Goal: Information Seeking & Learning: Compare options

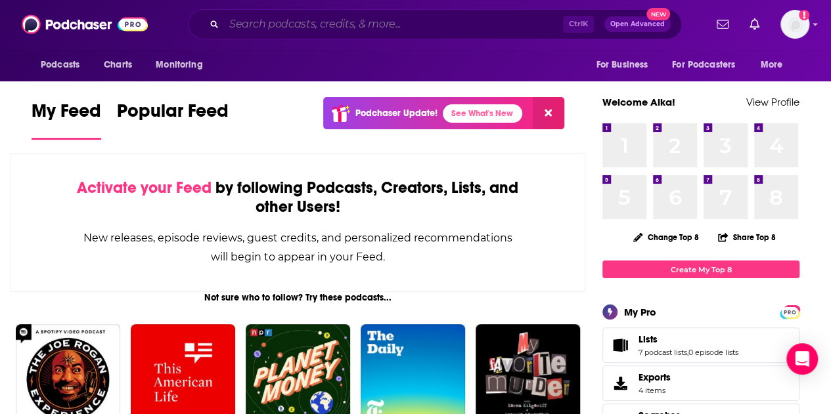
click at [294, 22] on input "Search podcasts, credits, & more..." at bounding box center [393, 24] width 339 height 21
click at [490, 23] on input "Search podcasts, credits, & more..." at bounding box center [393, 24] width 339 height 21
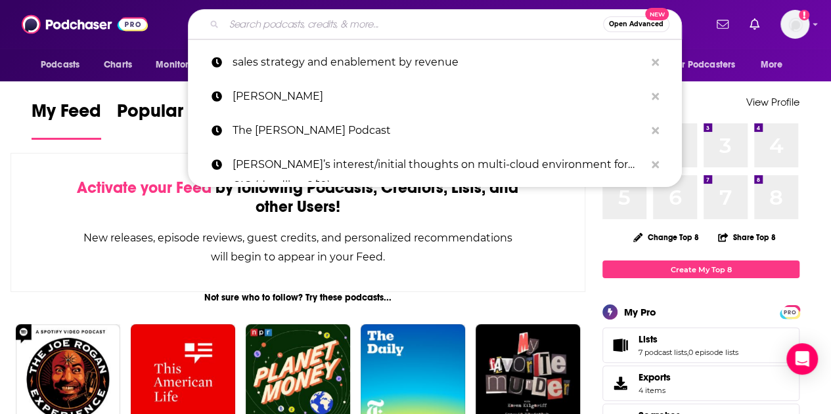
paste input "AI in Business"
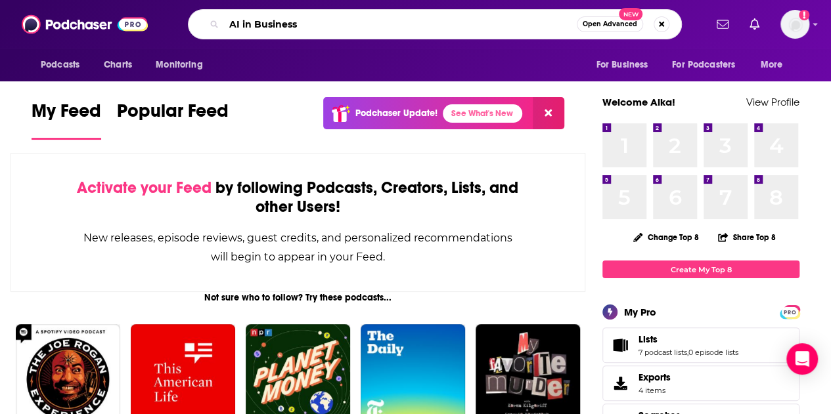
type input "AI in Business"
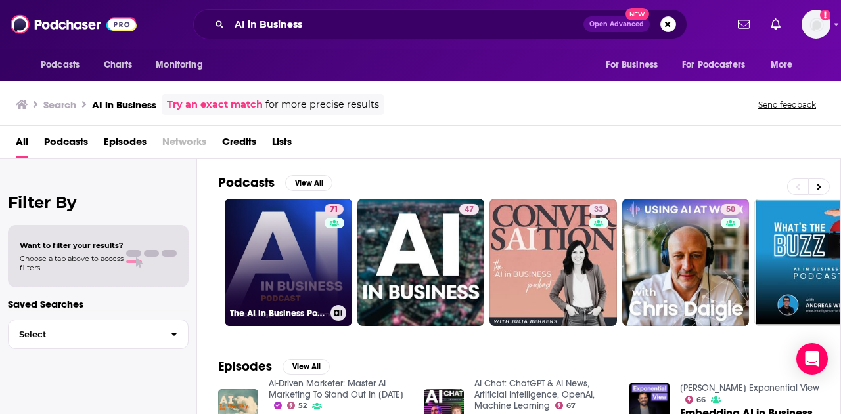
click at [315, 259] on link "71 The AI in Business Podcast" at bounding box center [288, 262] width 127 height 127
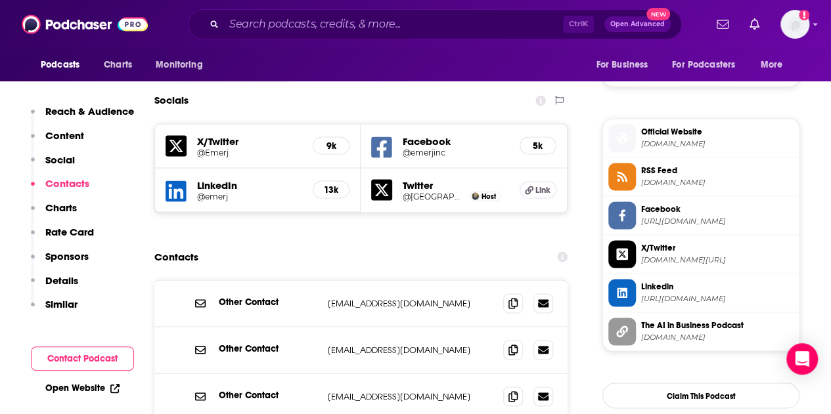
scroll to position [1248, 0]
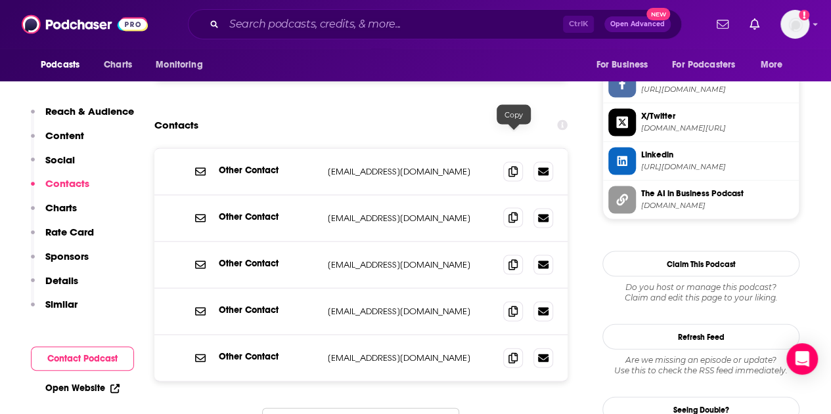
click at [514, 213] on icon at bounding box center [512, 218] width 9 height 11
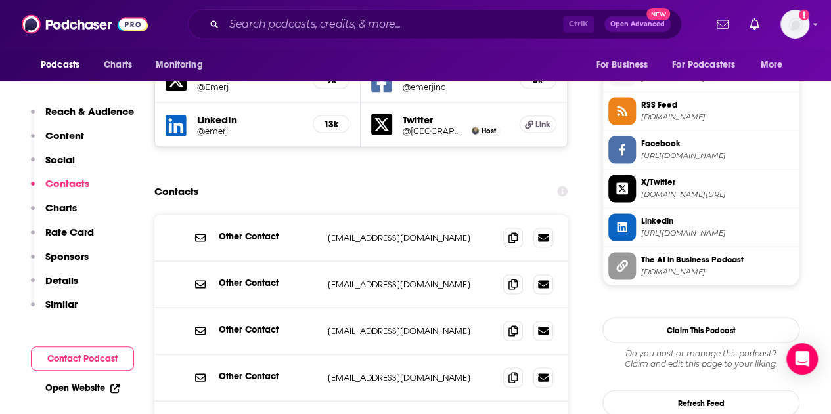
scroll to position [1314, 0]
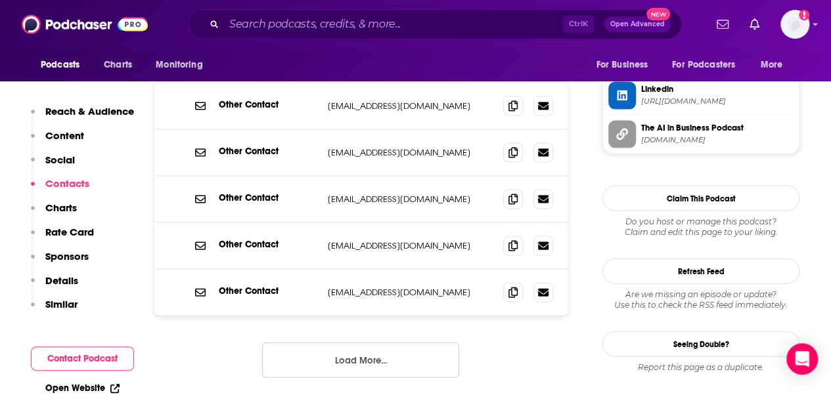
click at [440, 343] on button "Load More..." at bounding box center [360, 360] width 197 height 35
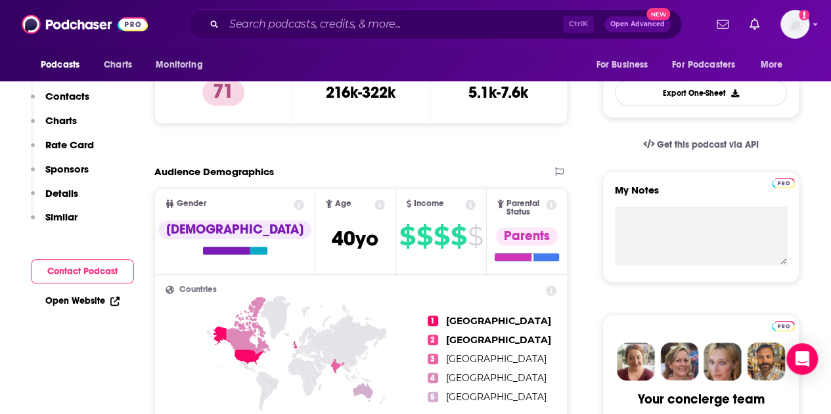
scroll to position [74, 0]
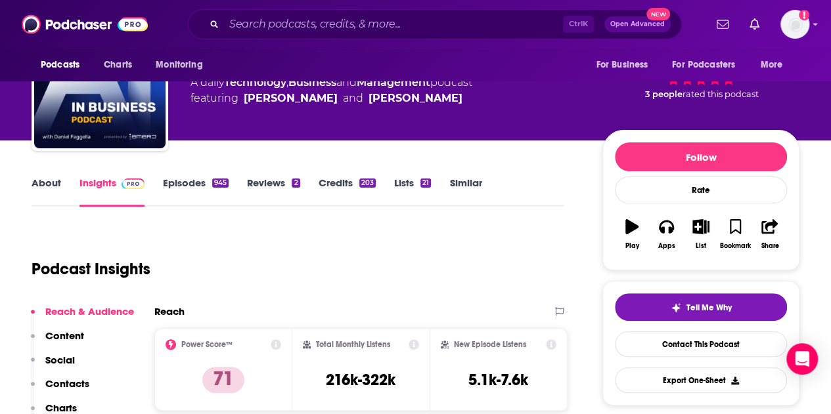
click at [43, 191] on link "About" at bounding box center [47, 192] width 30 height 30
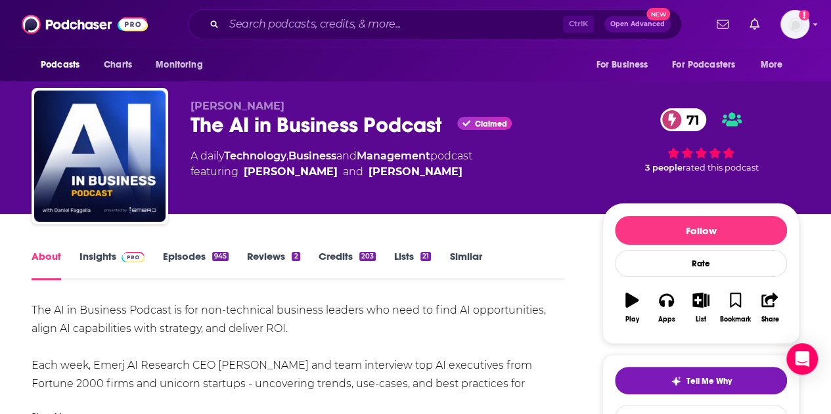
scroll to position [72, 0]
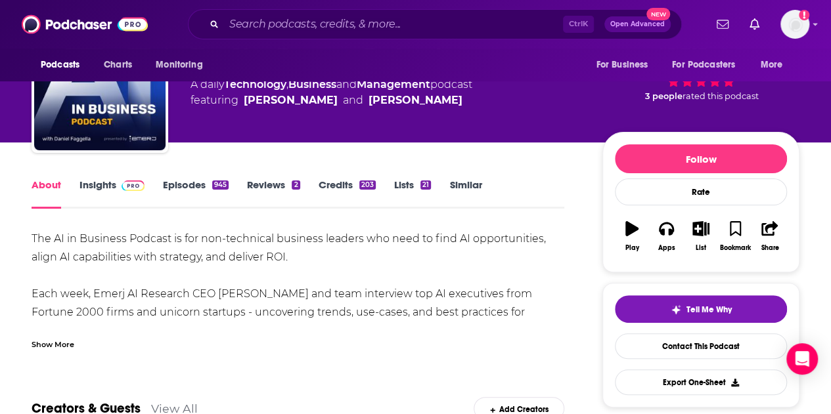
click at [59, 338] on div "Show More" at bounding box center [53, 344] width 43 height 12
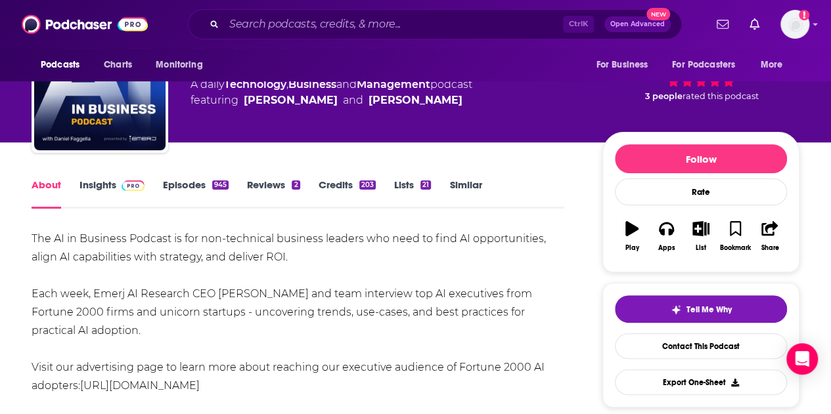
drag, startPoint x: 151, startPoint y: 327, endPoint x: 26, endPoint y: 242, distance: 151.2
copy div "The AI in Business Podcast is for non-technical business leaders who need to fi…"
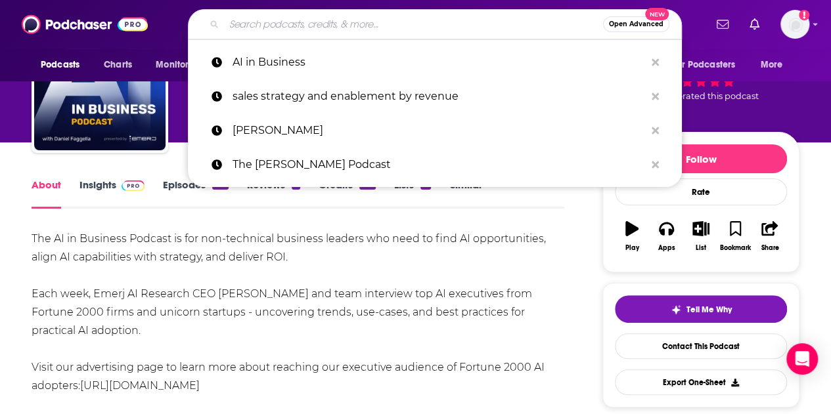
click at [248, 20] on input "Search podcasts, credits, & more..." at bounding box center [413, 24] width 379 height 21
paste input "The a16z Podcast"
type input "The a16z Podcast"
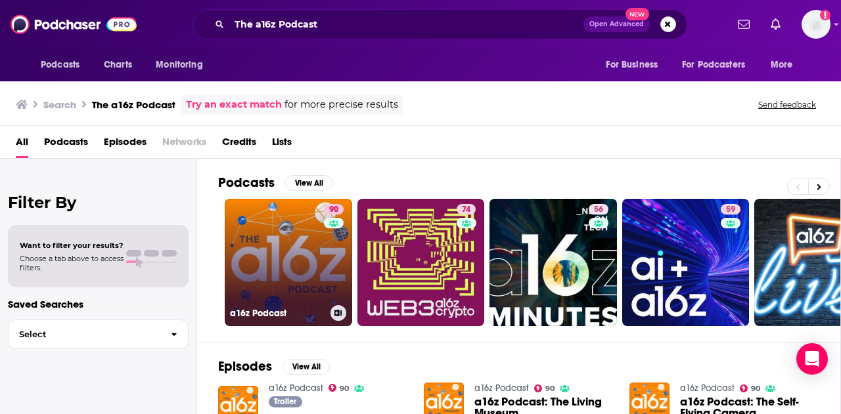
click at [312, 261] on link "90 a16z Podcast" at bounding box center [288, 262] width 127 height 127
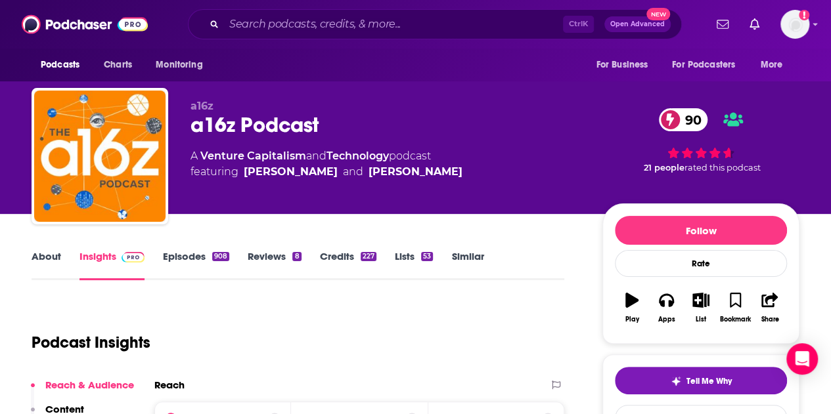
click at [53, 258] on link "About" at bounding box center [47, 265] width 30 height 30
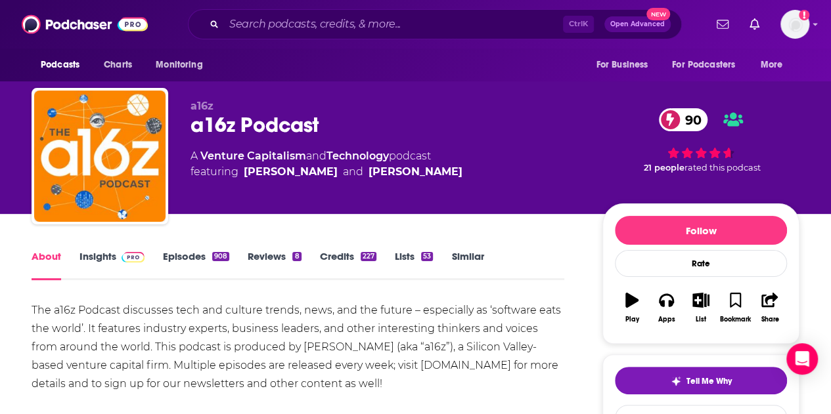
scroll to position [112, 0]
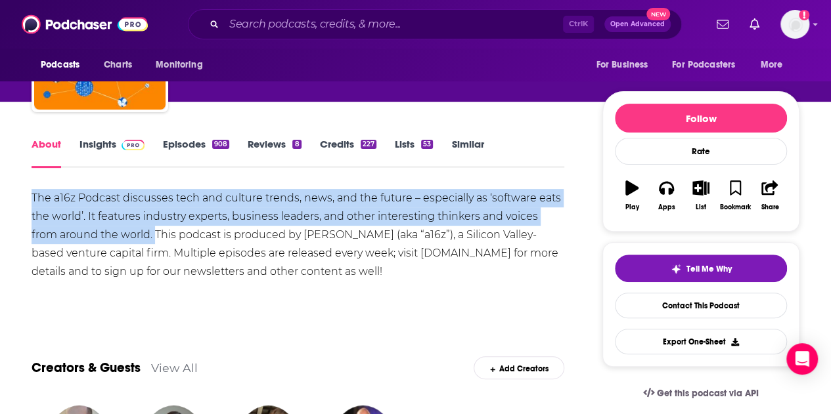
drag, startPoint x: 33, startPoint y: 194, endPoint x: 125, endPoint y: 237, distance: 101.4
click at [125, 237] on div "The a16z Podcast discusses tech and culture trends, news, and the future – espe…" at bounding box center [298, 235] width 533 height 92
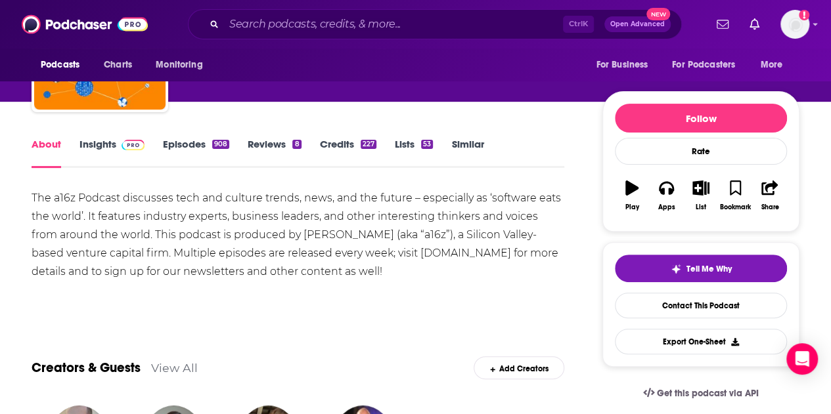
click at [135, 251] on div "The a16z Podcast discusses tech and culture trends, news, and the future – espe…" at bounding box center [298, 235] width 533 height 92
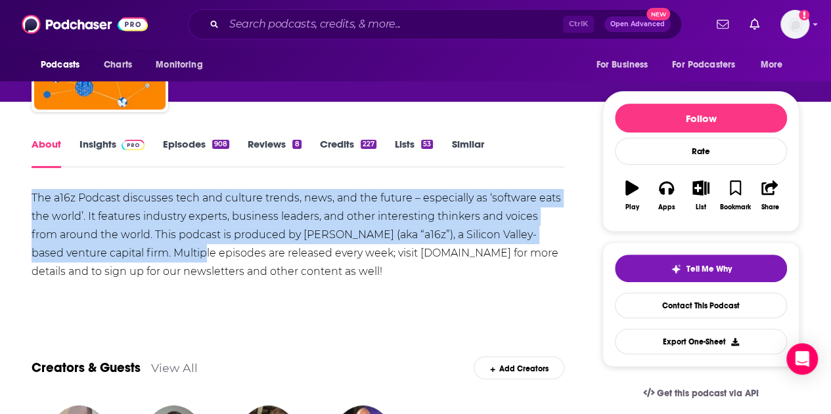
drag, startPoint x: 139, startPoint y: 256, endPoint x: 22, endPoint y: 196, distance: 131.9
copy div "The a16z Podcast discusses tech and culture trends, news, and the future – espe…"
click at [665, 196] on button "Apps" at bounding box center [666, 195] width 34 height 47
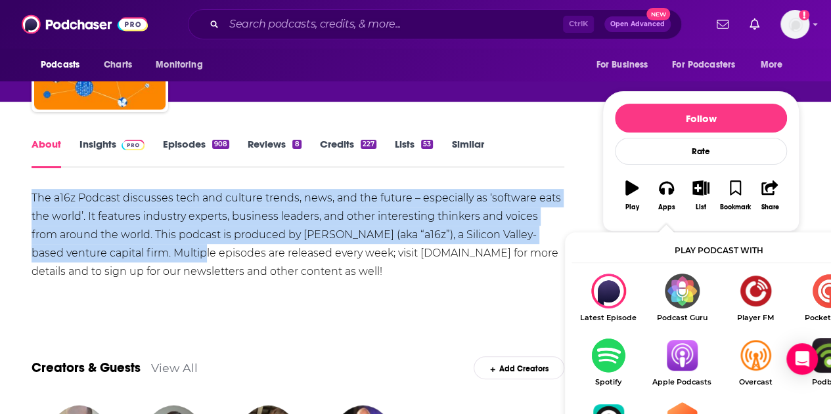
click at [682, 356] on img "Show Listen On dropdown" at bounding box center [682, 355] width 74 height 35
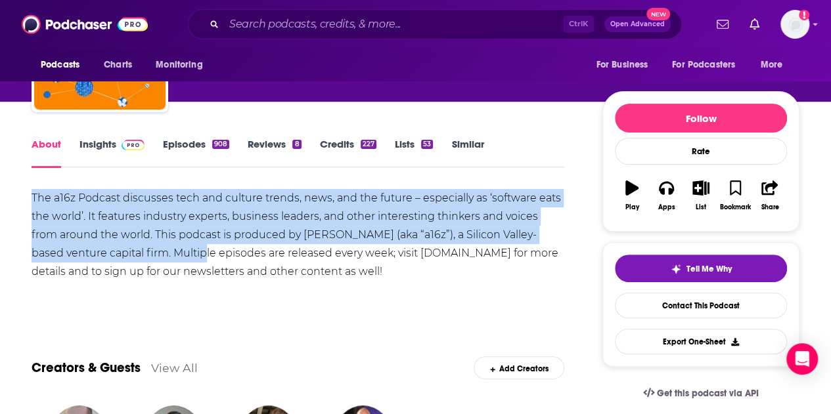
click at [287, 224] on div "The a16z Podcast discusses tech and culture trends, news, and the future – espe…" at bounding box center [298, 235] width 533 height 92
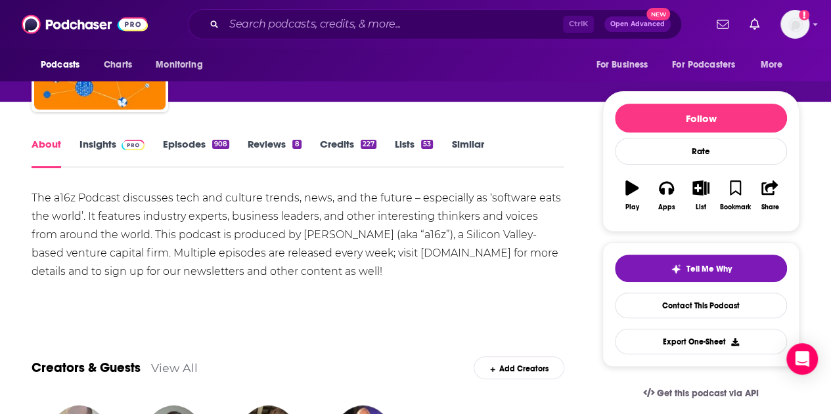
click at [272, 232] on div "The a16z Podcast discusses tech and culture trends, news, and the future – espe…" at bounding box center [298, 235] width 533 height 92
click at [290, 234] on div "The a16z Podcast discusses tech and culture trends, news, and the future – espe…" at bounding box center [298, 235] width 533 height 92
copy div "Andreessen"
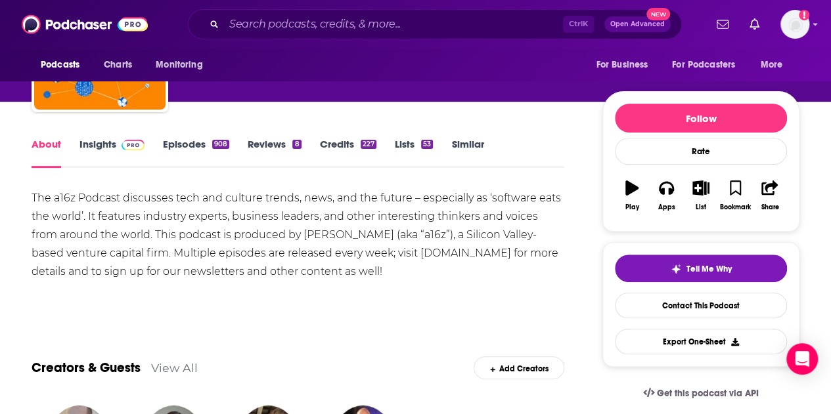
click at [373, 244] on div "The a16z Podcast discusses tech and culture trends, news, and the future – espe…" at bounding box center [298, 235] width 533 height 92
click at [363, 225] on div "The a16z Podcast discusses tech and culture trends, news, and the future – espe…" at bounding box center [298, 235] width 533 height 92
click at [368, 234] on div "The a16z Podcast discusses tech and culture trends, news, and the future – espe…" at bounding box center [298, 235] width 533 height 92
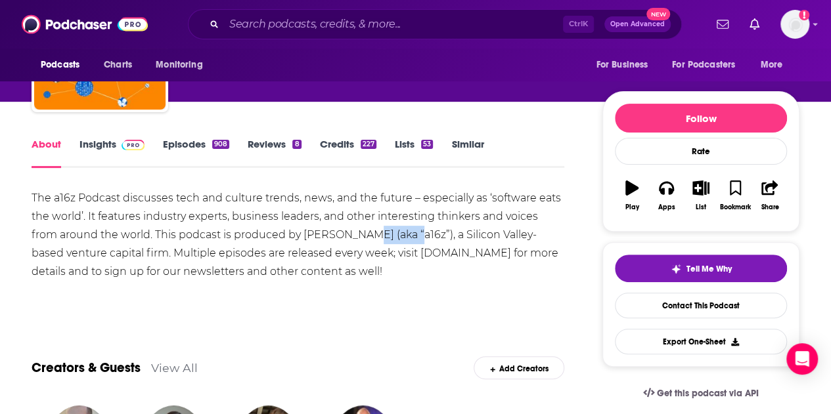
copy div "[PERSON_NAME]"
click at [504, 252] on div "The a16z Podcast discusses tech and culture trends, news, and the future – espe…" at bounding box center [298, 235] width 533 height 92
drag, startPoint x: 384, startPoint y: 238, endPoint x: 273, endPoint y: 238, distance: 111.0
click at [273, 238] on div "The a16z Podcast discusses tech and culture trends, news, and the future – espe…" at bounding box center [298, 235] width 533 height 92
copy div "[PERSON_NAME]"
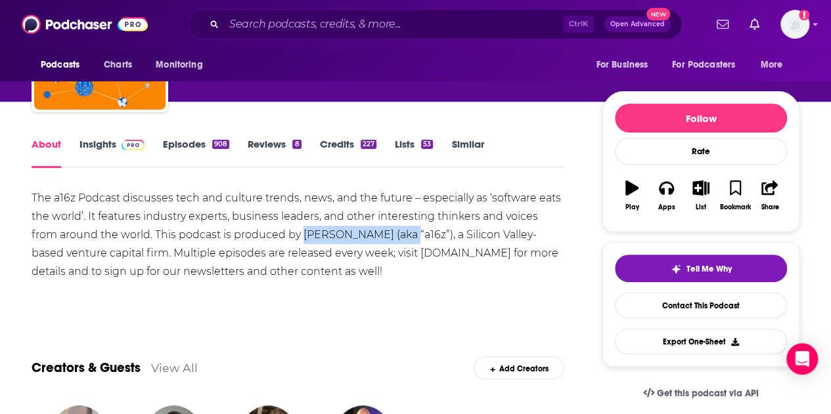
click at [284, 234] on div "The a16z Podcast discusses tech and culture trends, news, and the future – espe…" at bounding box center [298, 235] width 533 height 92
drag, startPoint x: 269, startPoint y: 236, endPoint x: 382, endPoint y: 237, distance: 113.0
click at [382, 237] on div "The a16z Podcast discusses tech and culture trends, news, and the future – espe…" at bounding box center [298, 235] width 533 height 92
copy div "[PERSON_NAME]"
click at [97, 152] on link "Insights" at bounding box center [111, 153] width 65 height 30
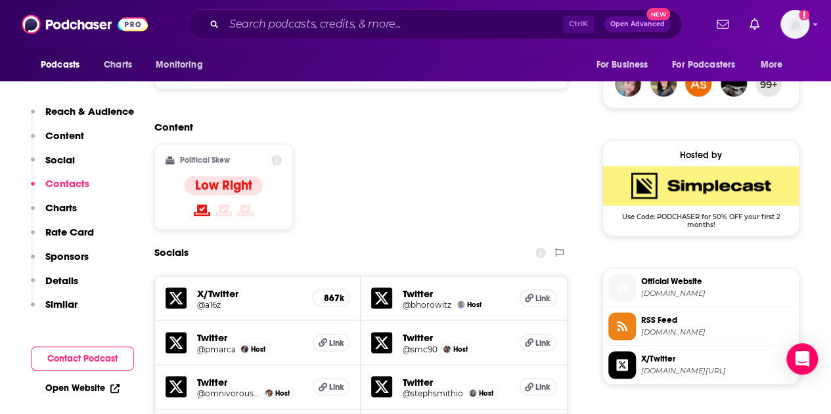
scroll to position [1299, 0]
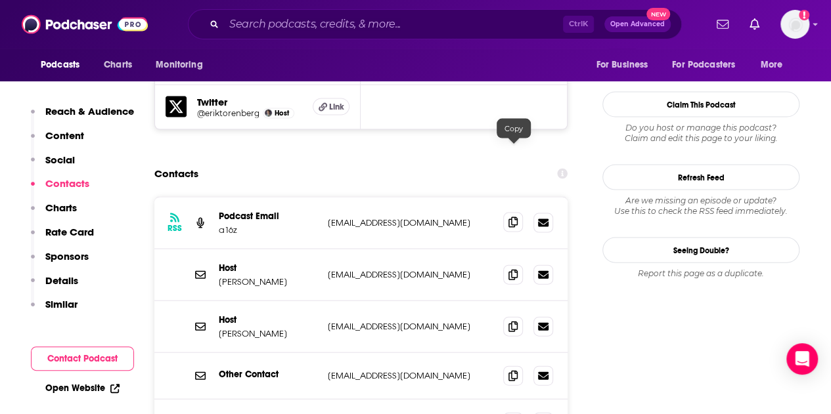
click at [514, 217] on icon at bounding box center [512, 222] width 9 height 11
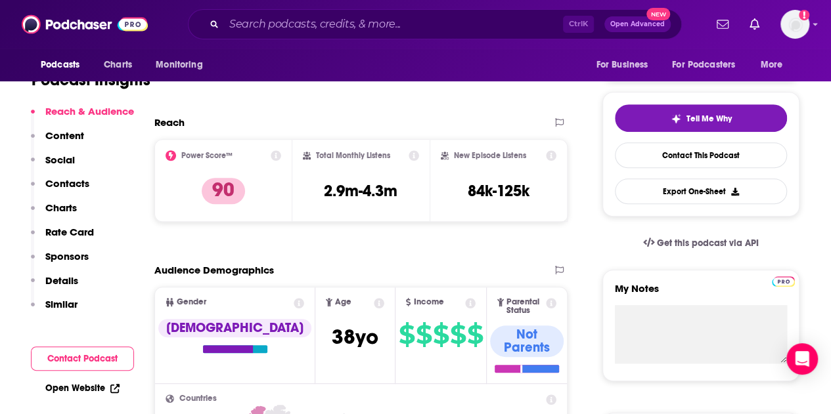
scroll to position [238, 0]
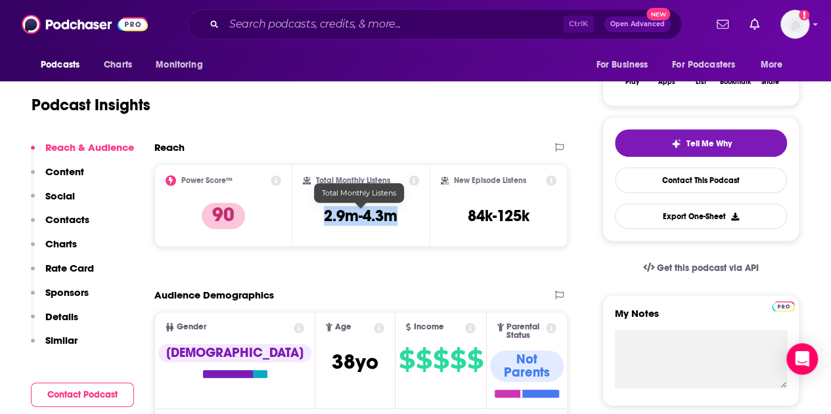
drag, startPoint x: 407, startPoint y: 217, endPoint x: 324, endPoint y: 217, distance: 83.4
click at [324, 217] on div "Total Monthly Listens 2.9m-4.3m" at bounding box center [361, 205] width 117 height 60
copy h3 "2.9m-4.3m"
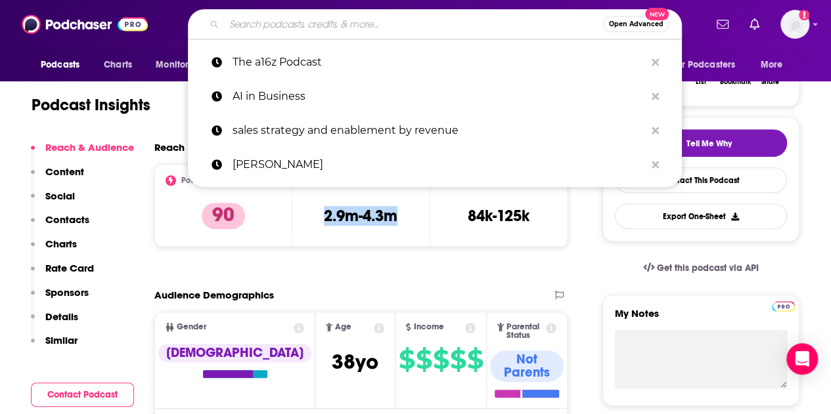
click at [317, 27] on input "Search podcasts, credits, & more..." at bounding box center [413, 24] width 379 height 21
paste input "AI in Business"
type input "AI in Business"
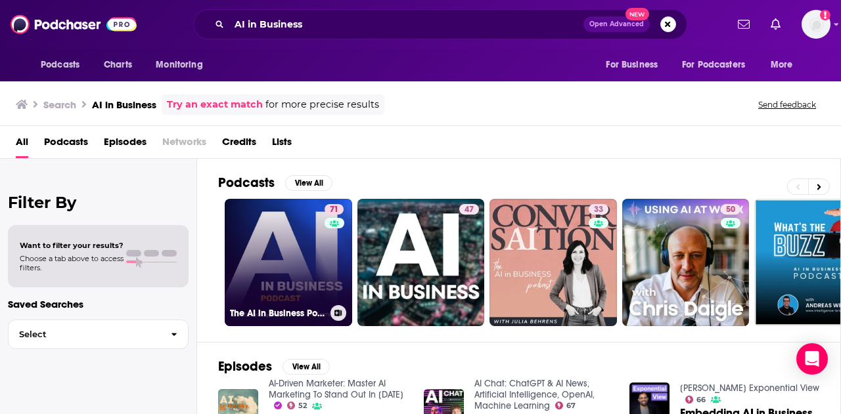
click at [306, 294] on link "71 The AI in Business Podcast" at bounding box center [288, 262] width 127 height 127
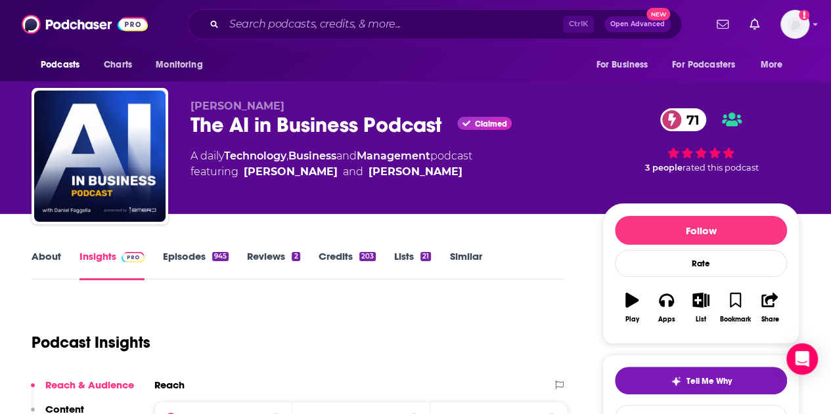
scroll to position [284, 0]
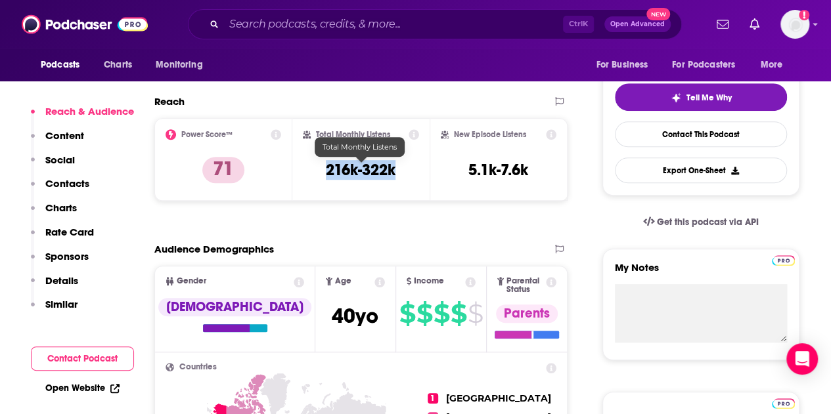
drag, startPoint x: 389, startPoint y: 171, endPoint x: 324, endPoint y: 171, distance: 64.4
click at [324, 171] on div "Total Monthly Listens 216k-322k" at bounding box center [361, 159] width 117 height 60
copy h3 "216k-322k"
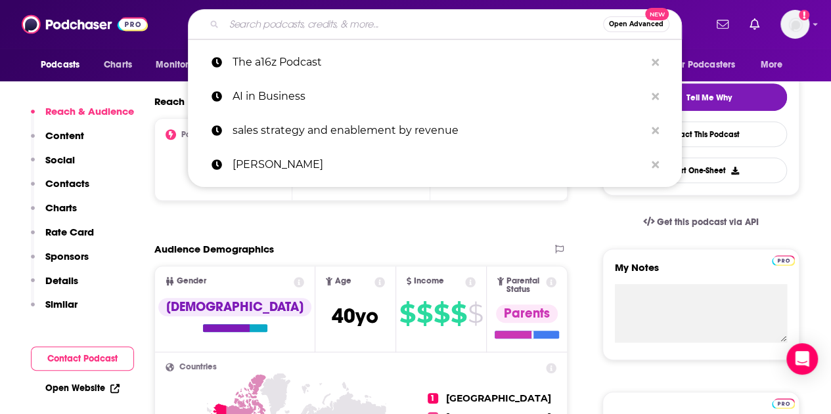
click at [470, 20] on input "Search podcasts, credits, & more..." at bounding box center [413, 24] width 379 height 21
paste input "The AI Podcast"
type input "The AI Podcast"
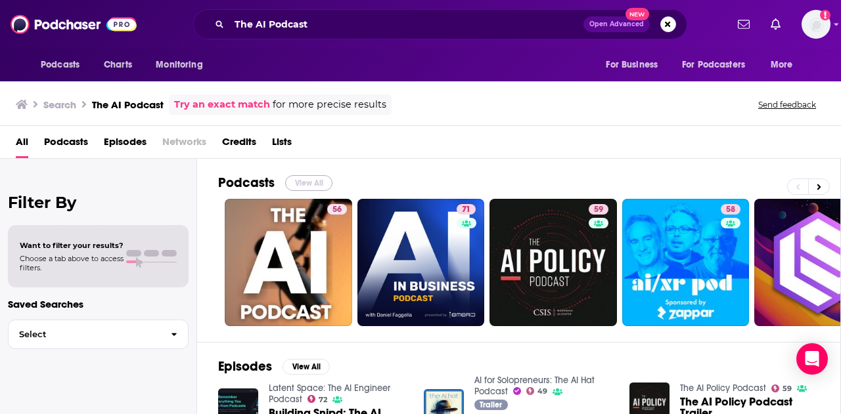
click at [309, 182] on button "View All" at bounding box center [308, 183] width 47 height 16
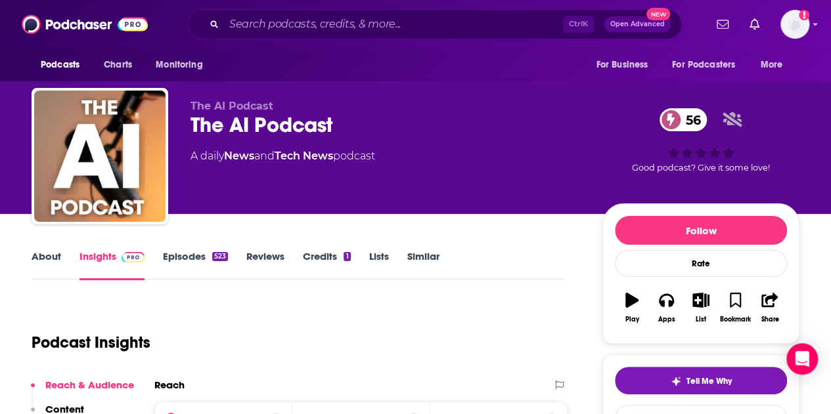
scroll to position [246, 0]
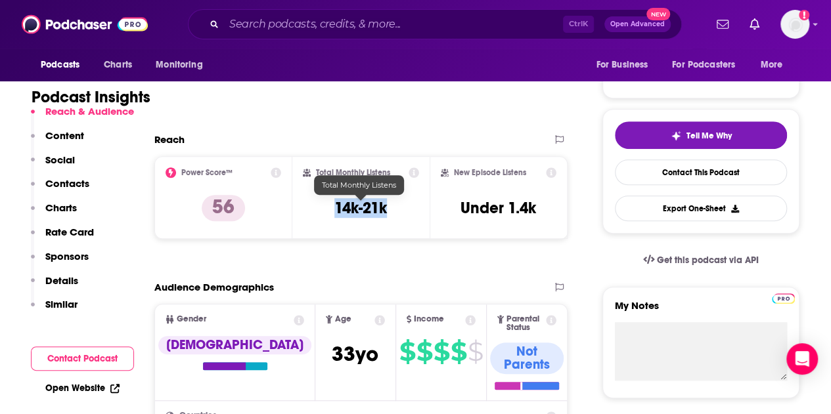
drag, startPoint x: 394, startPoint y: 206, endPoint x: 332, endPoint y: 212, distance: 62.0
click at [332, 212] on div "Total Monthly Listens 14k-21k" at bounding box center [361, 197] width 117 height 60
copy h3 "14k-21k"
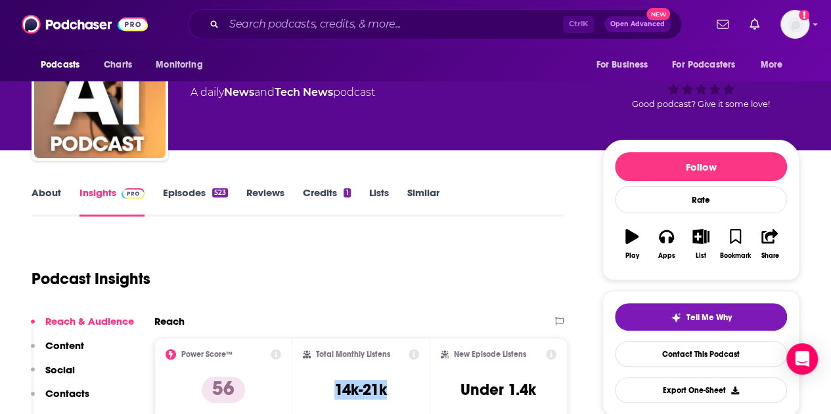
scroll to position [62, 0]
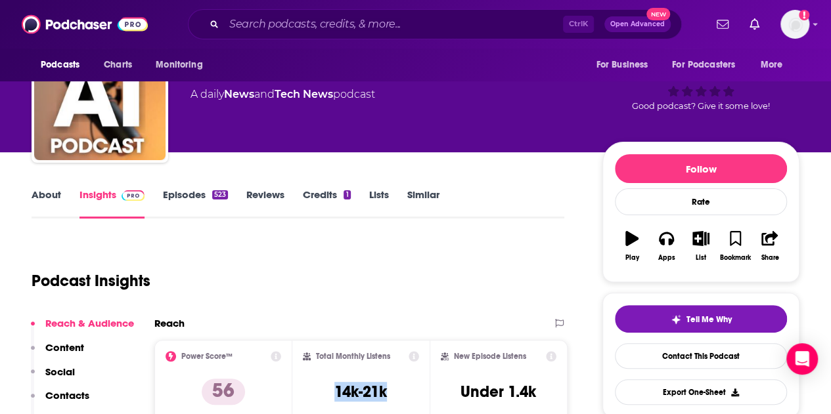
click at [34, 206] on link "About" at bounding box center [47, 204] width 30 height 30
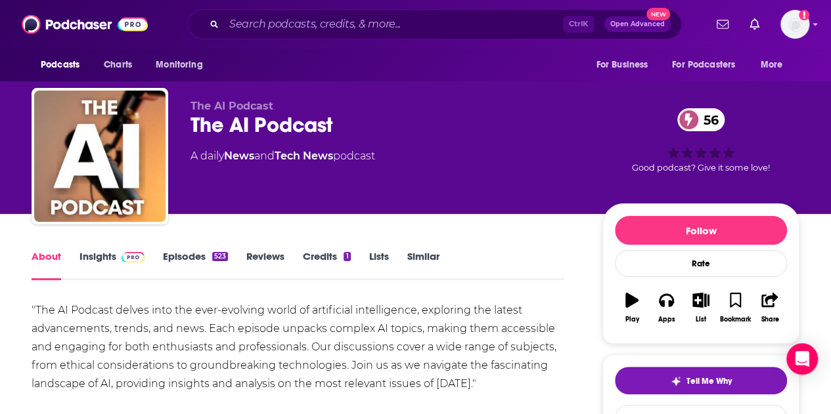
scroll to position [63, 0]
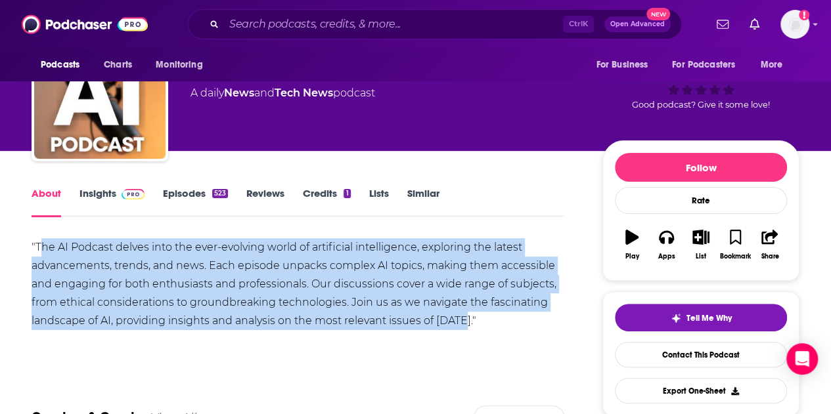
drag, startPoint x: 38, startPoint y: 249, endPoint x: 462, endPoint y: 324, distance: 431.0
click at [462, 324] on div ""The AI Podcast delves into the ever-evolving world of artificial intelligence,…" at bounding box center [298, 284] width 533 height 92
copy div "he AI Podcast delves into the ever-evolving world of artificial intelligence, e…"
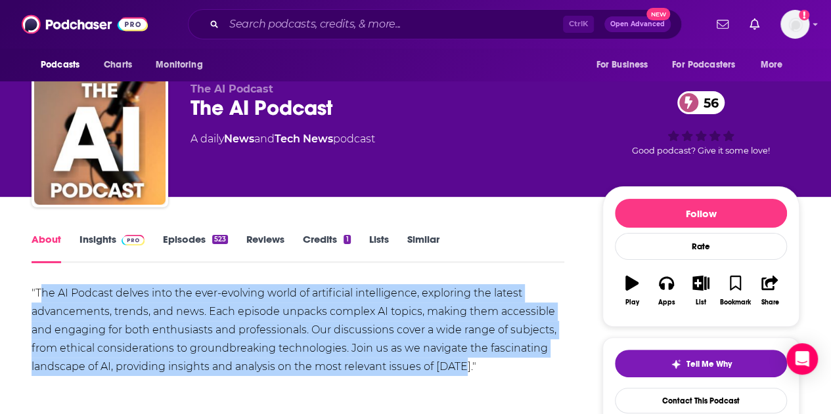
scroll to position [0, 0]
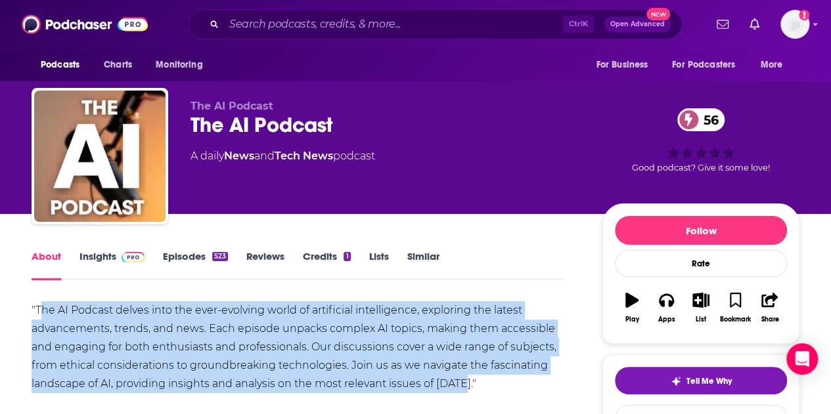
click at [117, 262] on span at bounding box center [130, 256] width 28 height 12
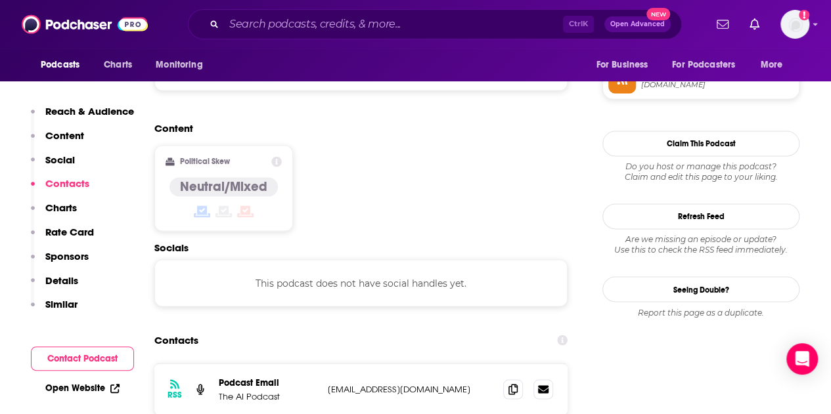
scroll to position [989, 0]
drag, startPoint x: 519, startPoint y: 298, endPoint x: 516, endPoint y: 387, distance: 89.4
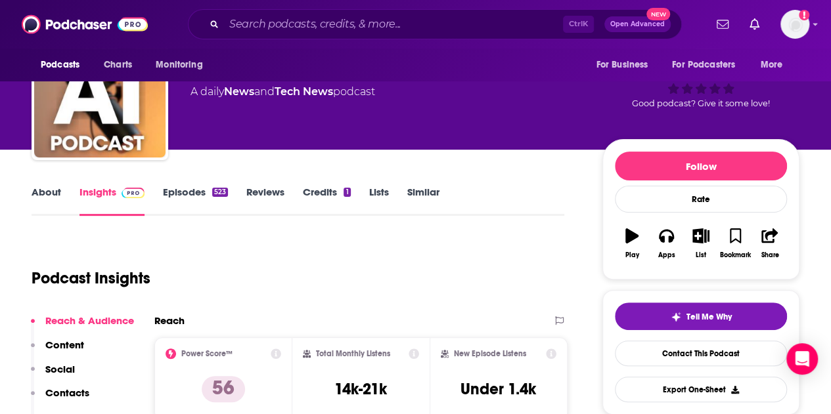
scroll to position [0, 0]
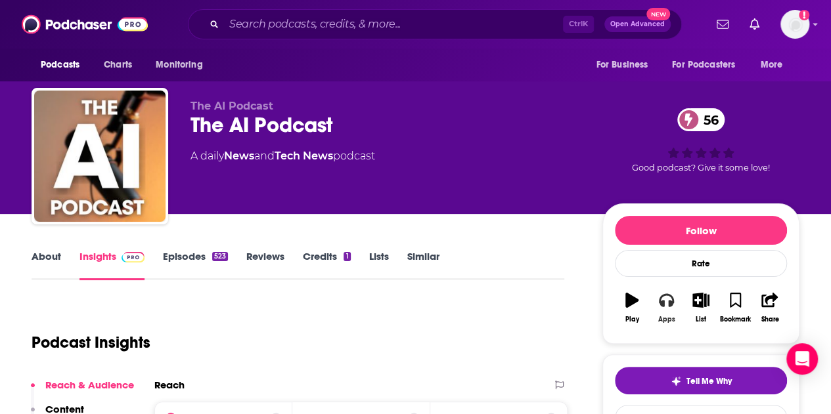
click at [662, 313] on button "Apps" at bounding box center [666, 307] width 34 height 47
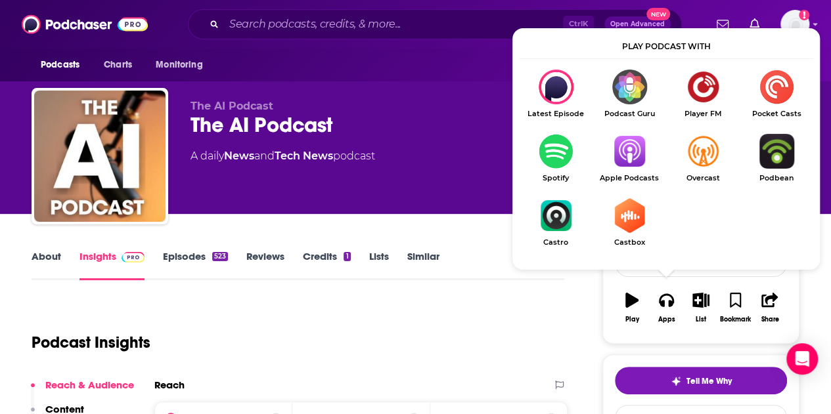
click at [627, 161] on img "Show Listen On dropdown" at bounding box center [629, 151] width 74 height 35
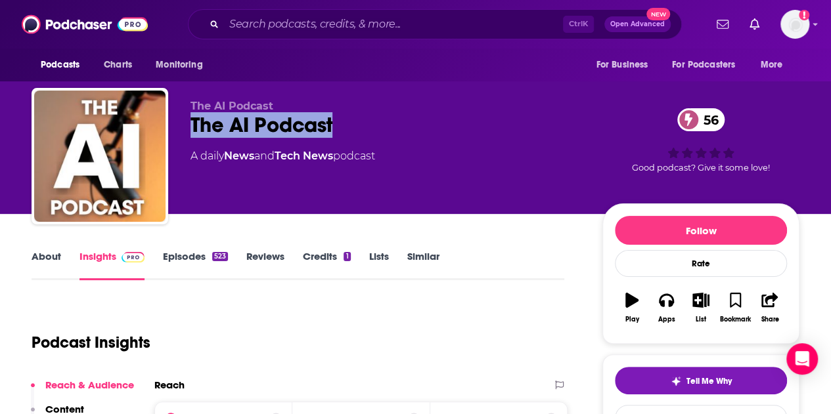
drag, startPoint x: 189, startPoint y: 123, endPoint x: 344, endPoint y: 124, distance: 155.0
click at [344, 124] on div "The AI Podcast The AI Podcast 56 A daily News and Tech News podcast 56 Good pod…" at bounding box center [416, 159] width 768 height 142
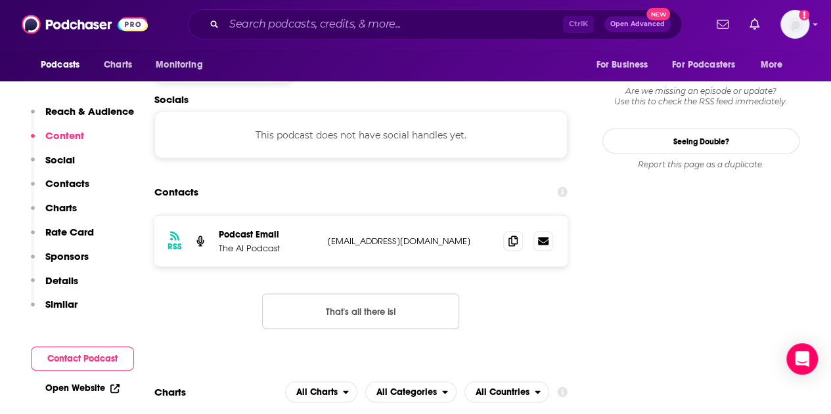
scroll to position [1144, 0]
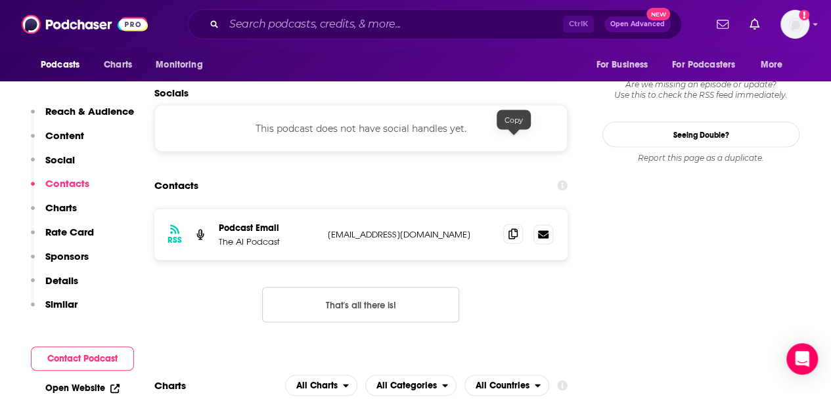
click at [512, 224] on span at bounding box center [513, 234] width 20 height 20
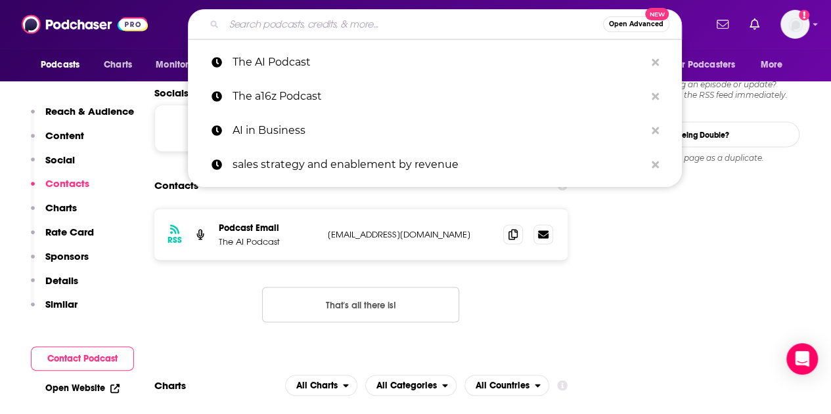
click at [330, 26] on input "Search podcasts, credits, & more..." at bounding box center [413, 24] width 379 height 21
paste input "Eye on AI"
type input "Eye on AI"
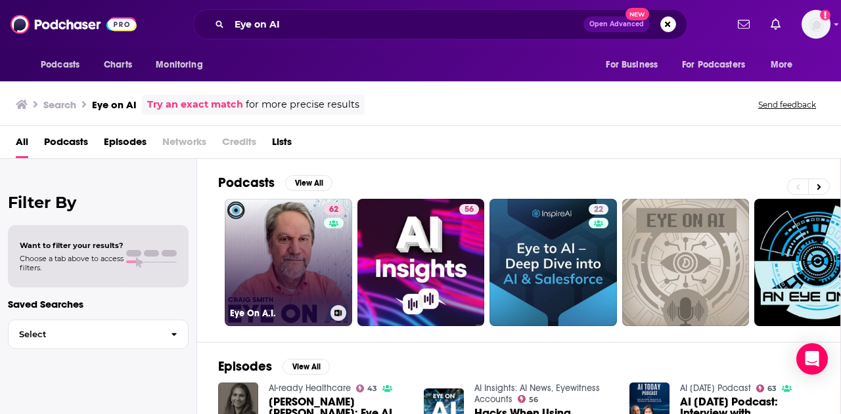
click at [282, 259] on link "62 Eye On A.I." at bounding box center [288, 262] width 127 height 127
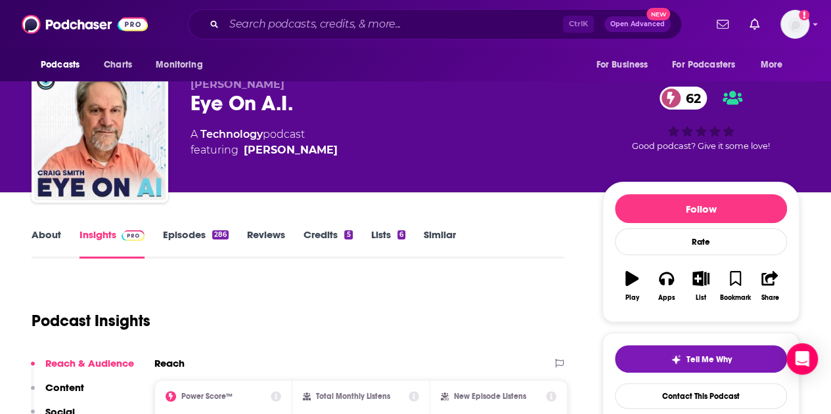
scroll to position [5, 0]
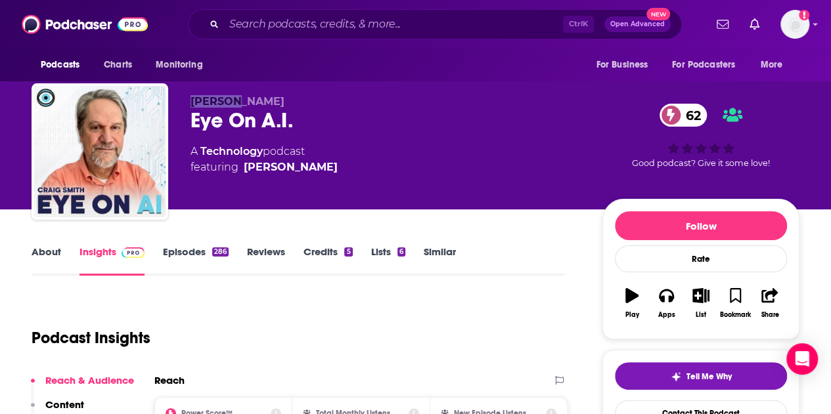
drag, startPoint x: 189, startPoint y: 102, endPoint x: 228, endPoint y: 104, distance: 38.8
click at [228, 104] on div "[PERSON_NAME] Eye On A.I. 62 A Technology podcast featuring [PERSON_NAME] 62 Go…" at bounding box center [416, 154] width 768 height 142
click at [671, 319] on button "Apps" at bounding box center [666, 303] width 34 height 47
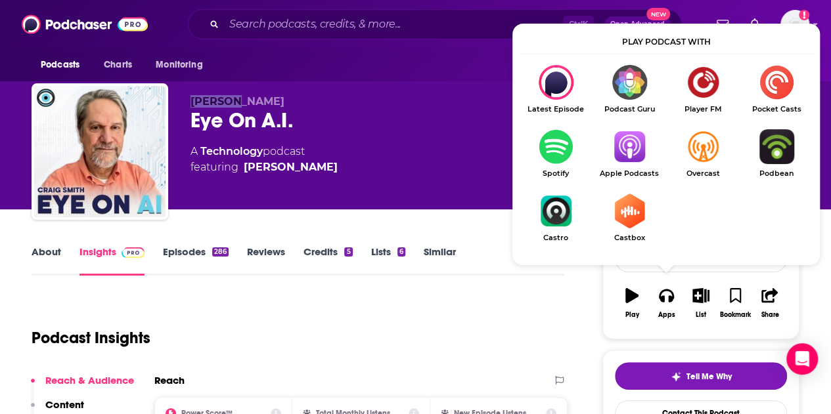
click at [621, 142] on img "Show Listen On dropdown" at bounding box center [629, 146] width 74 height 35
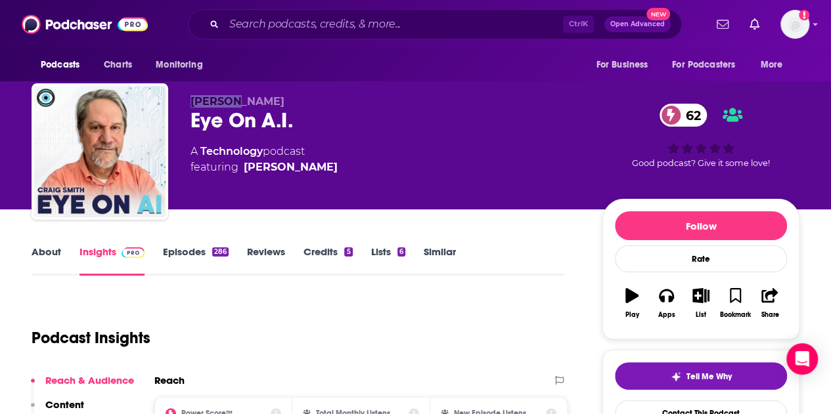
click at [56, 263] on link "About" at bounding box center [47, 261] width 30 height 30
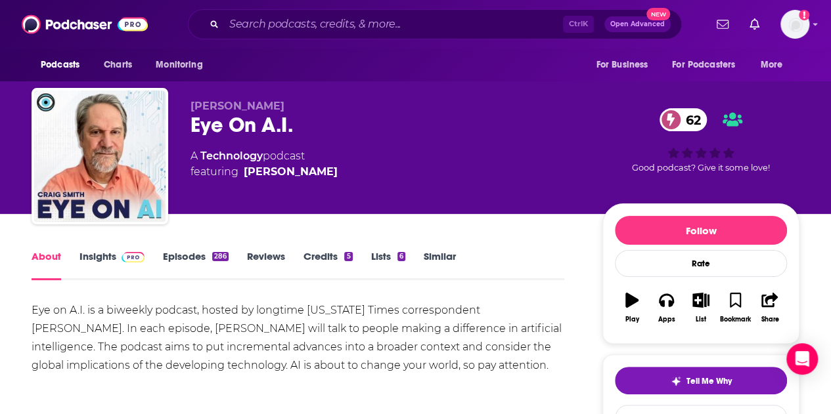
scroll to position [62, 0]
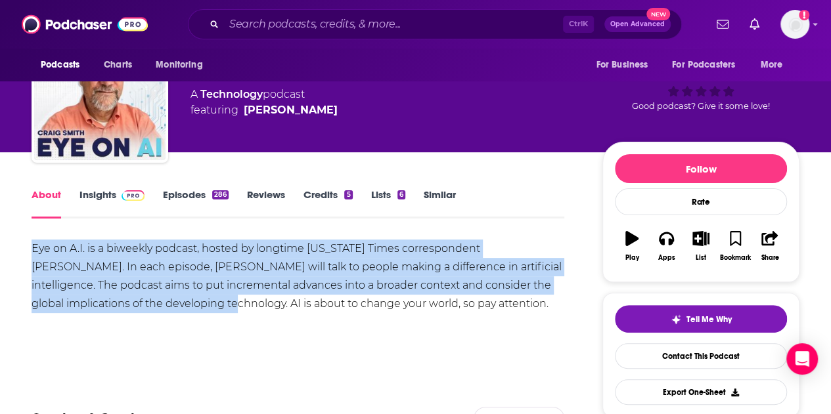
drag, startPoint x: 32, startPoint y: 246, endPoint x: 152, endPoint y: 305, distance: 134.8
click at [152, 305] on div "Eye on A.I. is a biweekly podcast, hosted by longtime [US_STATE] Times correspo…" at bounding box center [298, 277] width 533 height 74
click at [114, 198] on link "Insights" at bounding box center [111, 204] width 65 height 30
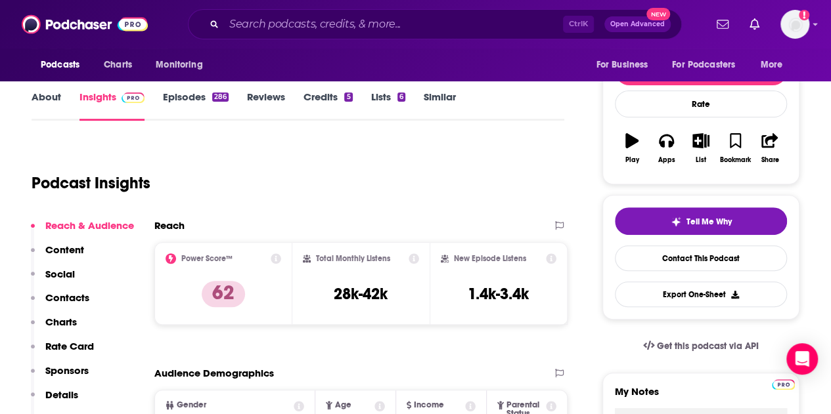
scroll to position [160, 0]
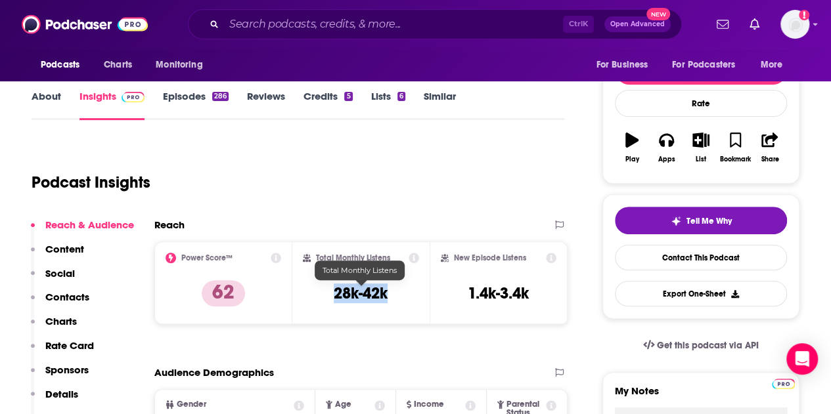
drag, startPoint x: 327, startPoint y: 293, endPoint x: 388, endPoint y: 295, distance: 60.5
click at [388, 295] on div "Total Monthly Listens 28k-42k" at bounding box center [361, 283] width 117 height 60
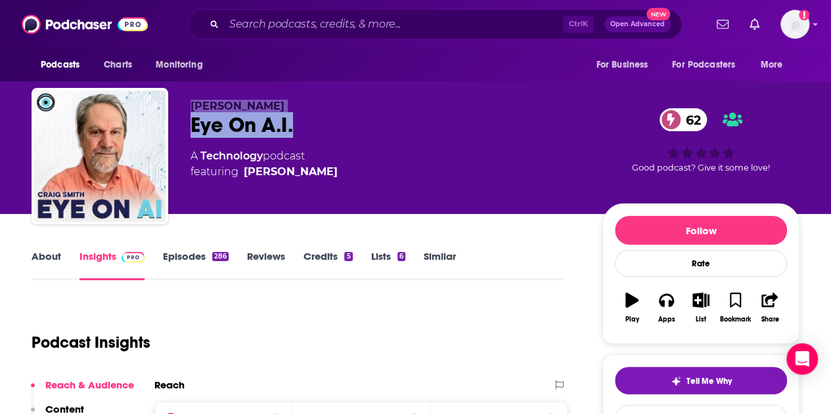
drag, startPoint x: 192, startPoint y: 110, endPoint x: 298, endPoint y: 125, distance: 106.8
click at [298, 125] on div "[PERSON_NAME] Eye On A.I. 62 A Technology podcast featuring [PERSON_NAME]" at bounding box center [385, 152] width 391 height 105
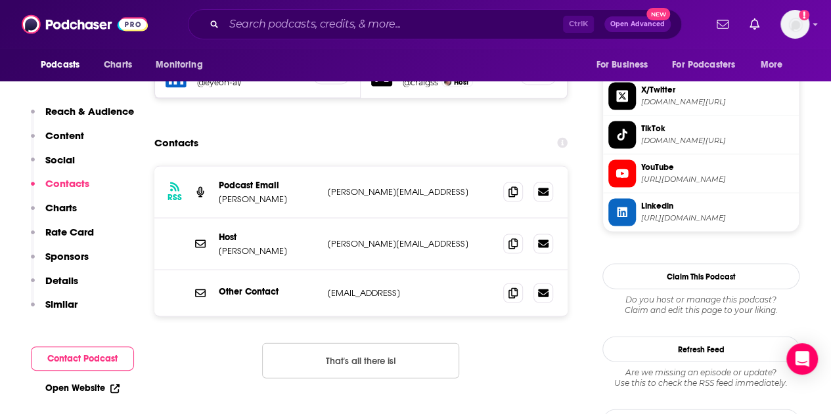
scroll to position [1243, 0]
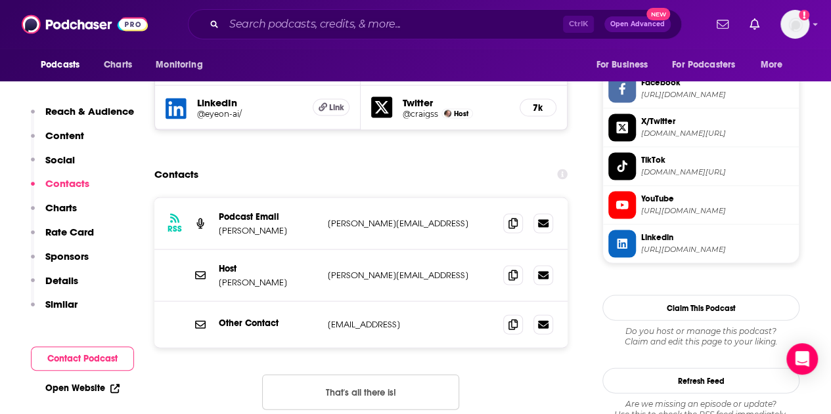
click at [519, 198] on div "RSS Podcast Email [PERSON_NAME] Smith [EMAIL_ADDRESS] [EMAIL_ADDRESS]" at bounding box center [360, 224] width 413 height 52
click at [514, 217] on icon at bounding box center [512, 222] width 9 height 11
click at [518, 265] on span at bounding box center [513, 275] width 20 height 20
click at [508, 314] on span at bounding box center [513, 324] width 20 height 20
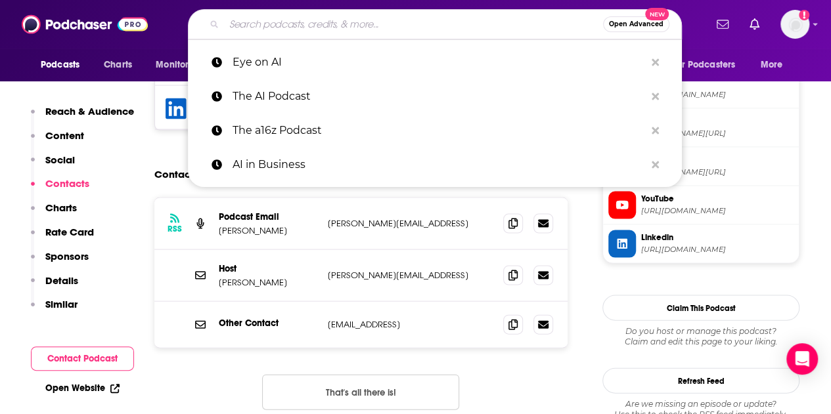
click at [263, 30] on input "Search podcasts, credits, & more..." at bounding box center [413, 24] width 379 height 21
paste input "From The Ground Up"
type input "From The Ground Up"
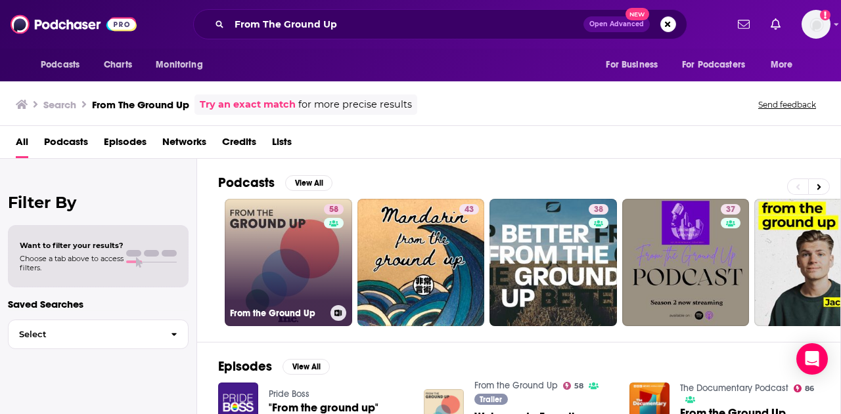
click at [324, 238] on div "58" at bounding box center [335, 254] width 23 height 101
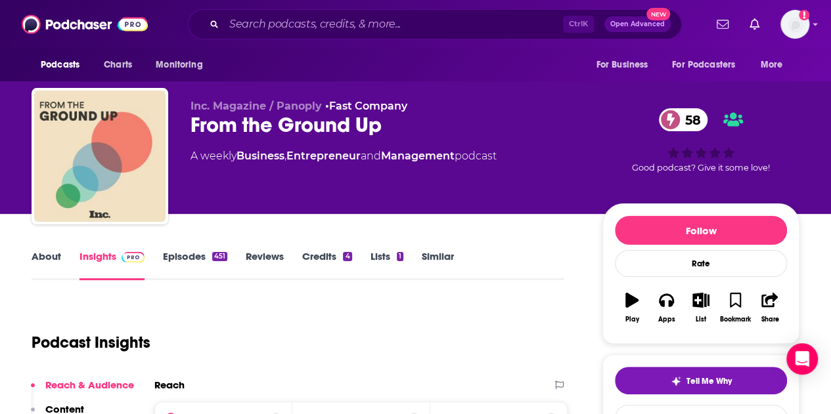
scroll to position [181, 0]
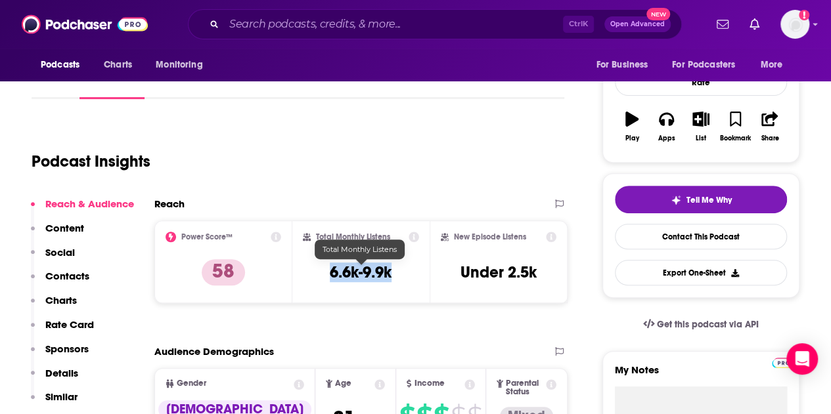
drag, startPoint x: 398, startPoint y: 270, endPoint x: 326, endPoint y: 278, distance: 72.7
click at [326, 278] on div "Total Monthly Listens 6.6k-9.9k" at bounding box center [361, 262] width 117 height 60
click at [670, 136] on div "Apps" at bounding box center [666, 139] width 17 height 8
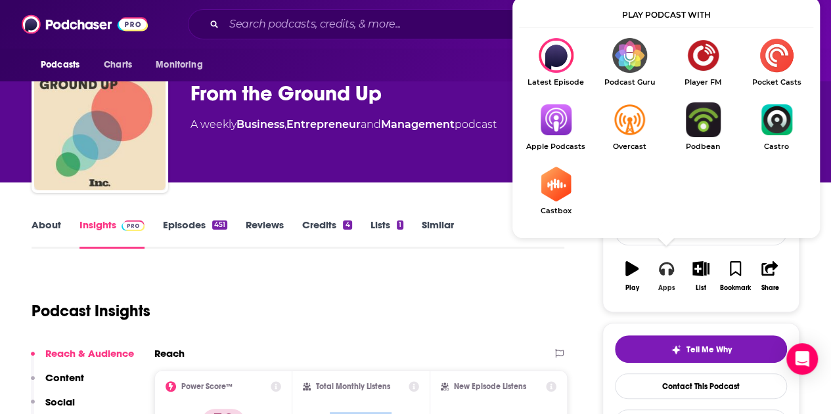
scroll to position [30, 0]
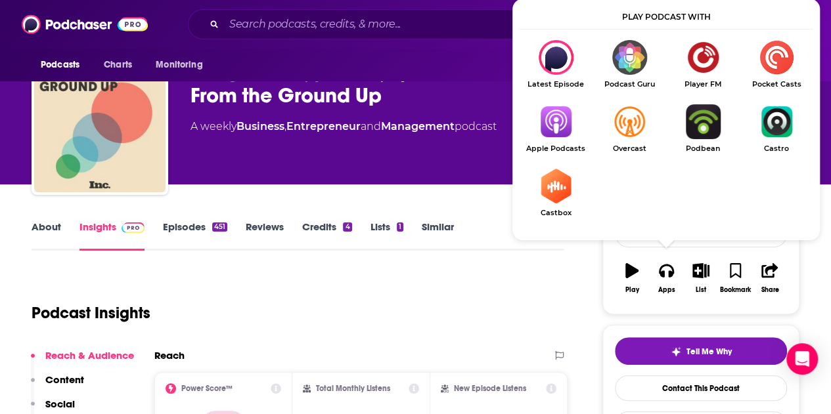
click at [548, 134] on img "Show Listen On dropdown" at bounding box center [556, 121] width 74 height 35
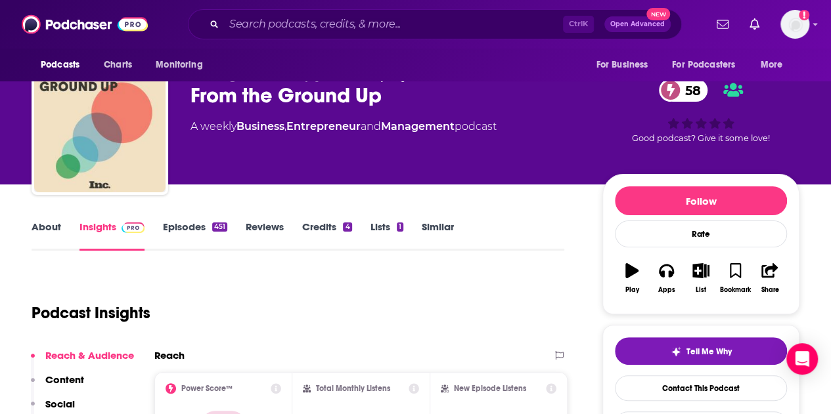
click at [45, 223] on link "About" at bounding box center [47, 236] width 30 height 30
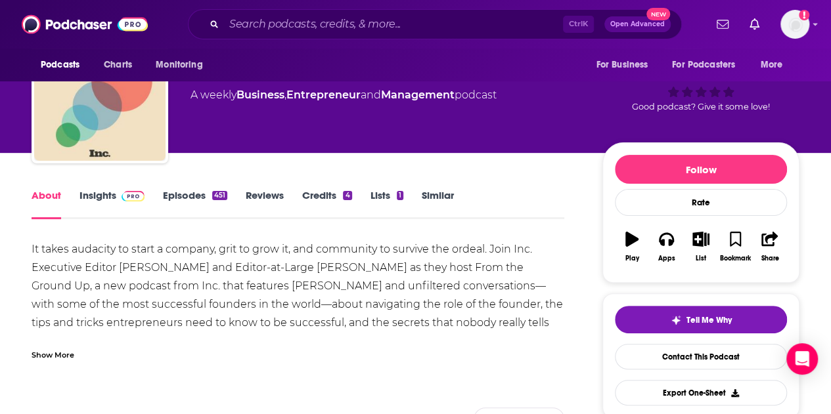
scroll to position [62, 0]
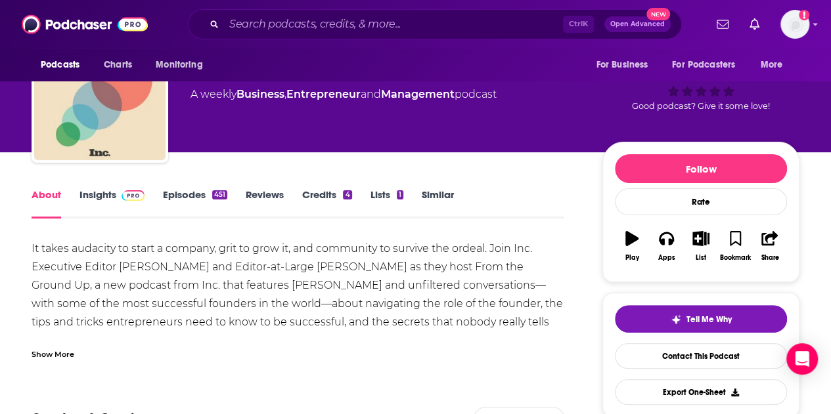
click at [48, 354] on div "Show More" at bounding box center [53, 353] width 43 height 12
drag, startPoint x: 143, startPoint y: 332, endPoint x: 126, endPoint y: 332, distance: 17.1
click at [126, 332] on div "It takes audacity to start a company, grit to grow it, and community to survive…" at bounding box center [298, 295] width 533 height 110
click at [139, 339] on div "It takes audacity to start a company, grit to grow it, and community to survive…" at bounding box center [298, 295] width 533 height 110
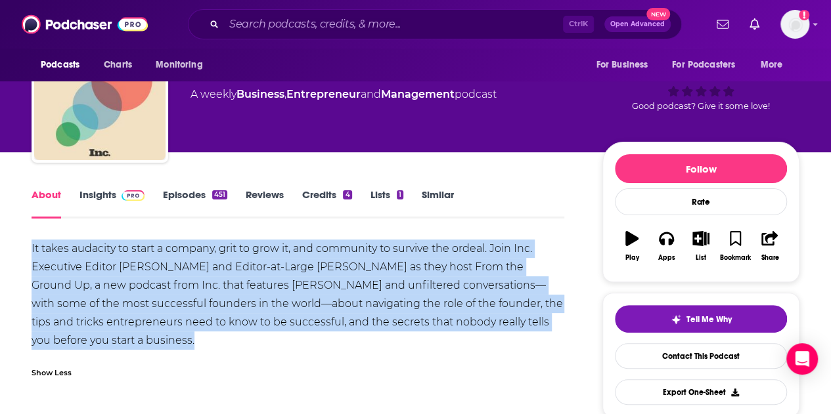
drag, startPoint x: 139, startPoint y: 339, endPoint x: 28, endPoint y: 250, distance: 142.1
click at [659, 254] on div "Apps" at bounding box center [666, 258] width 17 height 8
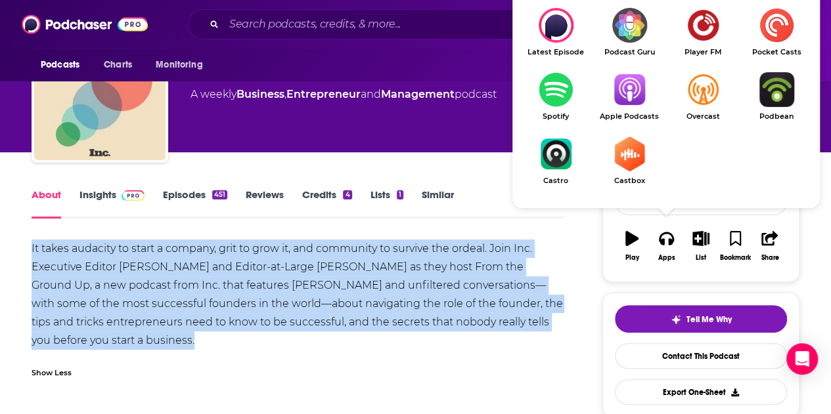
click at [328, 314] on div "It takes audacity to start a company, grit to grow it, and community to survive…" at bounding box center [298, 295] width 533 height 110
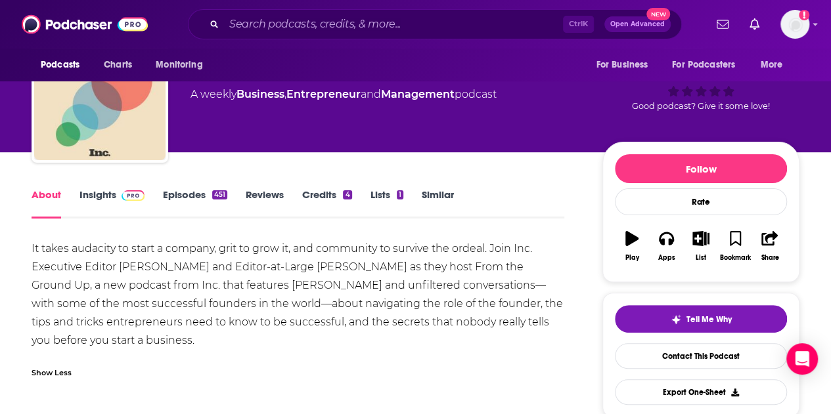
scroll to position [0, 0]
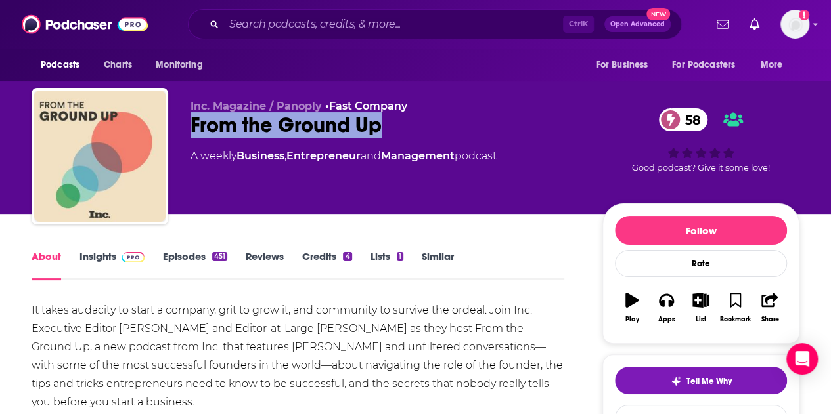
drag, startPoint x: 194, startPoint y: 128, endPoint x: 392, endPoint y: 123, distance: 197.8
click at [392, 123] on div "From the Ground Up 58" at bounding box center [385, 125] width 391 height 26
click at [110, 258] on link "Insights" at bounding box center [111, 265] width 65 height 30
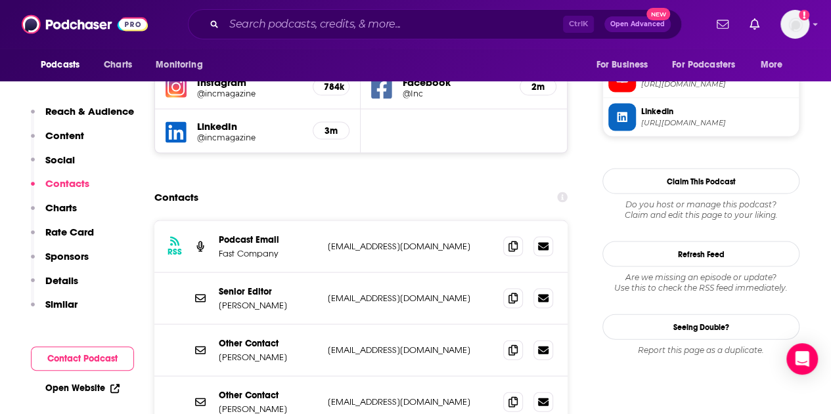
scroll to position [1297, 0]
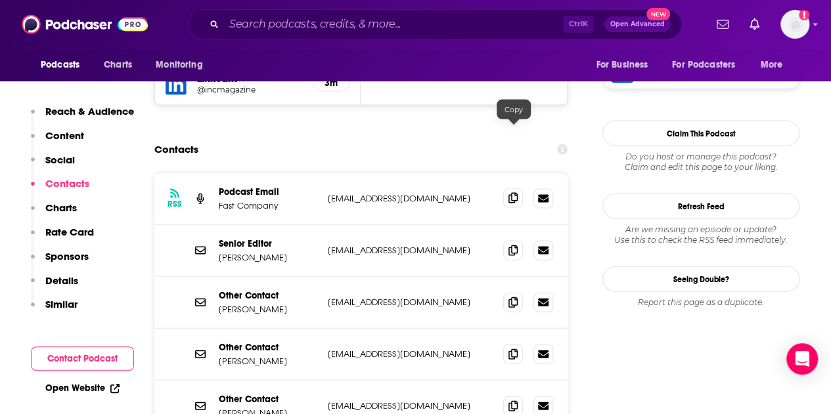
click at [514, 193] on icon at bounding box center [512, 198] width 9 height 11
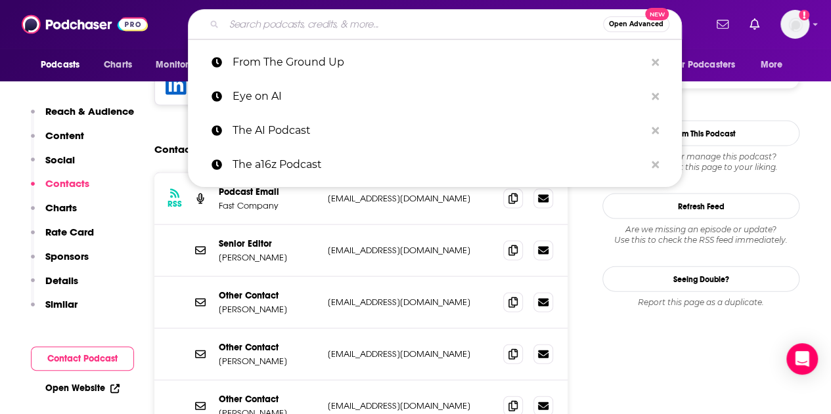
click at [271, 26] on input "Search podcasts, credits, & more..." at bounding box center [413, 24] width 379 height 21
paste input "The Geek in Review"
type input "The Geek in Review"
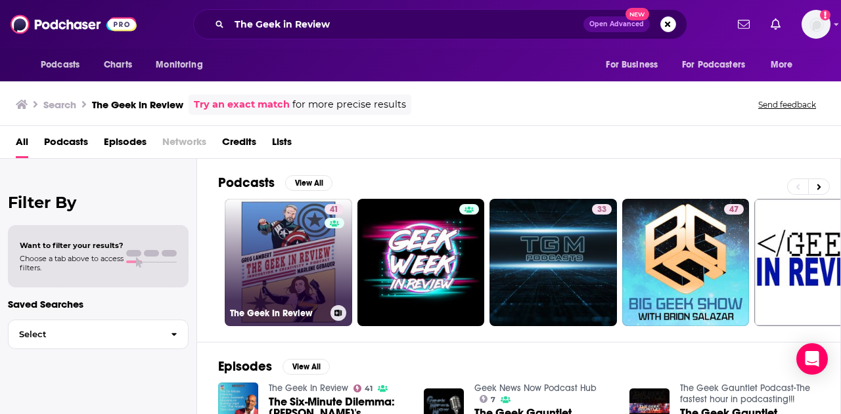
click at [285, 267] on link "41 The Geek In Review" at bounding box center [288, 262] width 127 height 127
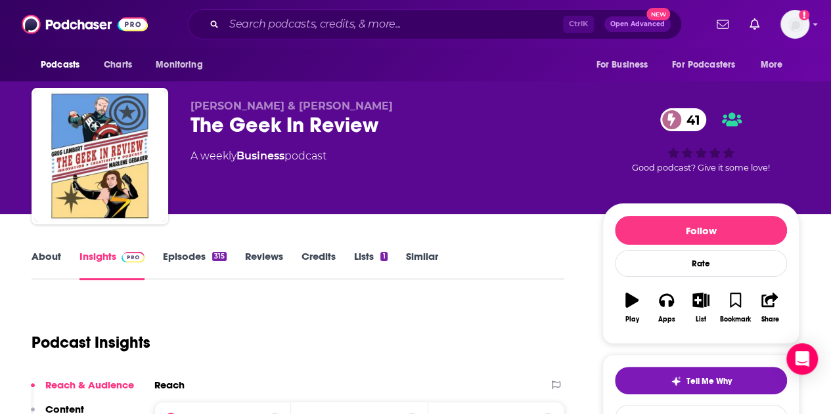
click at [35, 278] on link "About" at bounding box center [47, 265] width 30 height 30
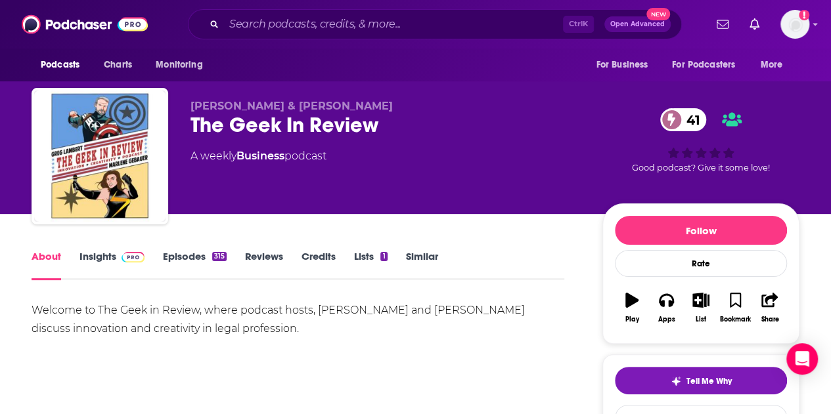
scroll to position [45, 0]
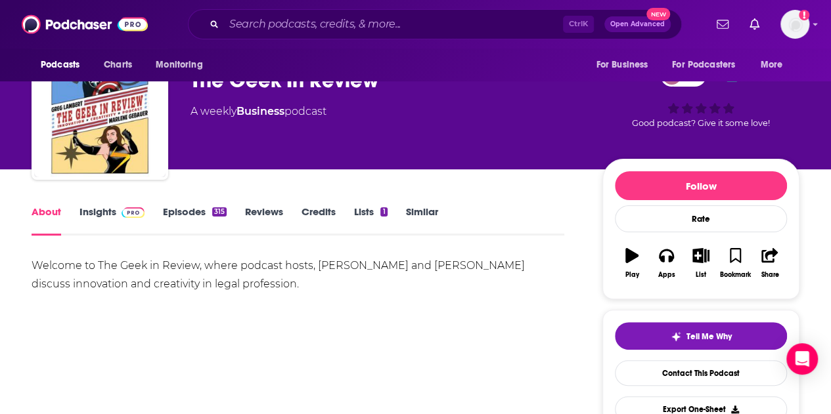
drag, startPoint x: 257, startPoint y: 286, endPoint x: 27, endPoint y: 268, distance: 231.2
click at [673, 263] on button "Apps" at bounding box center [666, 263] width 34 height 47
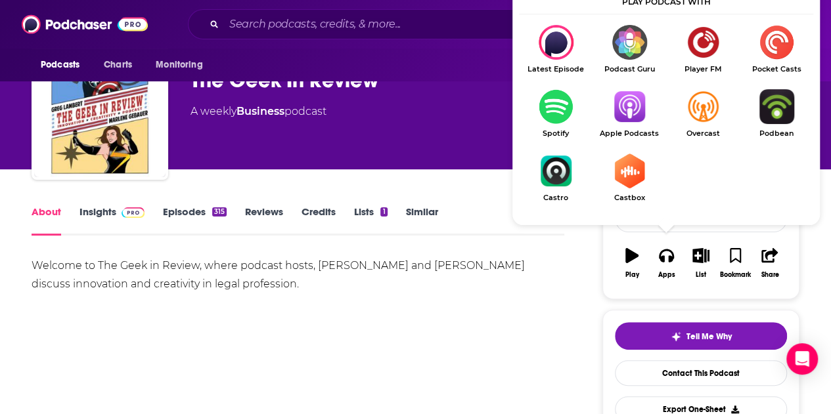
click at [626, 97] on img "Show Listen On dropdown" at bounding box center [629, 106] width 74 height 35
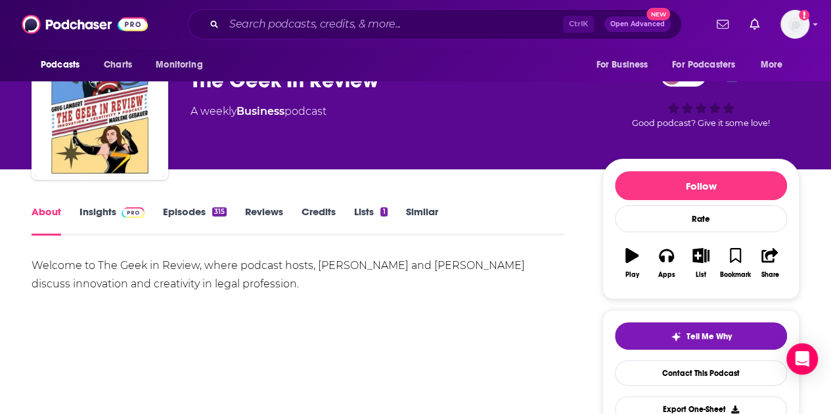
click at [105, 211] on link "Insights" at bounding box center [111, 221] width 65 height 30
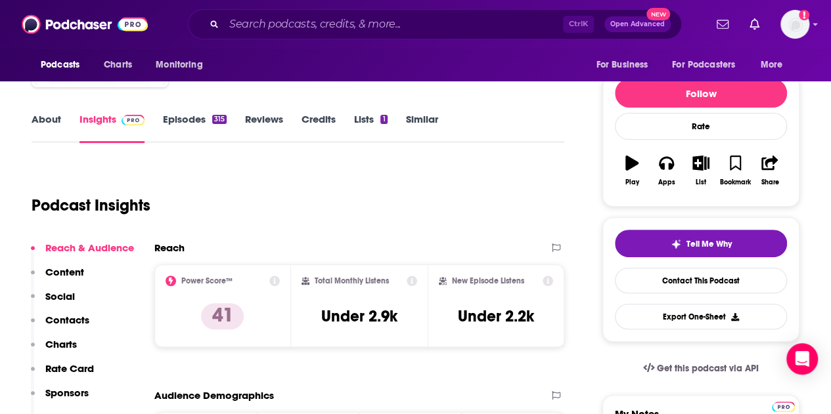
scroll to position [179, 0]
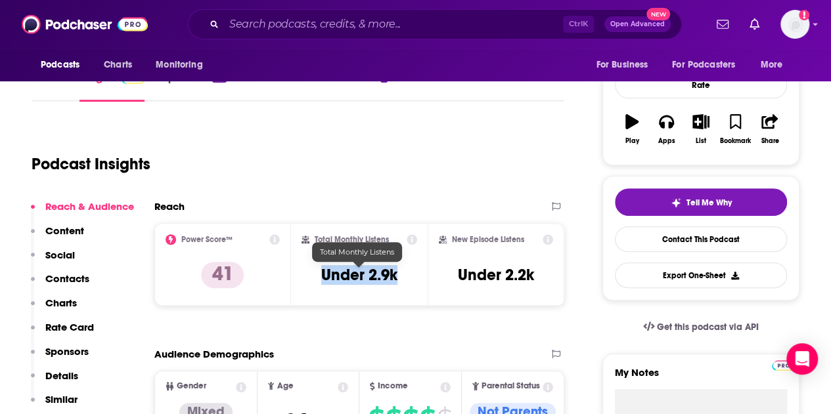
drag, startPoint x: 319, startPoint y: 275, endPoint x: 401, endPoint y: 277, distance: 82.1
click at [401, 277] on div "Total Monthly Listens Under 2.9k" at bounding box center [359, 264] width 116 height 60
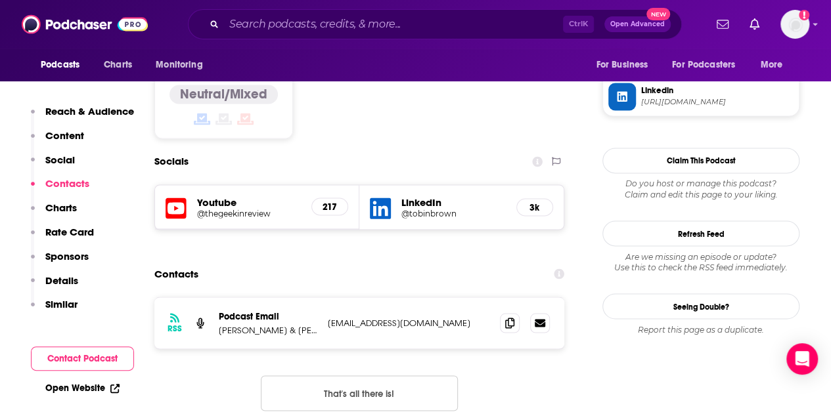
scroll to position [1050, 0]
click at [519, 313] on div at bounding box center [525, 323] width 50 height 20
click at [505, 317] on icon at bounding box center [509, 322] width 9 height 11
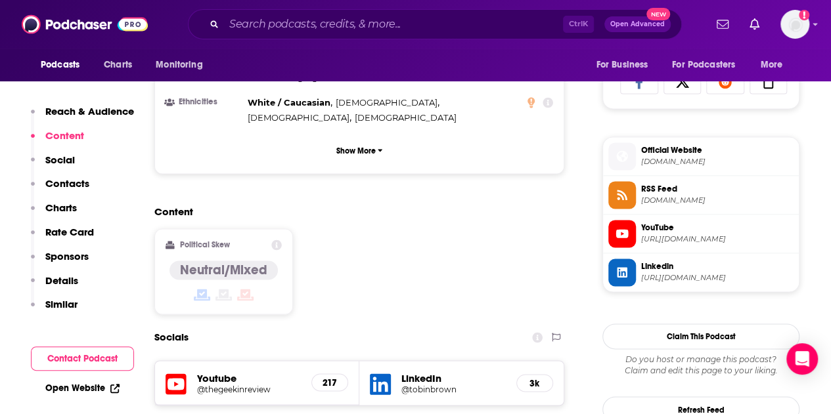
scroll to position [874, 0]
click at [428, 384] on h5 "@tobinbrown" at bounding box center [453, 389] width 104 height 10
click at [238, 384] on h5 "@thegeekinreview" at bounding box center [249, 389] width 104 height 10
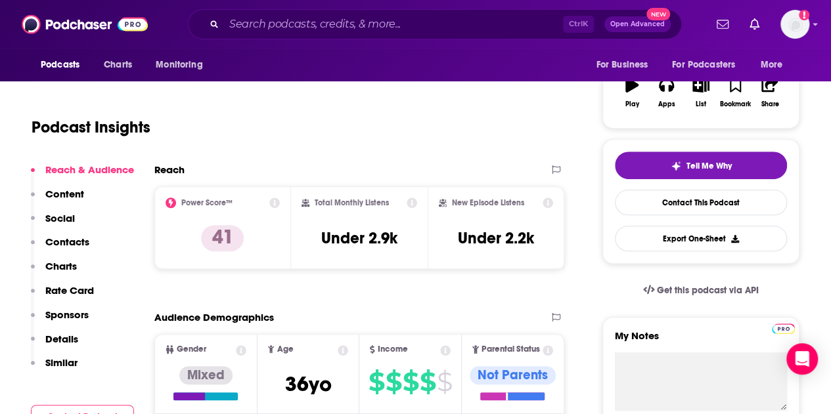
scroll to position [0, 0]
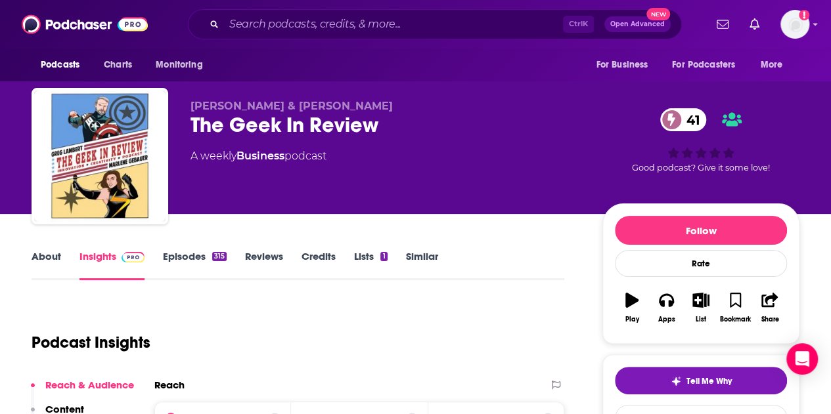
click at [285, 107] on span "[PERSON_NAME] & [PERSON_NAME]" at bounding box center [291, 106] width 202 height 12
click at [344, 110] on span "[PERSON_NAME] & [PERSON_NAME]" at bounding box center [291, 106] width 202 height 12
click at [324, 108] on span "[PERSON_NAME] & [PERSON_NAME]" at bounding box center [291, 106] width 202 height 12
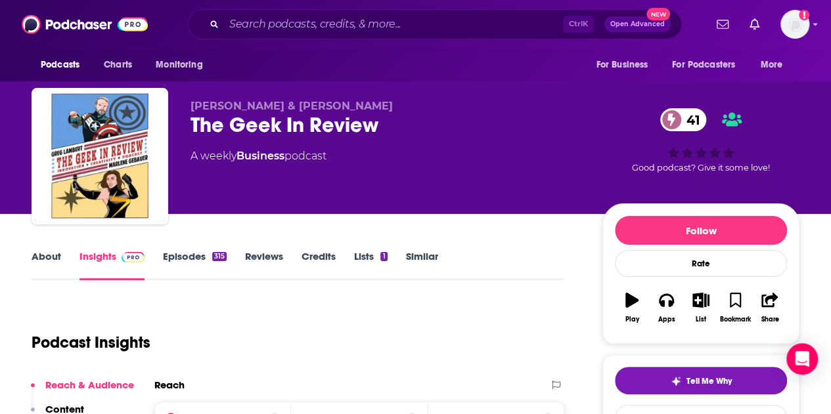
click at [356, 104] on span "[PERSON_NAME] & [PERSON_NAME]" at bounding box center [291, 106] width 202 height 12
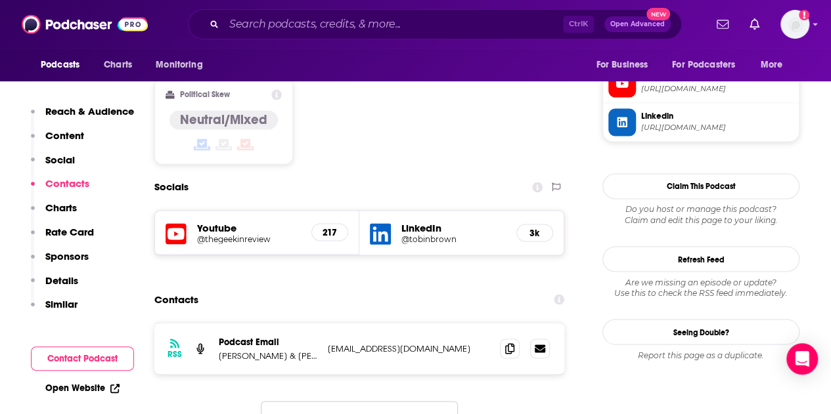
scroll to position [985, 0]
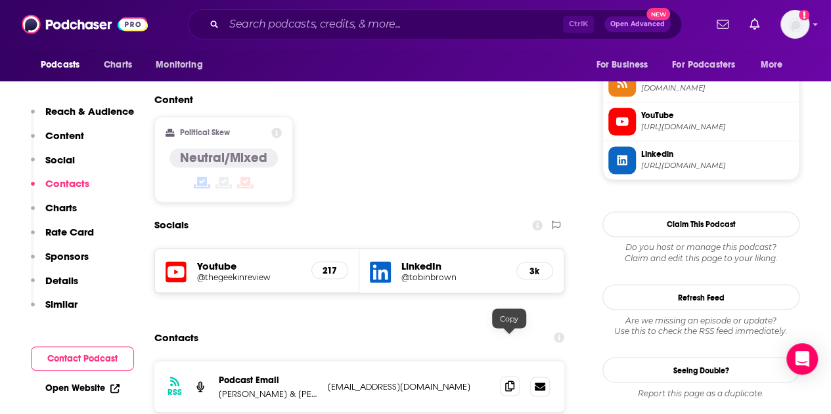
click at [506, 381] on icon at bounding box center [509, 386] width 9 height 11
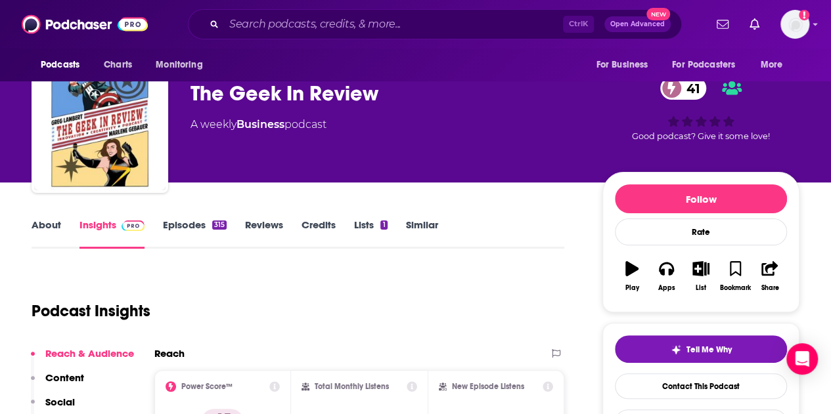
scroll to position [0, 0]
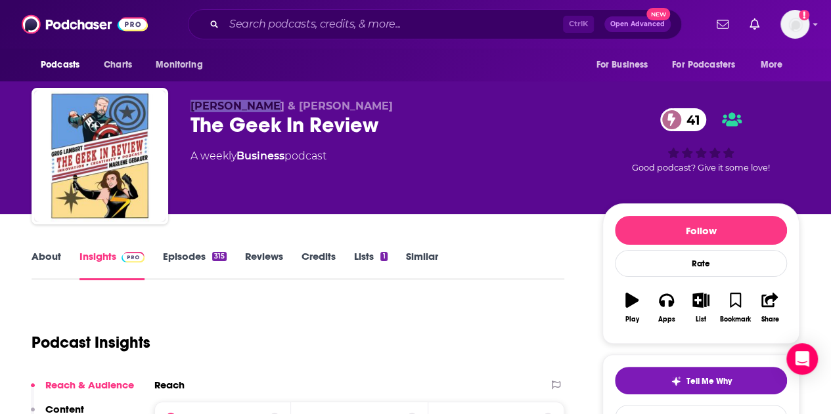
drag, startPoint x: 191, startPoint y: 105, endPoint x: 256, endPoint y: 99, distance: 65.3
click at [265, 107] on span "[PERSON_NAME] & [PERSON_NAME]" at bounding box center [291, 106] width 202 height 12
drag, startPoint x: 285, startPoint y: 107, endPoint x: 405, endPoint y: 100, distance: 119.7
click at [405, 100] on p "[PERSON_NAME] & [PERSON_NAME]" at bounding box center [385, 106] width 391 height 12
click at [280, 27] on input "Search podcasts, credits, & more..." at bounding box center [393, 24] width 339 height 21
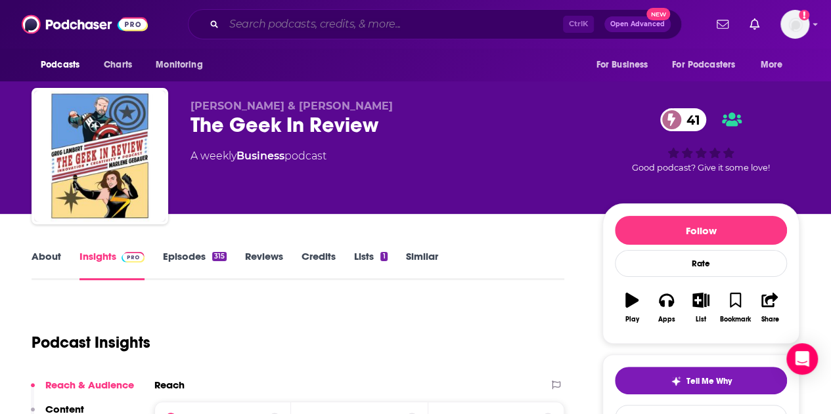
paste input "Legal Toolkit"
type input "Legal Toolkit"
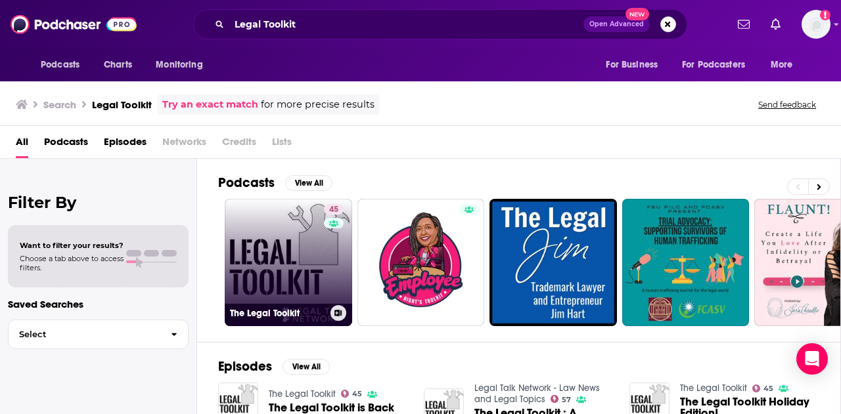
click at [301, 211] on link "45 The Legal Toolkit" at bounding box center [288, 262] width 127 height 127
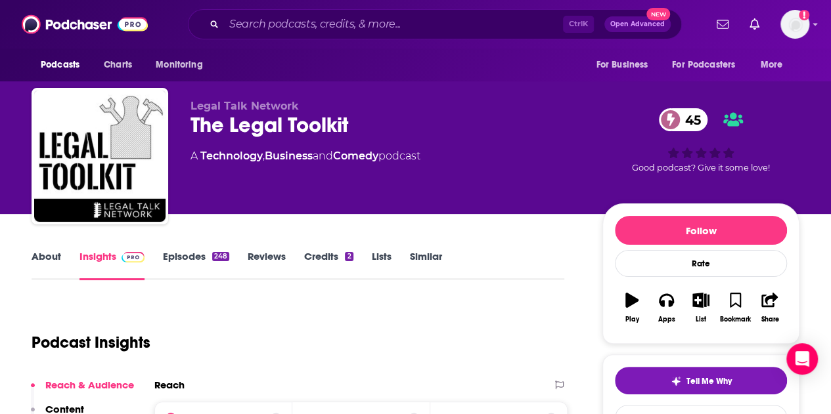
scroll to position [197, 0]
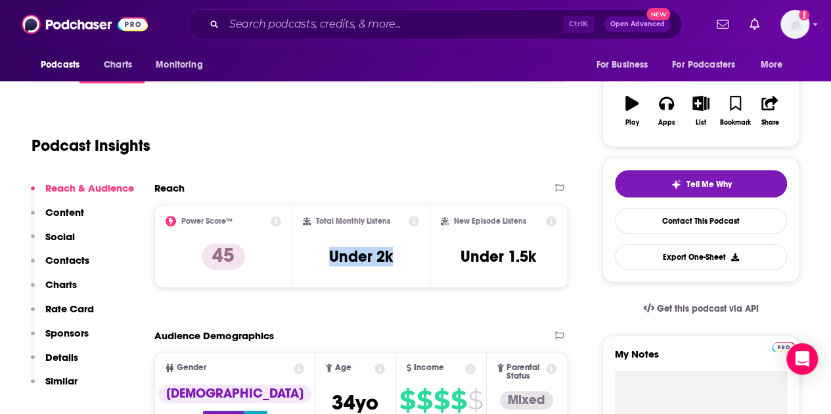
drag, startPoint x: 340, startPoint y: 262, endPoint x: 397, endPoint y: 265, distance: 57.2
click at [397, 265] on div "Total Monthly Listens Under 2k" at bounding box center [361, 246] width 117 height 60
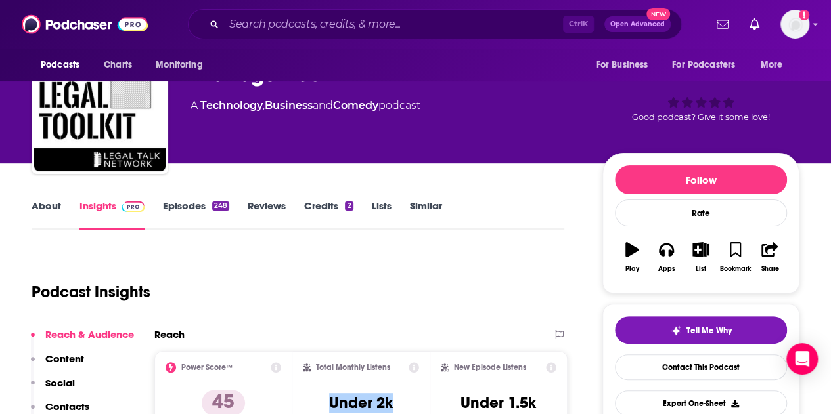
scroll to position [0, 0]
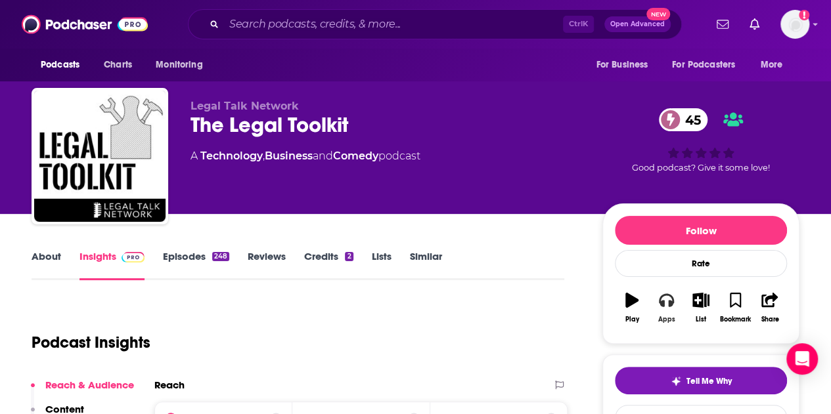
click at [665, 306] on icon "button" at bounding box center [666, 300] width 14 height 14
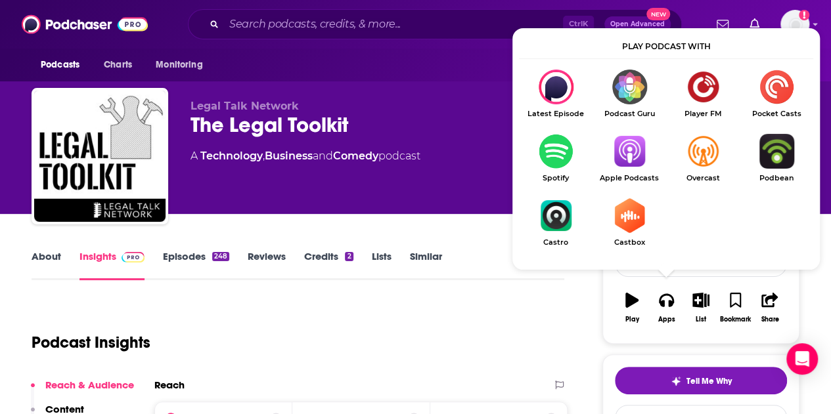
click at [623, 150] on img "Show Listen On dropdown" at bounding box center [629, 151] width 74 height 35
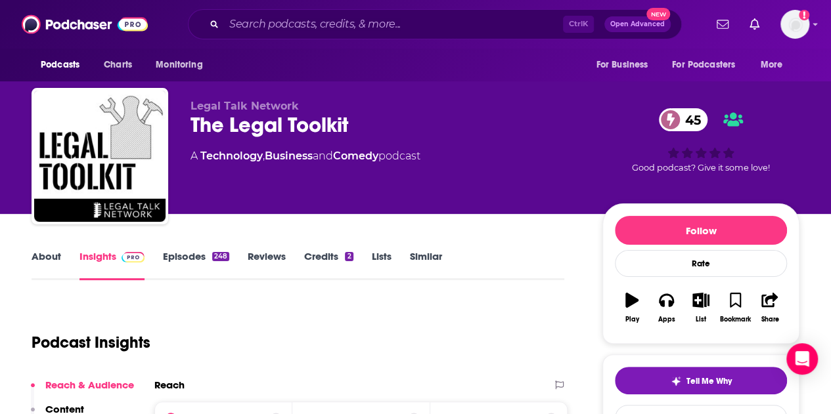
click at [46, 262] on link "About" at bounding box center [47, 265] width 30 height 30
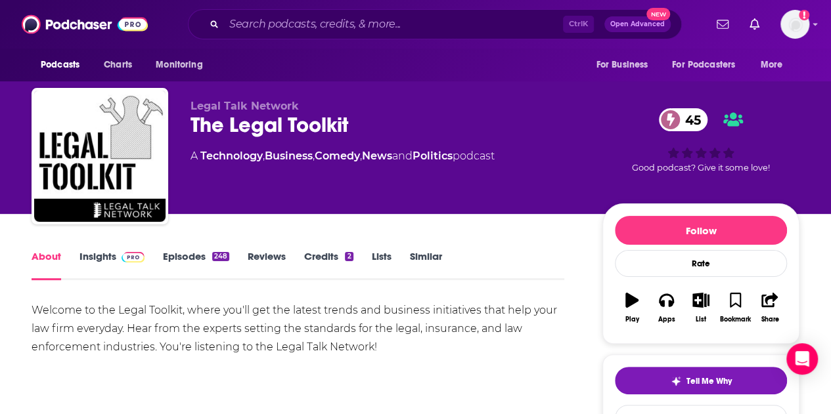
scroll to position [131, 0]
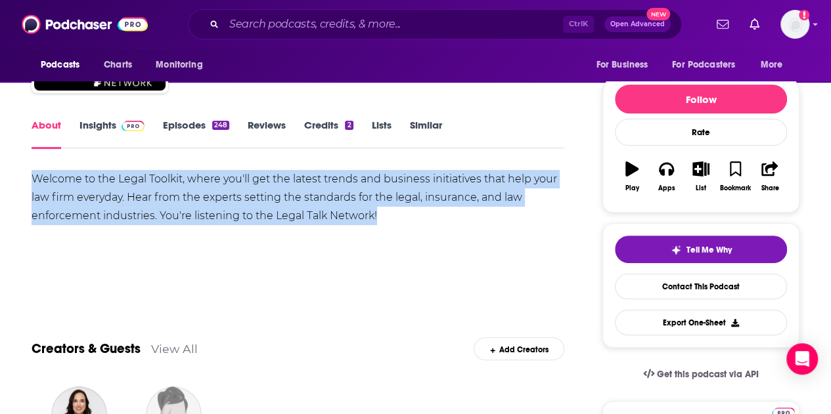
drag, startPoint x: 28, startPoint y: 174, endPoint x: 378, endPoint y: 217, distance: 352.8
click at [129, 126] on img at bounding box center [133, 126] width 23 height 11
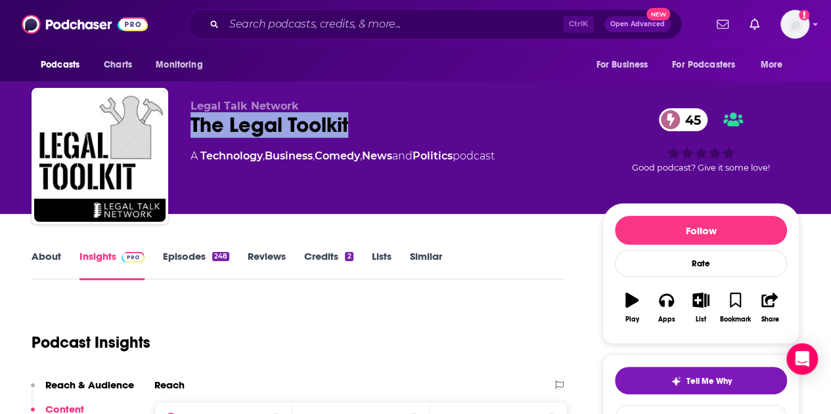
drag, startPoint x: 190, startPoint y: 126, endPoint x: 368, endPoint y: 127, distance: 177.3
click at [368, 127] on div "The Legal Toolkit 45" at bounding box center [385, 125] width 391 height 26
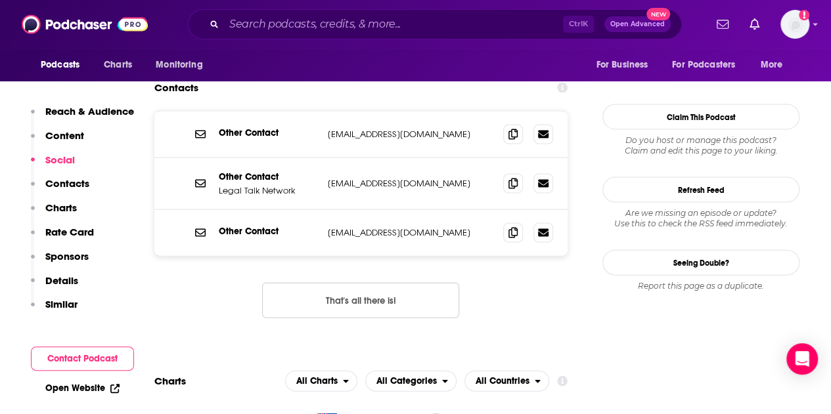
scroll to position [1248, 0]
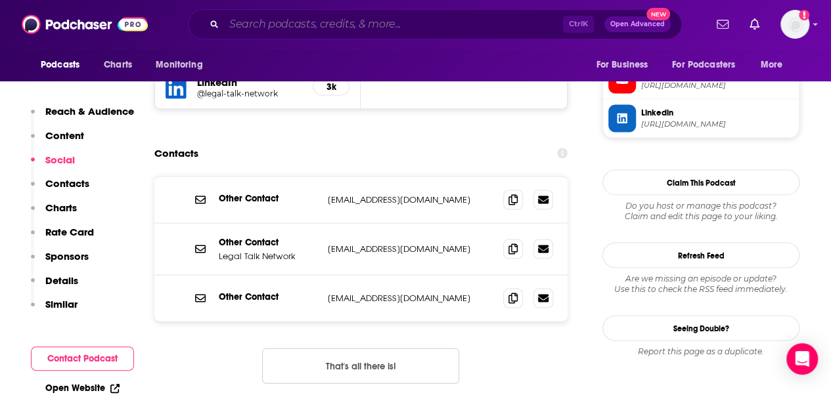
click at [275, 32] on input "Search podcasts, credits, & more..." at bounding box center [393, 24] width 339 height 21
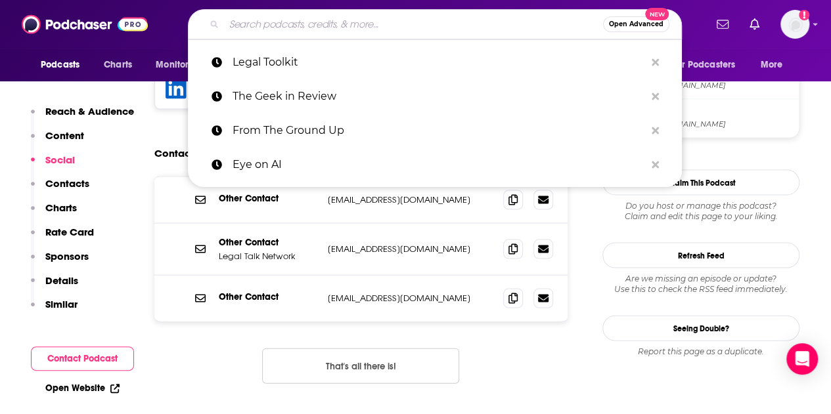
paste input "Legaltech Week"
type input "Legaltech Week"
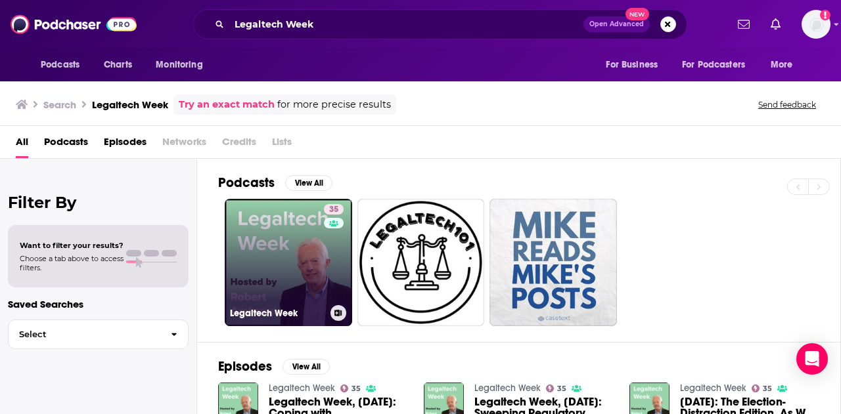
click at [324, 265] on div "35" at bounding box center [335, 254] width 23 height 101
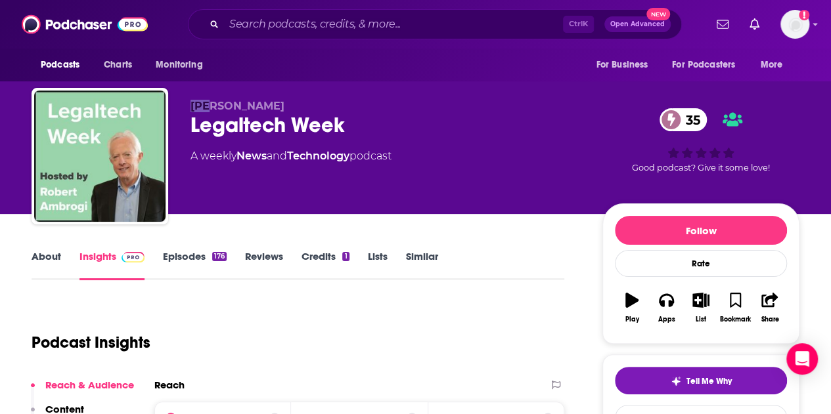
drag, startPoint x: 191, startPoint y: 105, endPoint x: 211, endPoint y: 107, distance: 20.5
click at [211, 107] on span "[PERSON_NAME]" at bounding box center [237, 106] width 94 height 12
click at [200, 104] on span "[PERSON_NAME]" at bounding box center [237, 106] width 94 height 12
click at [236, 108] on span "[PERSON_NAME]" at bounding box center [237, 106] width 94 height 12
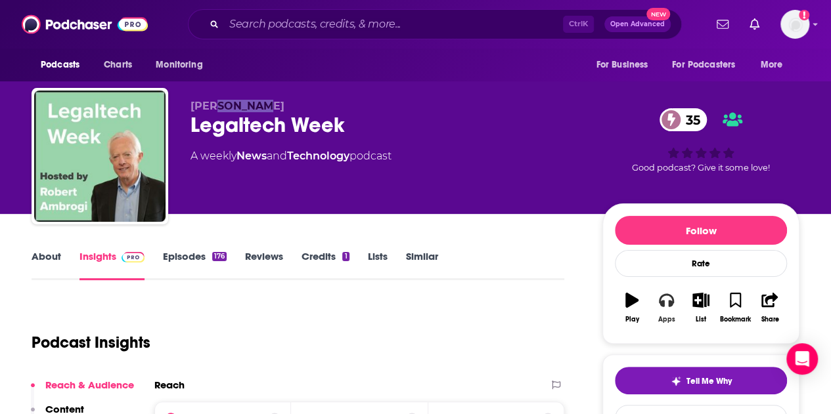
click at [670, 308] on button "Apps" at bounding box center [666, 307] width 34 height 47
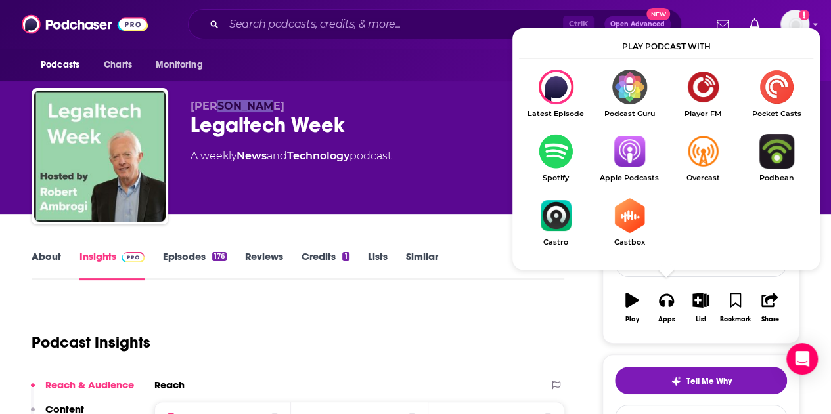
click at [626, 149] on img "Show Listen On dropdown" at bounding box center [629, 151] width 74 height 35
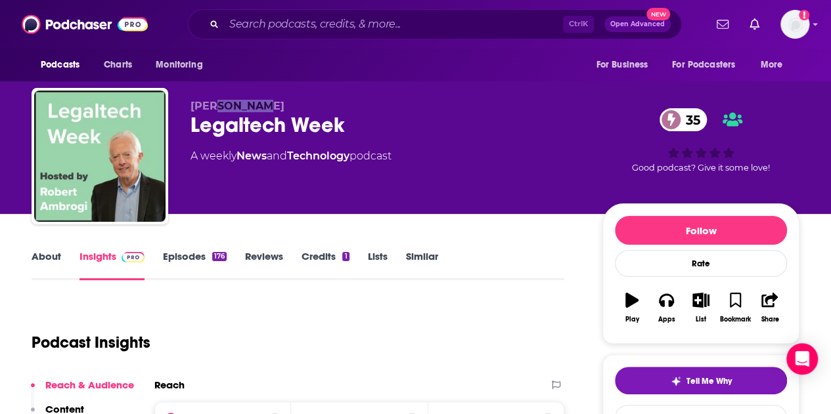
click at [252, 102] on span "[PERSON_NAME]" at bounding box center [237, 106] width 94 height 12
click at [306, 133] on div "Legaltech Week 35" at bounding box center [385, 125] width 391 height 26
click at [251, 101] on span "[PERSON_NAME]" at bounding box center [237, 106] width 94 height 12
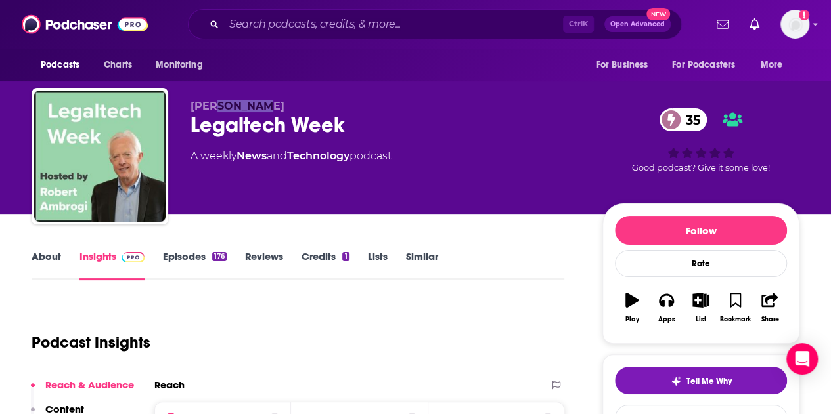
click at [42, 263] on link "About" at bounding box center [47, 265] width 30 height 30
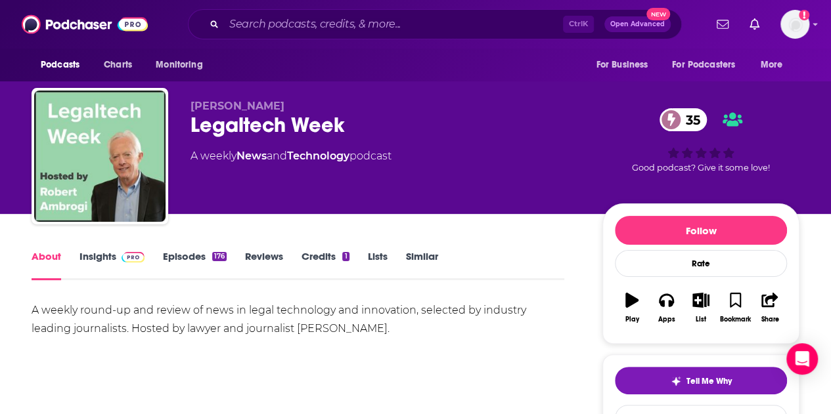
scroll to position [131, 0]
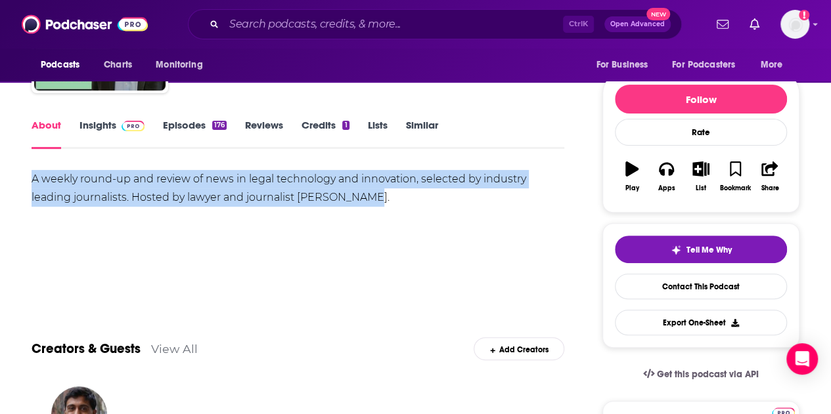
drag, startPoint x: 127, startPoint y: 195, endPoint x: 14, endPoint y: 183, distance: 112.9
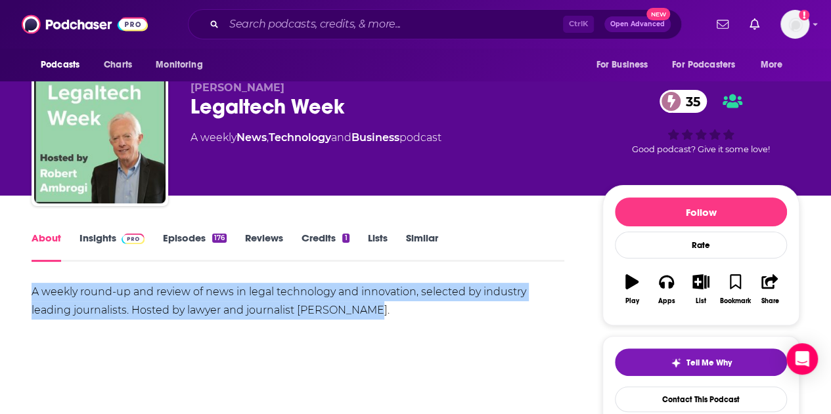
scroll to position [0, 0]
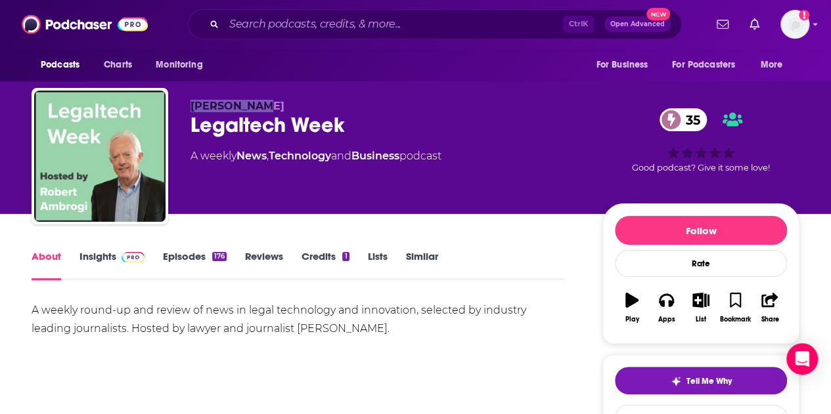
drag, startPoint x: 191, startPoint y: 104, endPoint x: 280, endPoint y: 104, distance: 88.7
click at [280, 104] on p "[PERSON_NAME]" at bounding box center [385, 106] width 391 height 12
click at [107, 256] on link "Insights" at bounding box center [111, 265] width 65 height 30
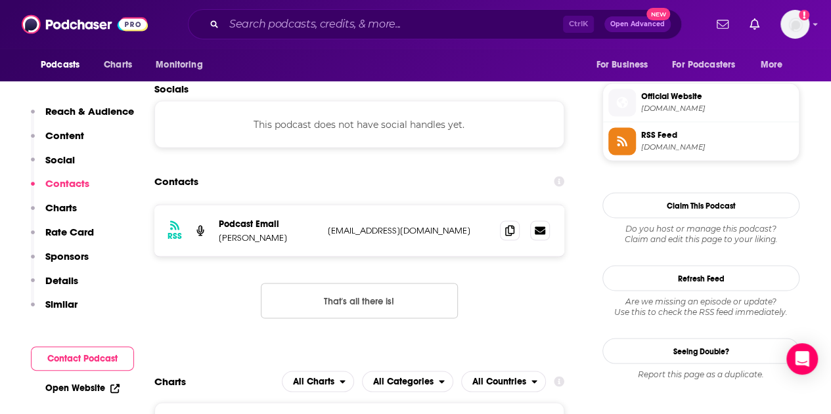
scroll to position [1182, 0]
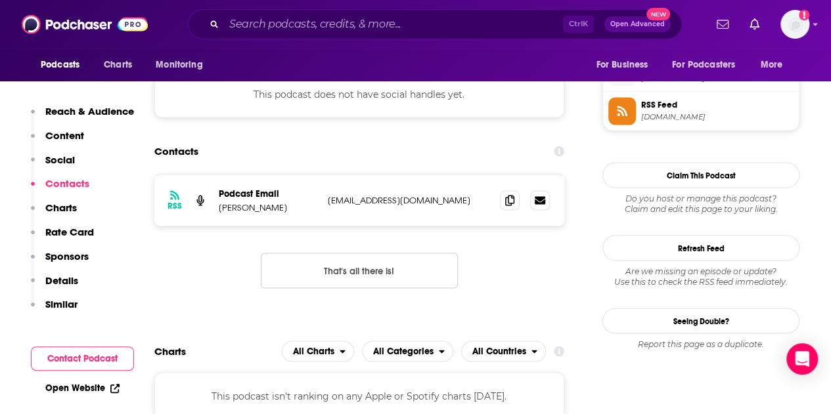
click at [370, 194] on p "[EMAIL_ADDRESS][DOMAIN_NAME]" at bounding box center [409, 199] width 162 height 11
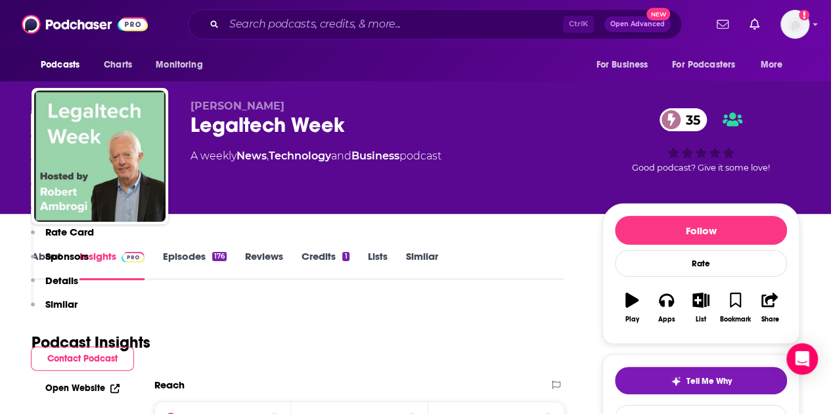
scroll to position [263, 0]
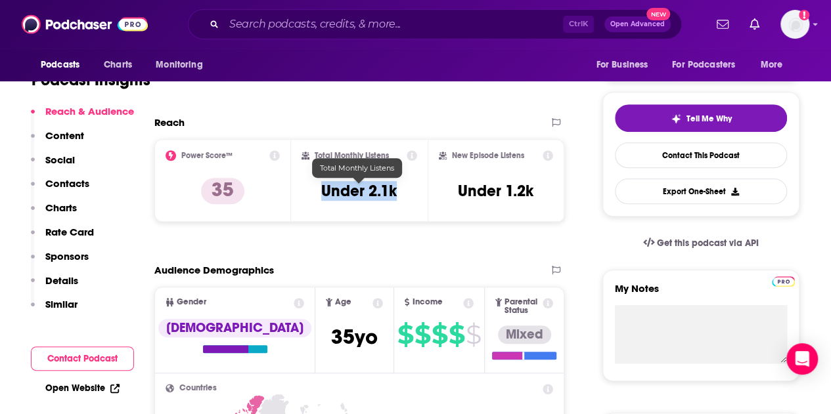
drag, startPoint x: 315, startPoint y: 185, endPoint x: 405, endPoint y: 194, distance: 90.4
click at [405, 194] on div "Total Monthly Listens Under 2.1k" at bounding box center [359, 180] width 116 height 60
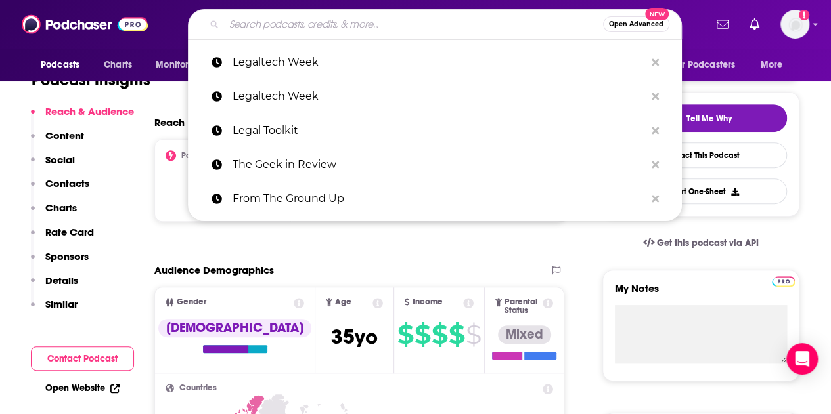
click at [399, 23] on input "Search podcasts, credits, & more..." at bounding box center [413, 24] width 379 height 21
paste input "Legal Ops"
type input "Legal Ops"
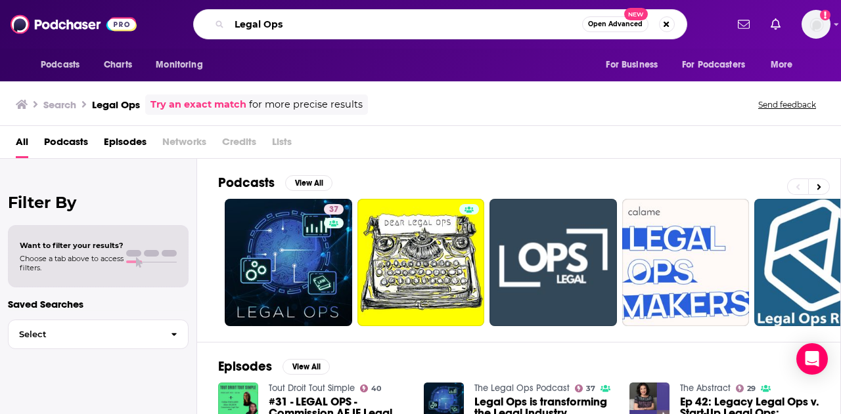
drag, startPoint x: 314, startPoint y: 24, endPoint x: 179, endPoint y: 30, distance: 135.4
click at [179, 30] on div "Legal Ops Open Advanced New" at bounding box center [440, 24] width 572 height 30
paste input "Inc. What I Know"
type input "Inc. What I Know"
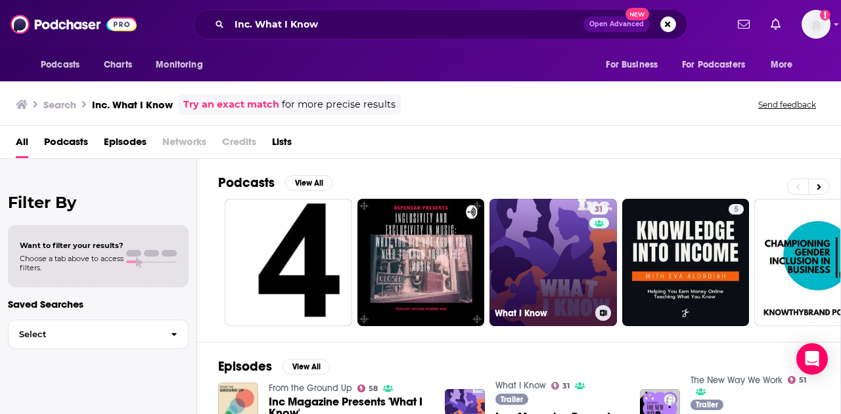
click at [589, 258] on div "31" at bounding box center [600, 254] width 22 height 101
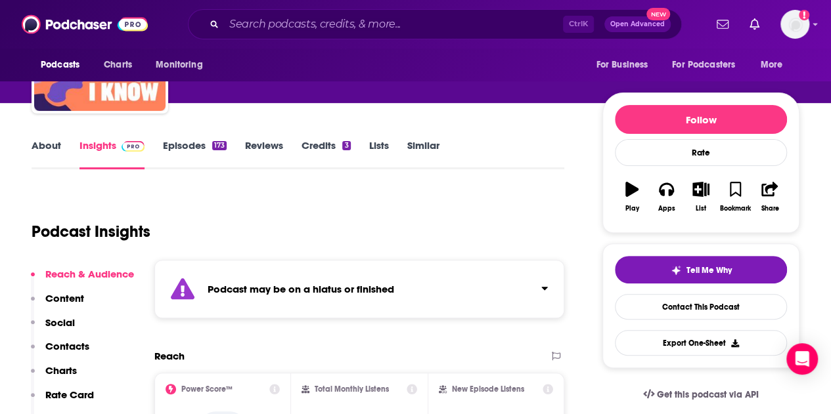
scroll to position [131, 0]
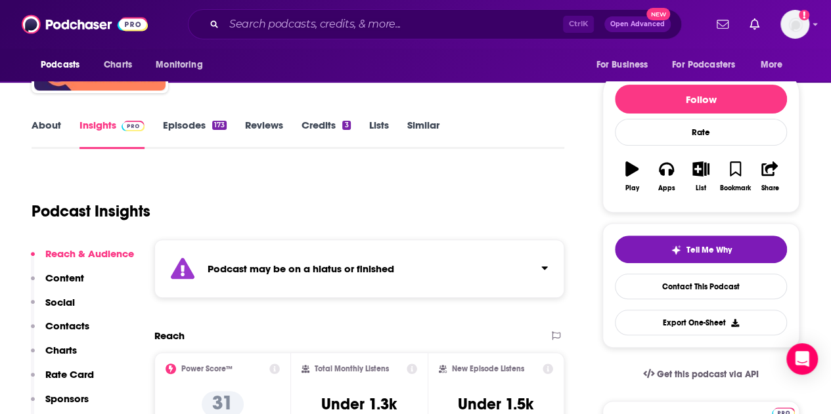
click at [51, 125] on link "About" at bounding box center [47, 134] width 30 height 30
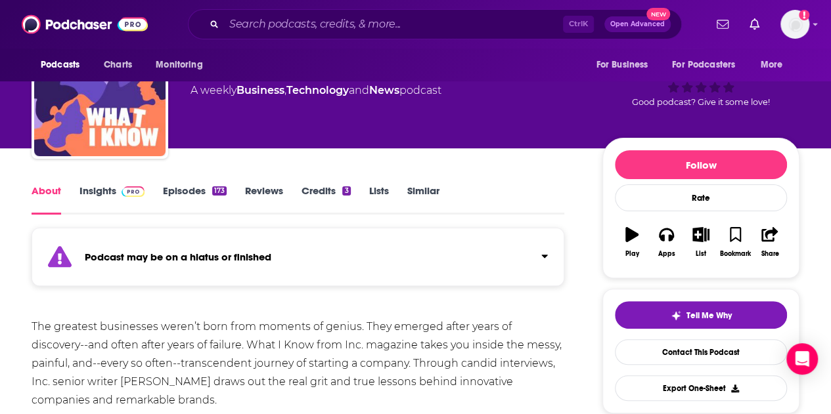
scroll to position [131, 0]
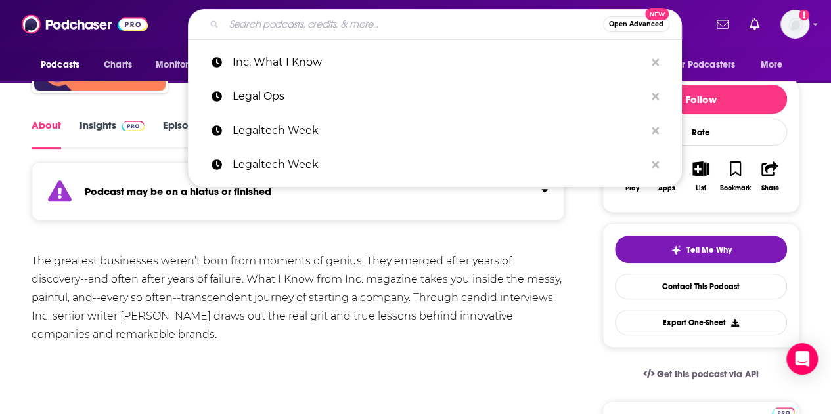
click at [268, 30] on input "Search podcasts, credits, & more..." at bounding box center [413, 24] width 379 height 21
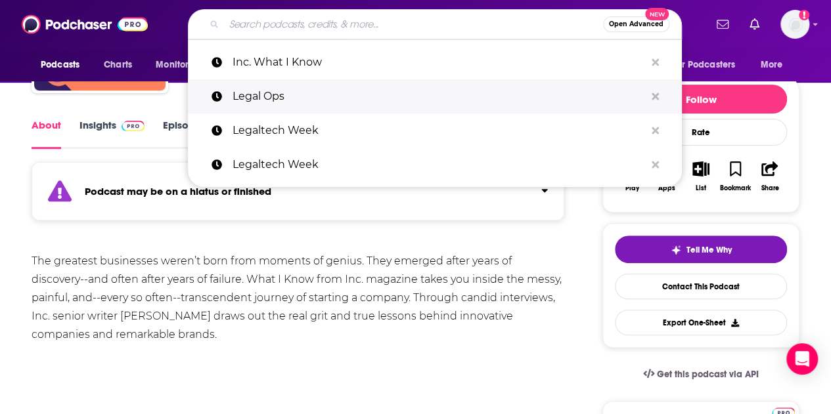
click at [303, 97] on p "Legal Ops" at bounding box center [439, 96] width 412 height 34
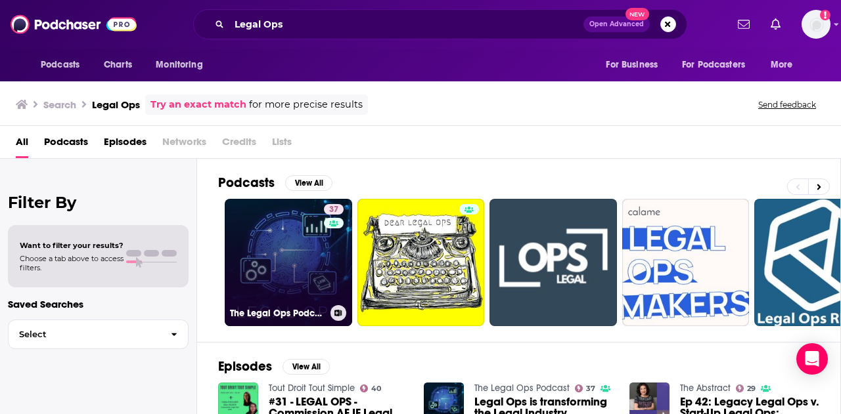
click at [293, 266] on link "37 The Legal Ops Podcast" at bounding box center [288, 262] width 127 height 127
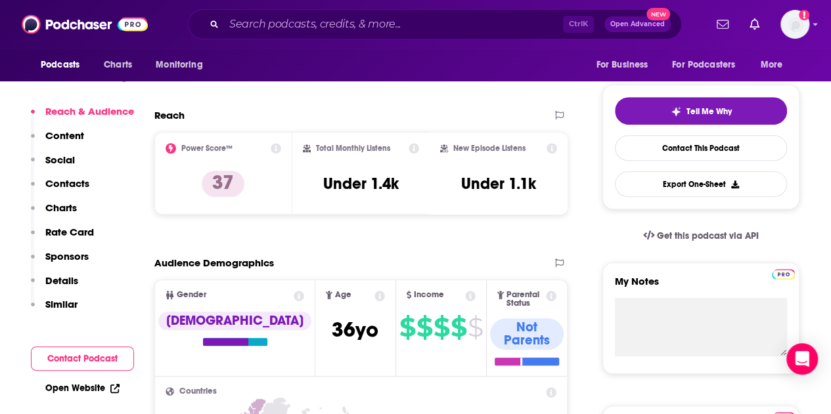
scroll to position [271, 0]
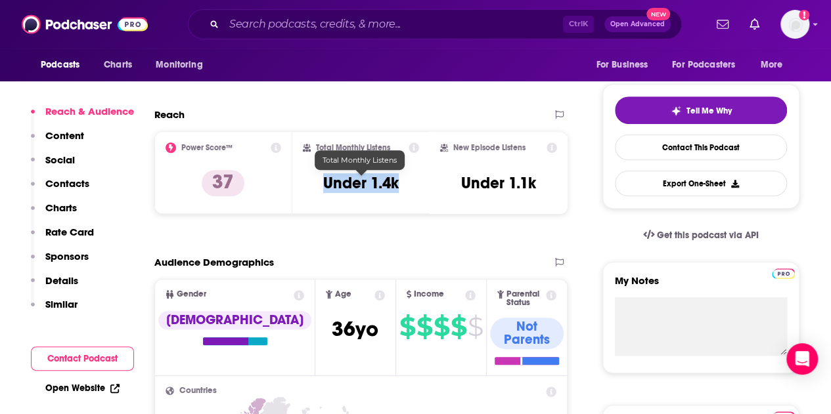
drag, startPoint x: 391, startPoint y: 185, endPoint x: 324, endPoint y: 187, distance: 67.7
click at [324, 187] on div "Total Monthly Listens Under 1.4k" at bounding box center [361, 173] width 117 height 60
copy h3 "Under 1.4k"
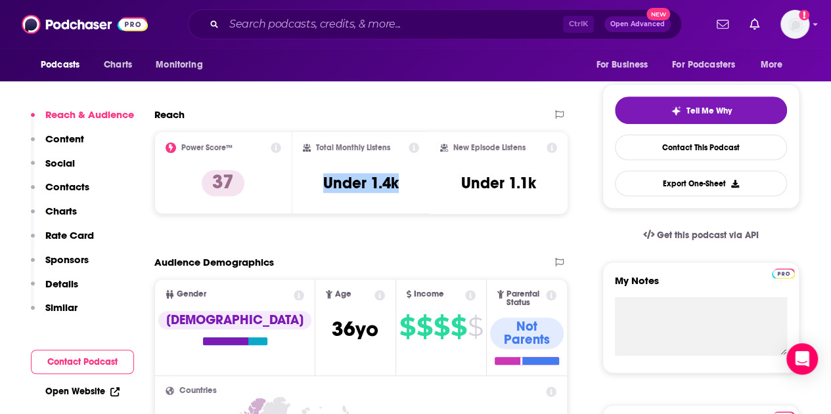
scroll to position [0, 0]
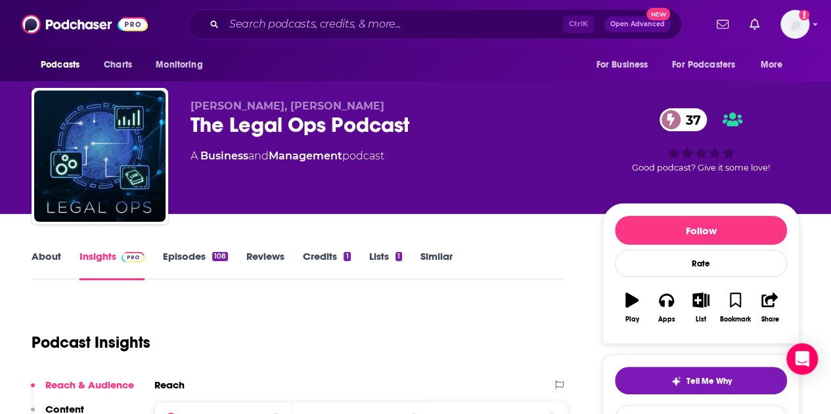
click at [45, 265] on link "About" at bounding box center [47, 265] width 30 height 30
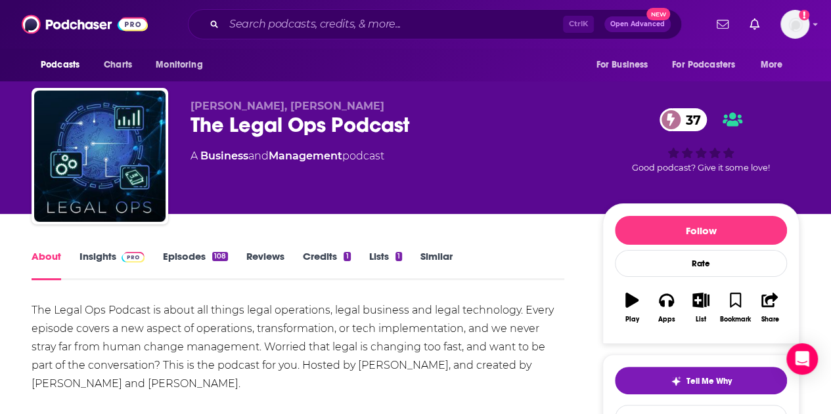
scroll to position [59, 0]
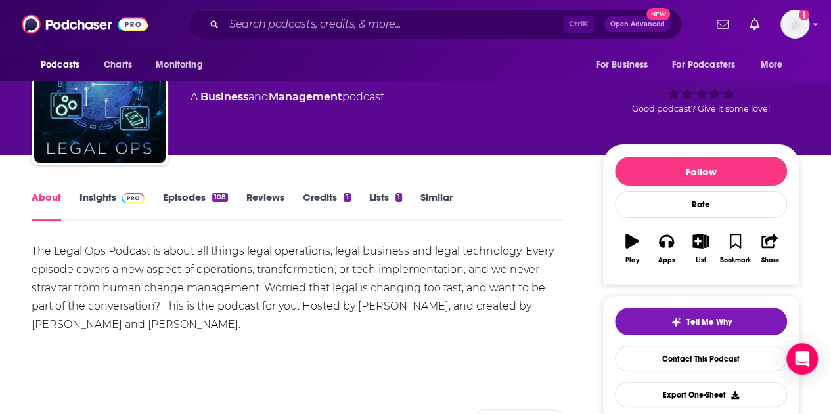
click at [162, 309] on div "The Legal Ops Podcast is about all things legal operations, legal business and …" at bounding box center [298, 288] width 533 height 92
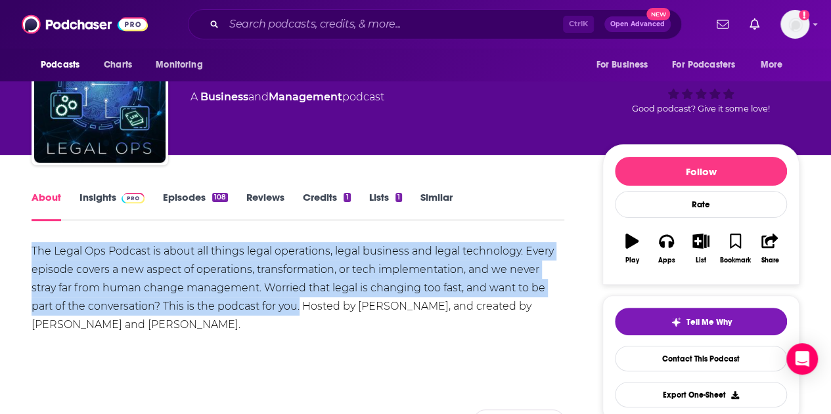
drag, startPoint x: 299, startPoint y: 307, endPoint x: 32, endPoint y: 254, distance: 272.4
click at [32, 254] on div "The Legal Ops Podcast is about all things legal operations, legal business and …" at bounding box center [298, 288] width 533 height 92
copy div "The Legal Ops Podcast is about all things legal operations, legal business and …"
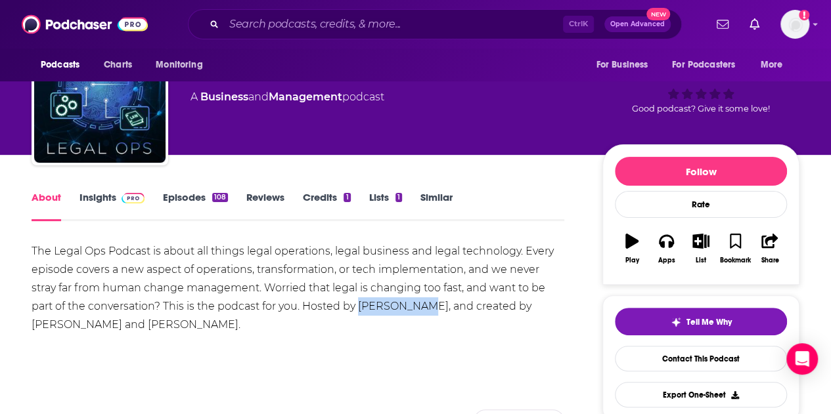
drag, startPoint x: 419, startPoint y: 305, endPoint x: 359, endPoint y: 306, distance: 60.4
click at [359, 306] on div "The Legal Ops Podcast is about all things legal operations, legal business and …" at bounding box center [298, 288] width 533 height 92
copy div "Daryl Osuch"
click at [102, 207] on link "Insights" at bounding box center [111, 206] width 65 height 30
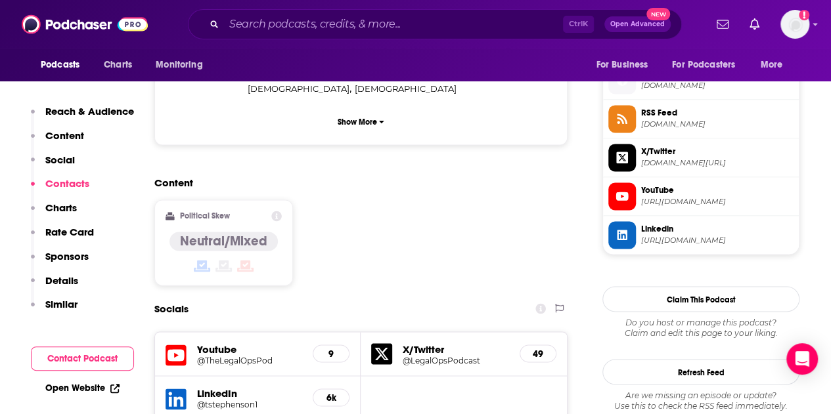
scroll to position [1109, 0]
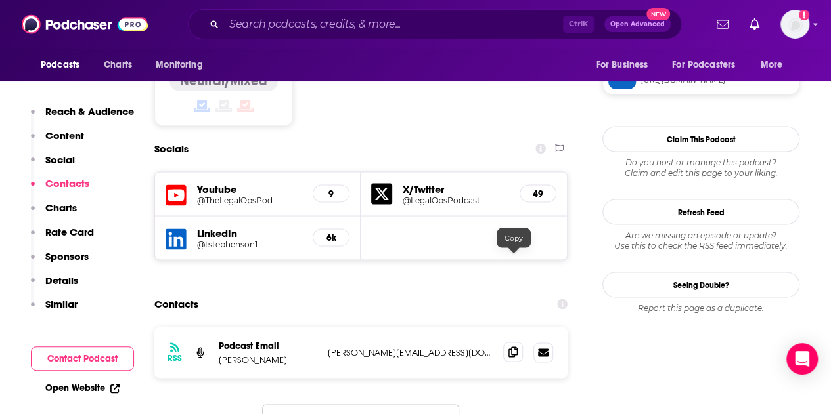
click at [520, 342] on span at bounding box center [513, 352] width 20 height 20
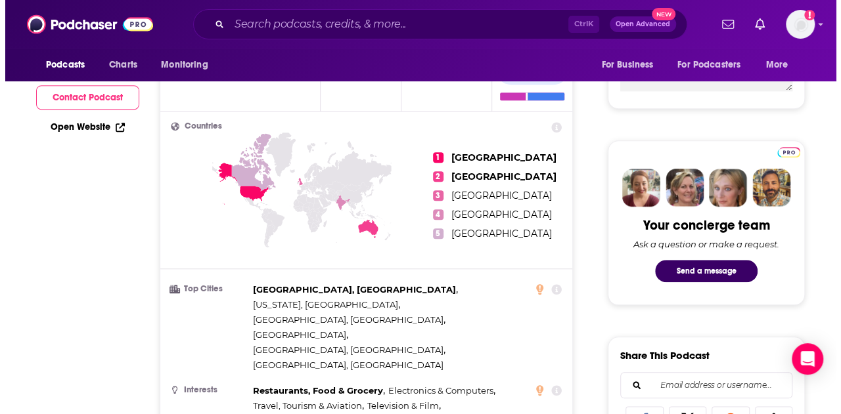
scroll to position [0, 0]
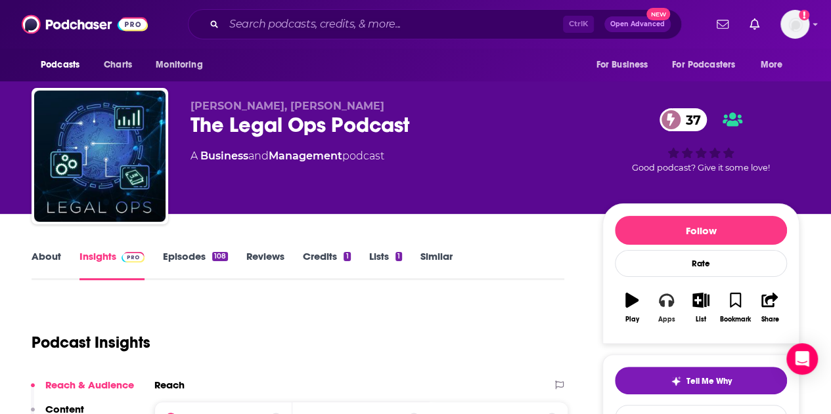
click at [661, 304] on icon "button" at bounding box center [666, 300] width 14 height 13
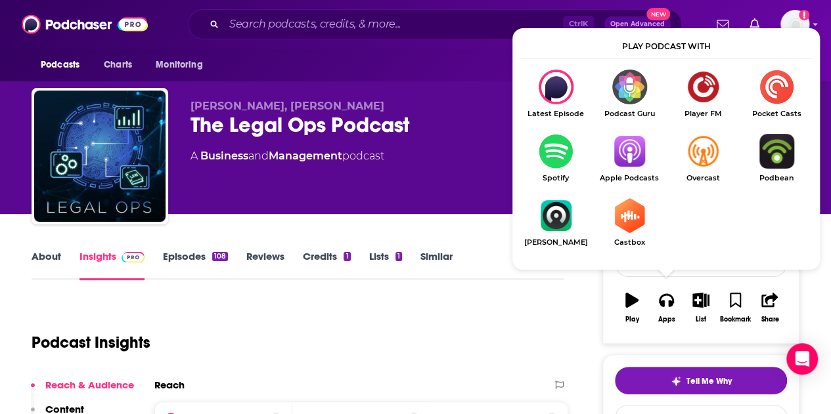
click at [625, 170] on link "Apple Podcasts" at bounding box center [629, 158] width 74 height 49
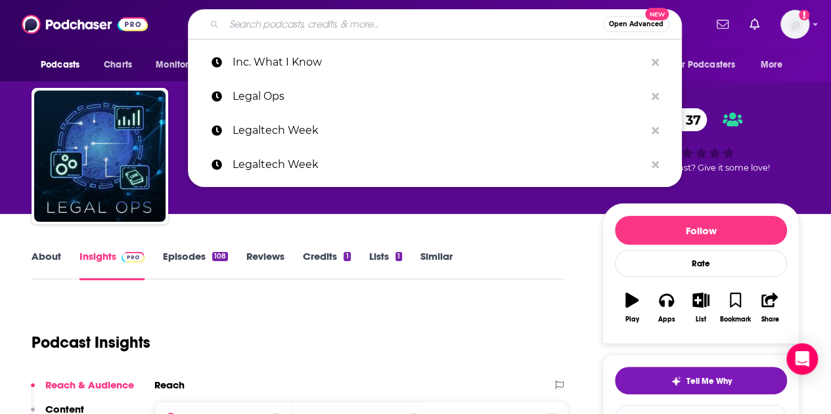
click at [290, 23] on input "Search podcasts, credits, & more..." at bounding box center [413, 24] width 379 height 21
paste input "Law Next"
type input "Law Next"
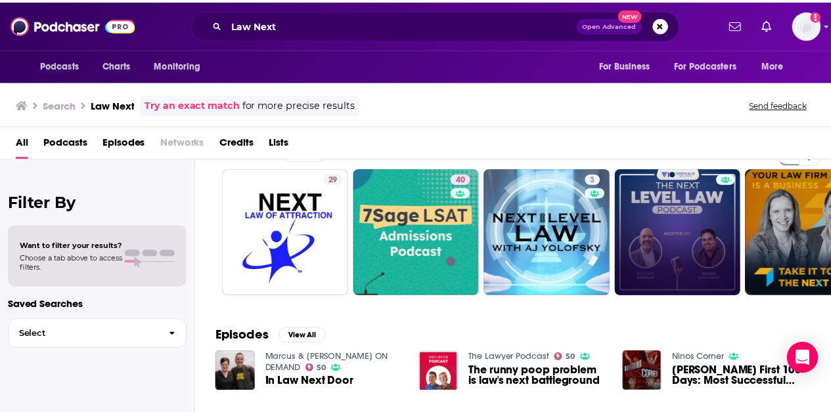
scroll to position [30, 0]
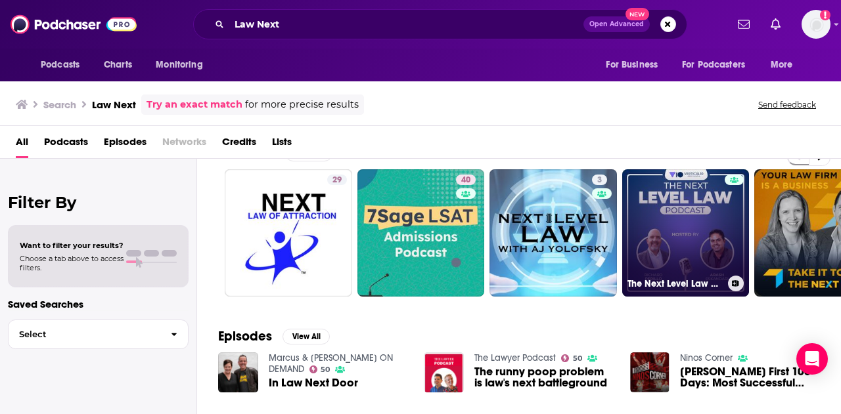
click at [673, 204] on link "The Next Level Law Podcast" at bounding box center [685, 232] width 127 height 127
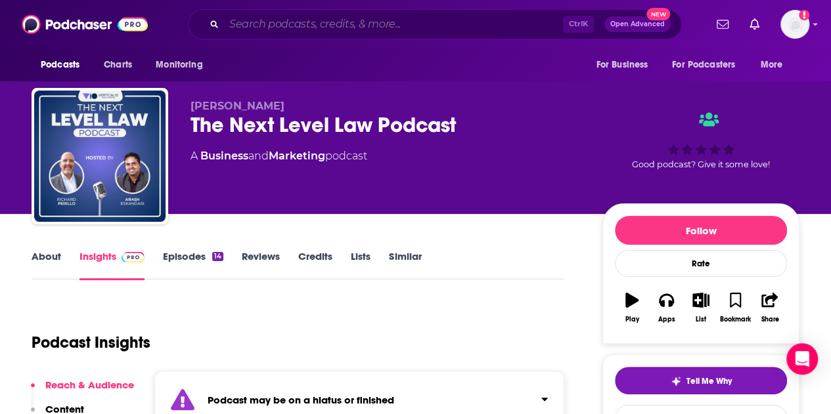
click at [357, 18] on input "Search podcasts, credits, & more..." at bounding box center [393, 24] width 339 height 21
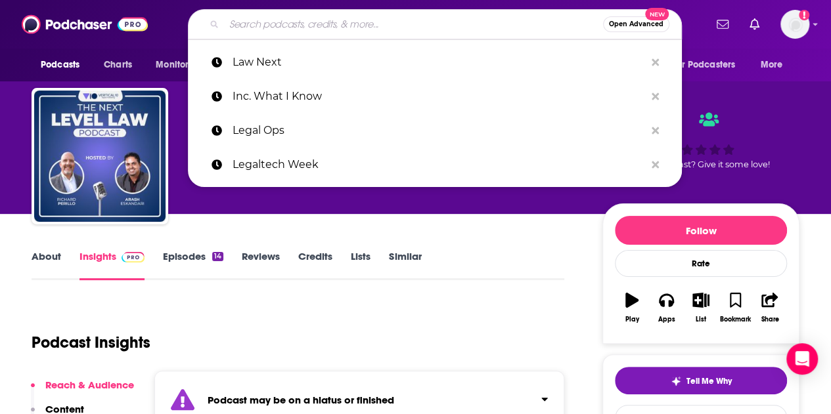
paste input "Lawyerist Podcast"
type input "Lawyerist Podcast"
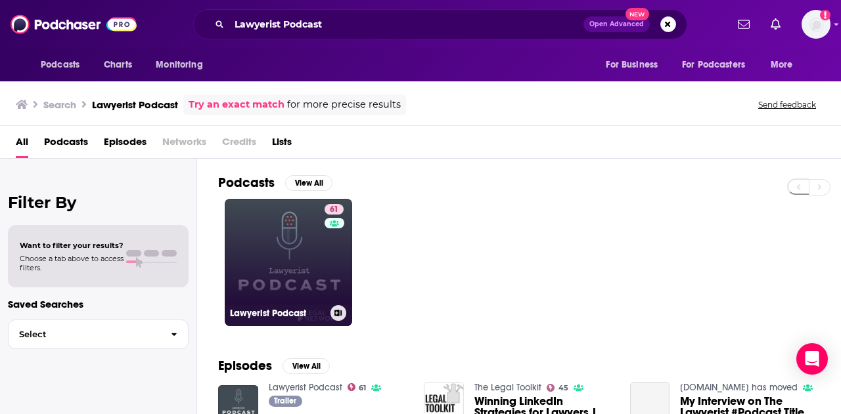
click at [277, 278] on link "61 Lawyerist Podcast" at bounding box center [288, 262] width 127 height 127
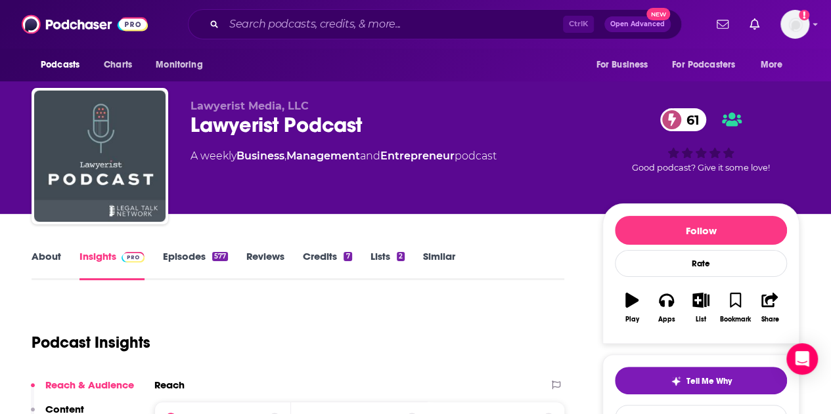
scroll to position [177, 0]
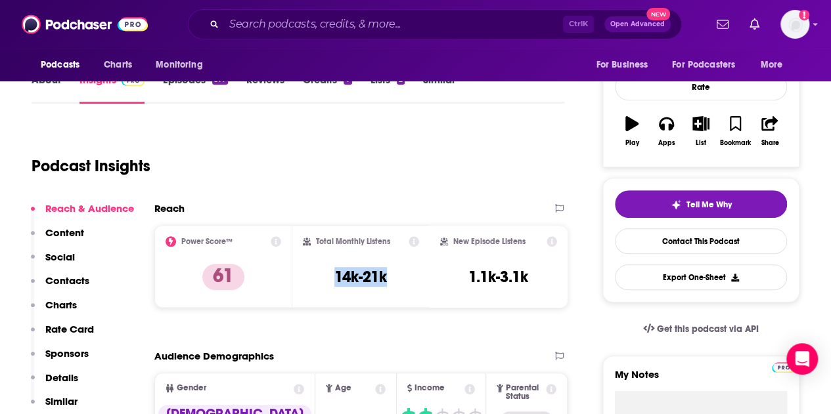
copy h3 "14k-21k"
drag, startPoint x: 328, startPoint y: 273, endPoint x: 391, endPoint y: 277, distance: 62.5
click at [391, 277] on div "Total Monthly Listens 14k-21k" at bounding box center [361, 266] width 117 height 60
click at [673, 116] on icon "button" at bounding box center [666, 123] width 14 height 14
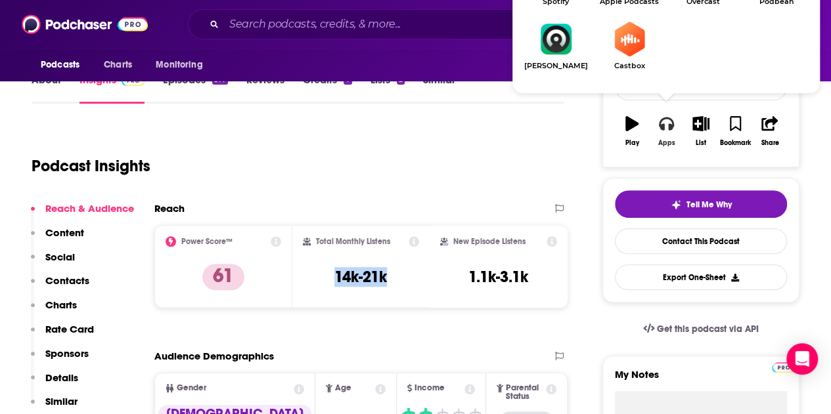
scroll to position [126, 0]
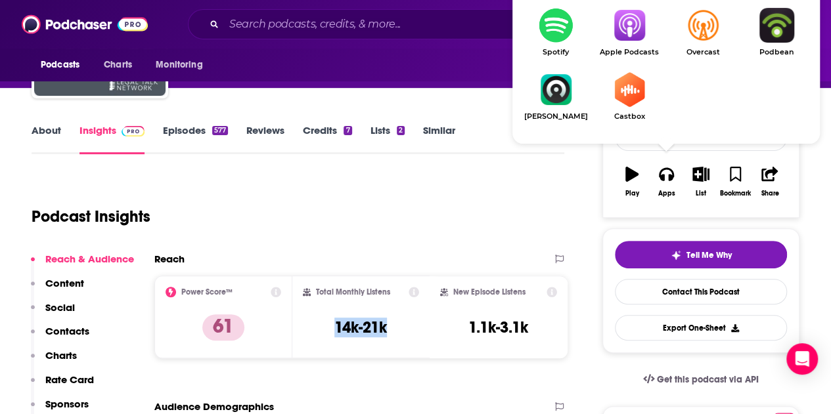
click at [631, 44] on link "Apple Podcasts" at bounding box center [629, 32] width 74 height 49
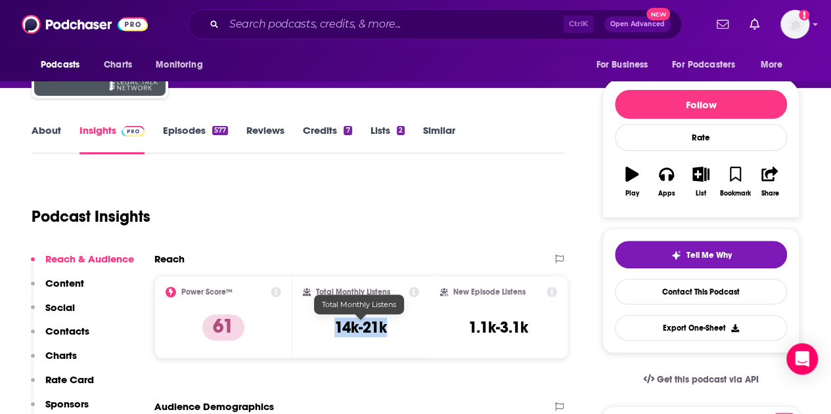
click at [384, 326] on h3 "14k-21k" at bounding box center [360, 328] width 53 height 20
drag, startPoint x: 386, startPoint y: 328, endPoint x: 334, endPoint y: 329, distance: 52.6
click at [334, 329] on div "Total Monthly Listens 14k-21k" at bounding box center [361, 317] width 117 height 60
copy h3 "14k-21k"
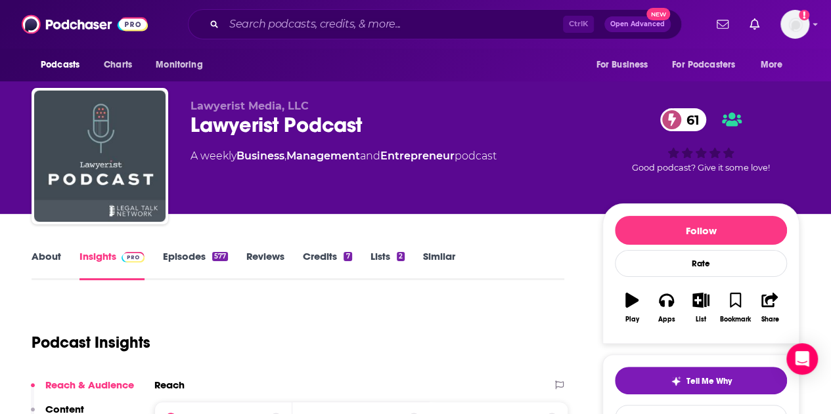
click at [223, 103] on span "Lawyerist Media, LLC" at bounding box center [249, 106] width 118 height 12
click at [243, 126] on div "Lawyerist Podcast 61" at bounding box center [385, 125] width 391 height 26
click at [51, 260] on link "About" at bounding box center [47, 265] width 30 height 30
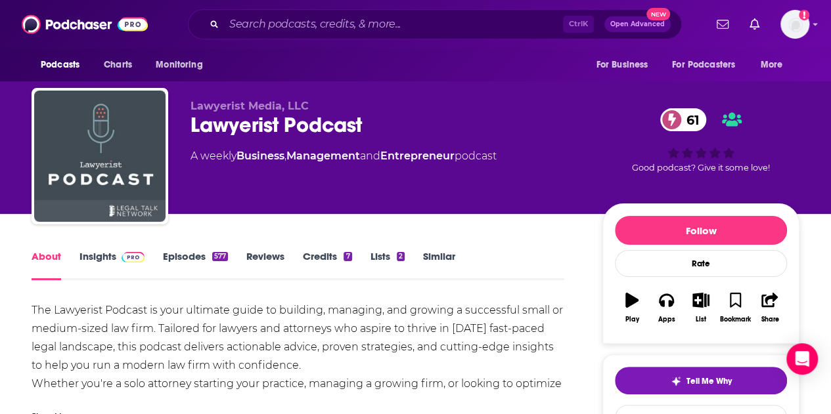
scroll to position [51, 0]
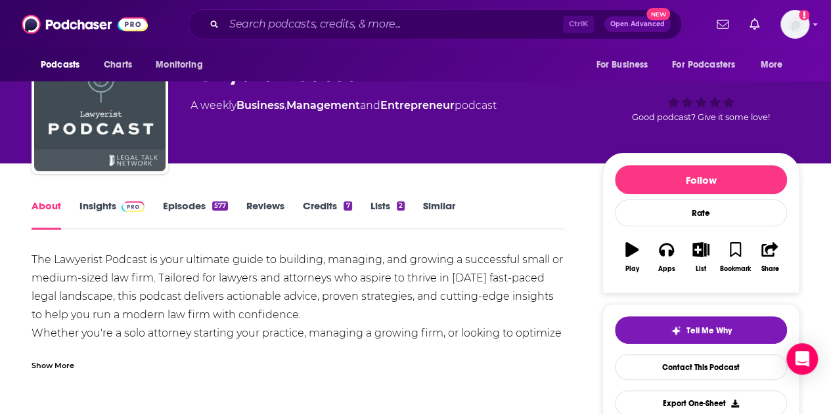
drag, startPoint x: 32, startPoint y: 257, endPoint x: 302, endPoint y: 307, distance: 275.2
click at [302, 307] on div "The Lawyerist Podcast is your ultimate guide to building, managing, and growing…" at bounding box center [298, 379] width 533 height 257
click at [43, 367] on div "Show More" at bounding box center [53, 365] width 43 height 12
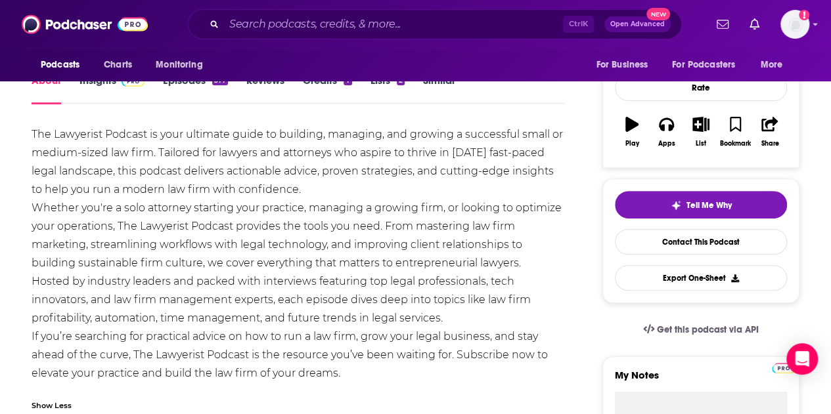
scroll to position [177, 0]
drag, startPoint x: 320, startPoint y: 186, endPoint x: 30, endPoint y: 127, distance: 296.1
copy div "The Lawyerist Podcast is your ultimate guide to building, managing, and growing…"
click at [314, 319] on div "The Lawyerist Podcast is your ultimate guide to building, managing, and growing…" at bounding box center [298, 253] width 533 height 257
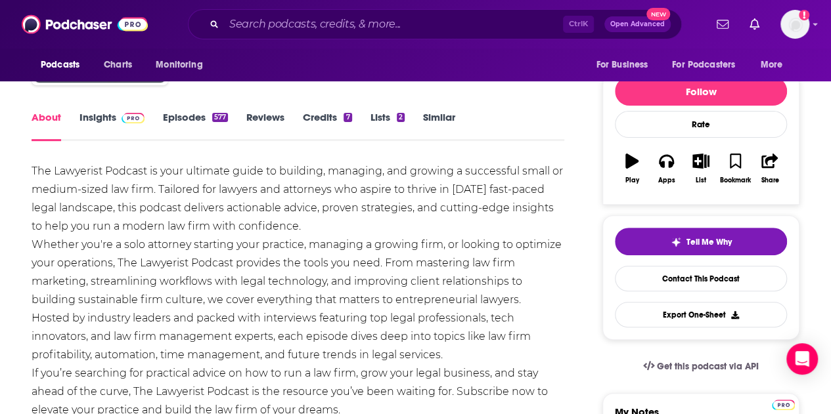
scroll to position [114, 0]
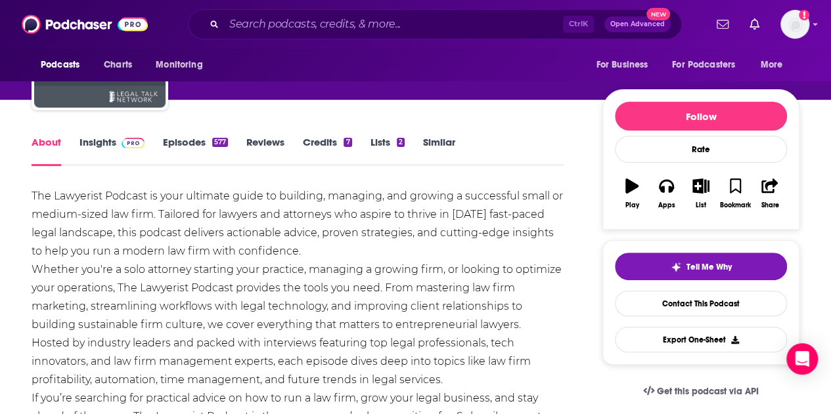
click at [93, 137] on link "Insights" at bounding box center [111, 151] width 65 height 30
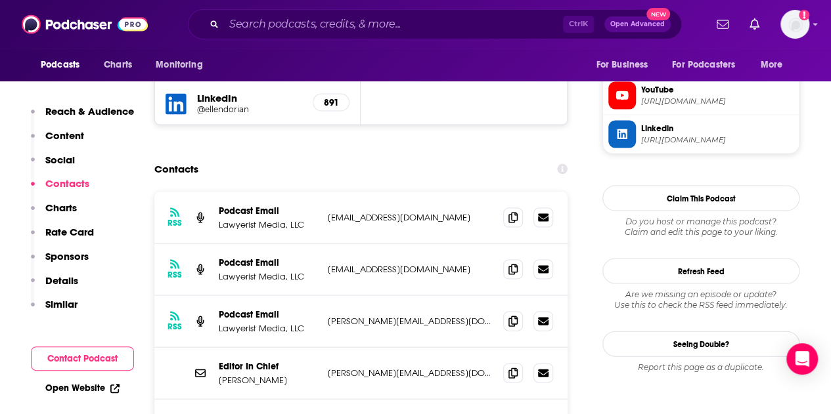
scroll to position [1234, 0]
click at [515, 263] on icon at bounding box center [512, 268] width 9 height 11
click at [514, 263] on icon at bounding box center [512, 268] width 9 height 11
click at [261, 27] on input "Search podcasts, credits, & more..." at bounding box center [393, 24] width 339 height 21
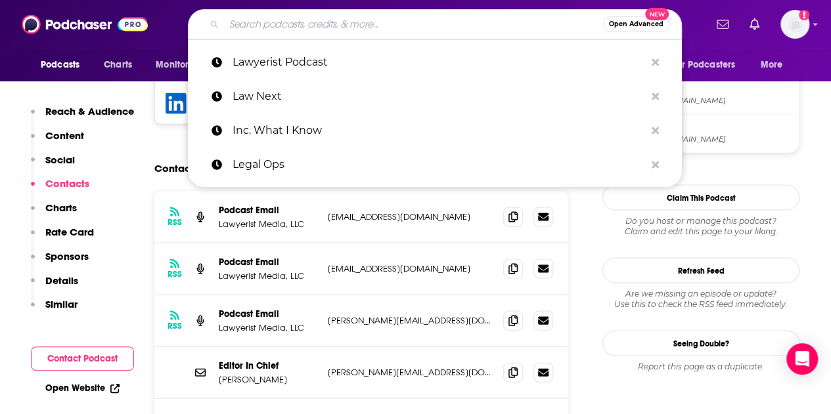
paste input "Nathan Latka"
type input "Nathan Latka"
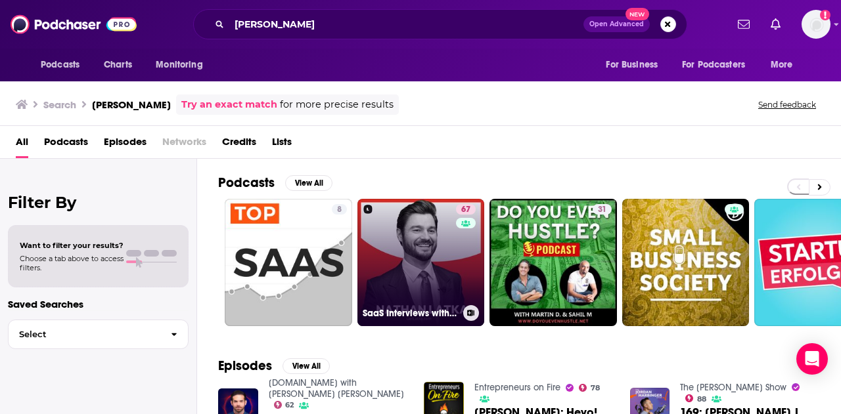
click at [419, 311] on h3 "SaaS Interviews with CEOs, Startups, Founders" at bounding box center [410, 313] width 95 height 11
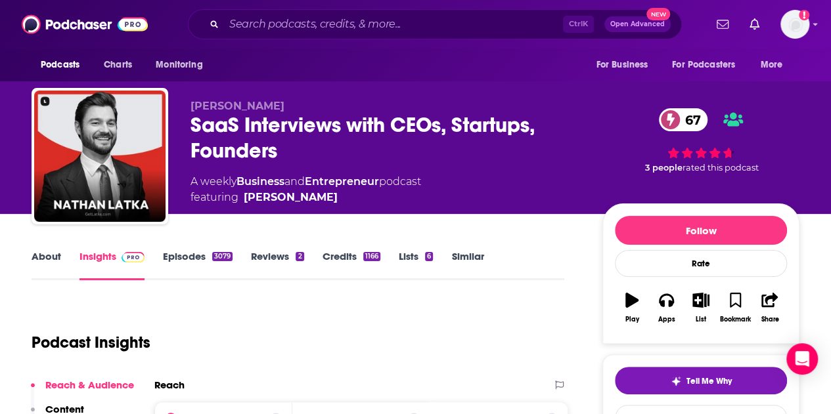
click at [50, 263] on link "About" at bounding box center [47, 265] width 30 height 30
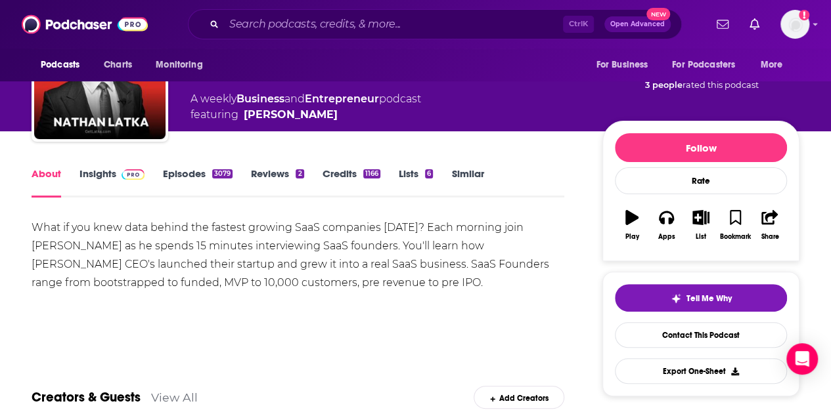
scroll to position [83, 0]
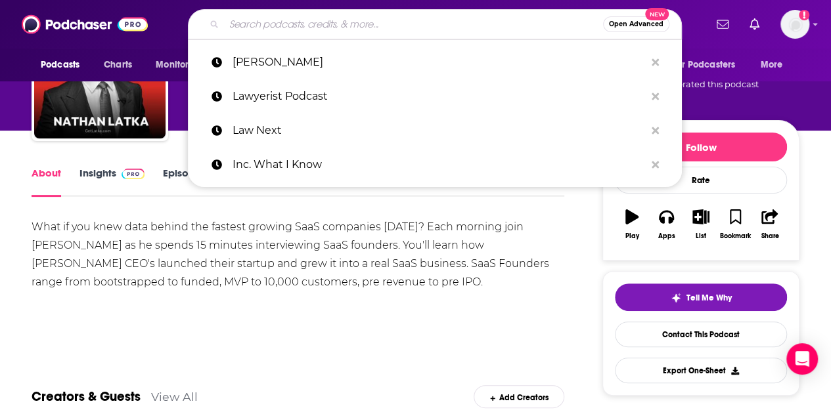
click at [277, 27] on input "Search podcasts, credits, & more..." at bounding box center [413, 24] width 379 height 21
paste input "Technically Legal"
type input "Technically Legal"
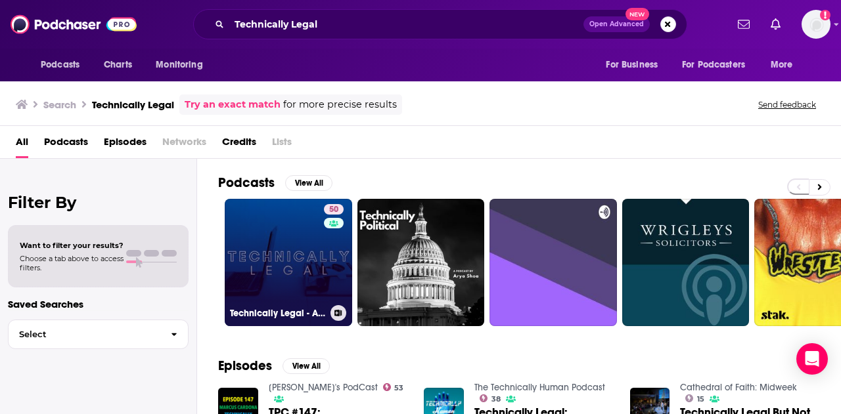
click at [273, 271] on link "50 Technically Legal - A Legal Technology and Innovation Podcast" at bounding box center [288, 262] width 127 height 127
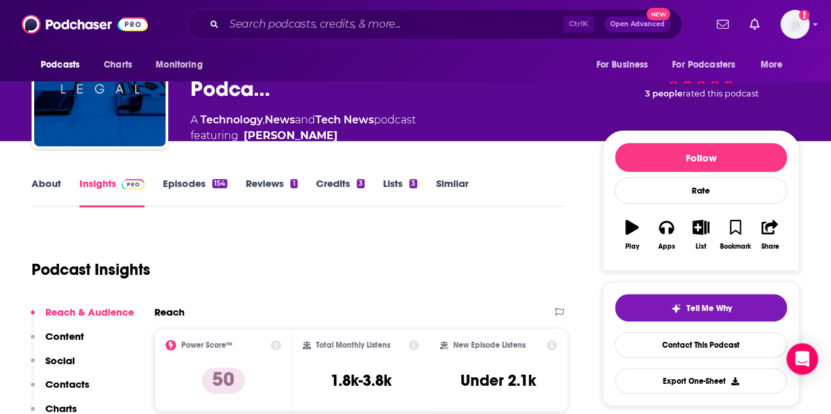
scroll to position [142, 0]
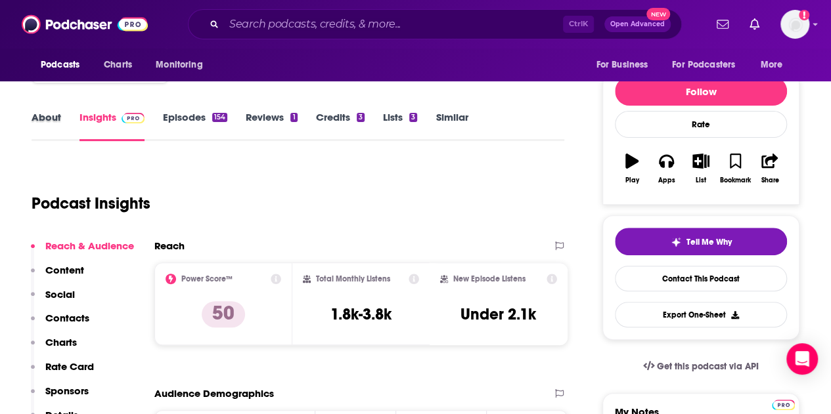
click at [64, 123] on div "About" at bounding box center [56, 126] width 48 height 30
click at [52, 119] on link "About" at bounding box center [47, 126] width 30 height 30
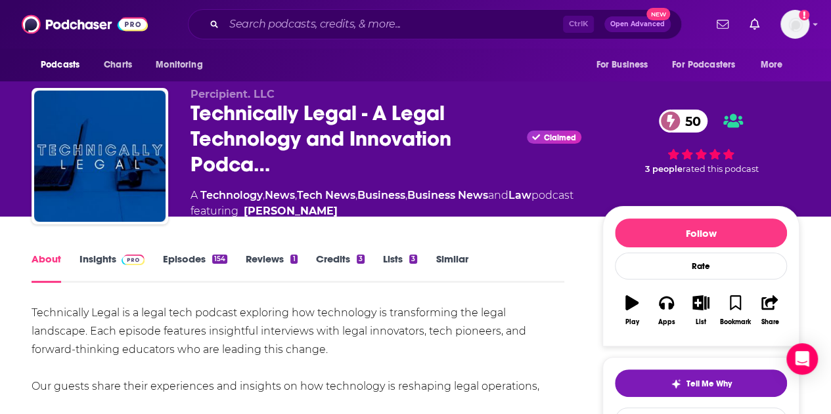
scroll to position [200, 0]
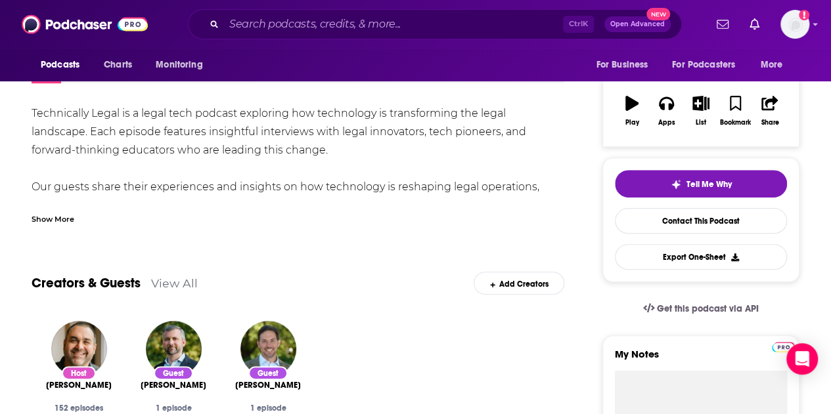
click at [70, 225] on div "Show More" at bounding box center [53, 218] width 43 height 12
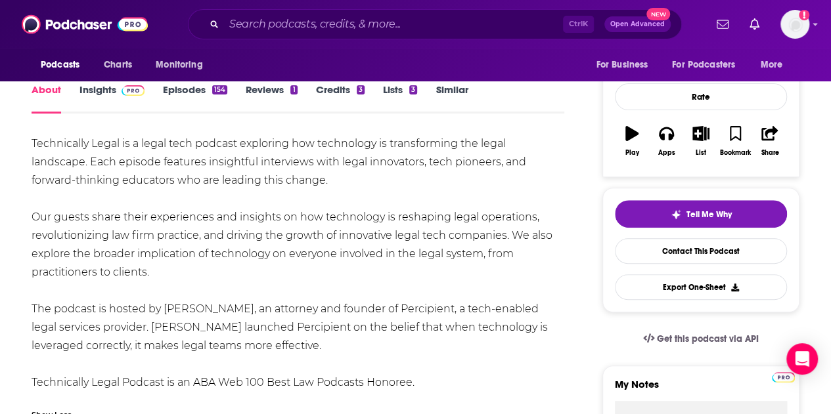
scroll to position [169, 0]
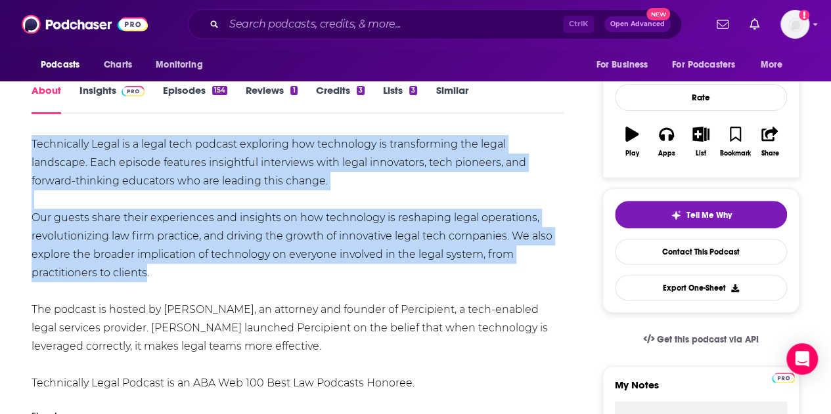
drag, startPoint x: 143, startPoint y: 292, endPoint x: 27, endPoint y: 156, distance: 178.9
copy div "Technically Legal is a legal tech podcast exploring how technology is transform…"
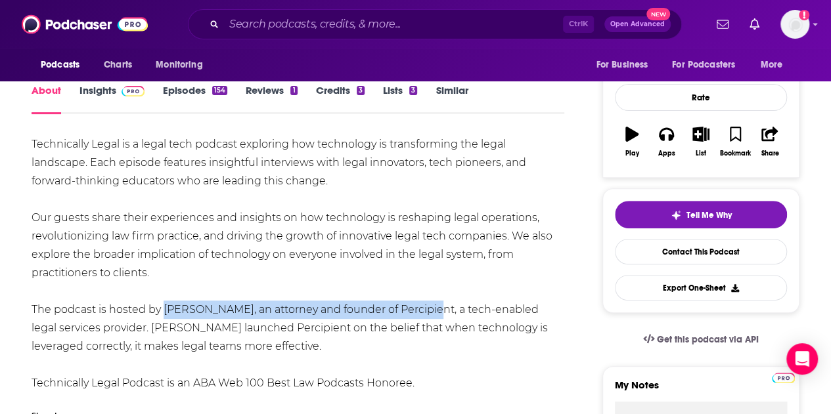
drag, startPoint x: 159, startPoint y: 326, endPoint x: 422, endPoint y: 332, distance: 262.8
click at [422, 332] on div "Technically Legal is a legal tech podcast exploring how technology is transform…" at bounding box center [298, 263] width 533 height 257
copy div "Chad Main, an attorney and founder of Percipient,"
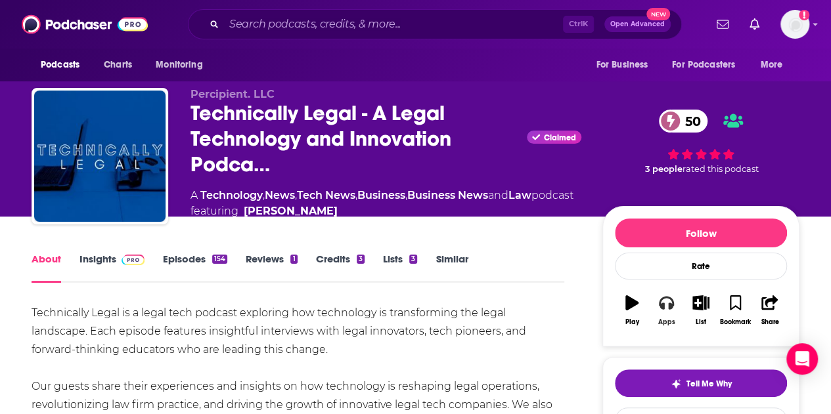
click at [668, 330] on button "Apps" at bounding box center [666, 310] width 34 height 47
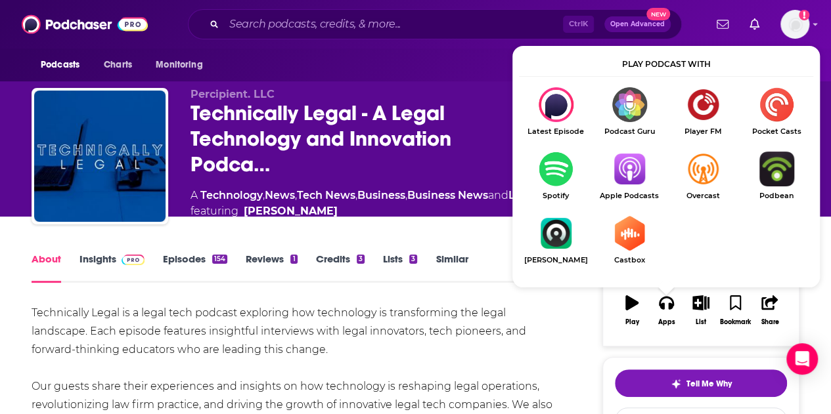
click at [615, 180] on img "Show Listen On dropdown" at bounding box center [629, 169] width 74 height 35
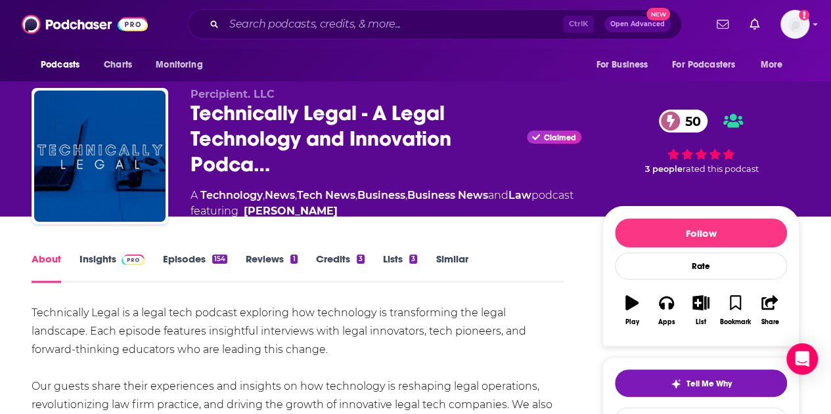
click at [106, 277] on link "Insights" at bounding box center [111, 268] width 65 height 30
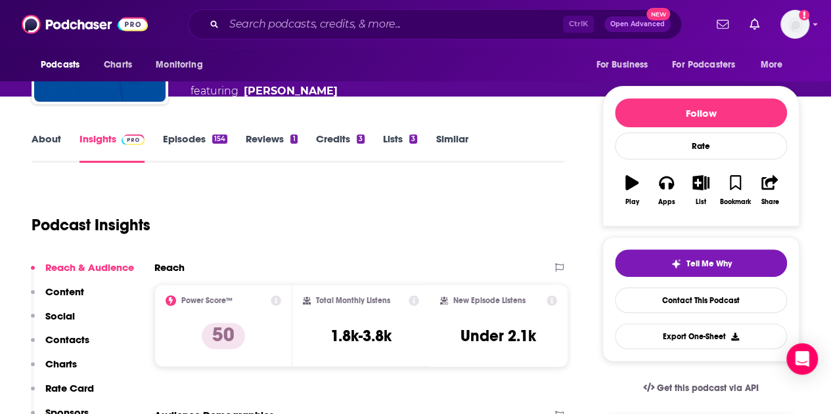
scroll to position [199, 0]
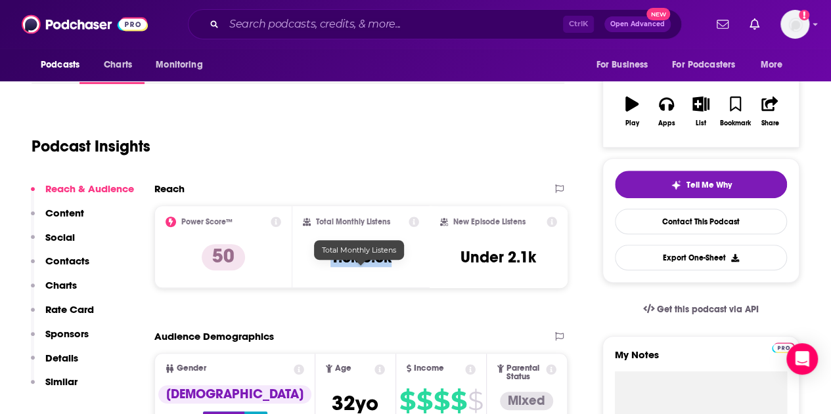
drag, startPoint x: 329, startPoint y: 273, endPoint x: 397, endPoint y: 278, distance: 68.5
click at [397, 277] on div "Total Monthly Listens 1.8k-3.8k" at bounding box center [361, 247] width 117 height 60
copy h3 "1.8k-3.8k"
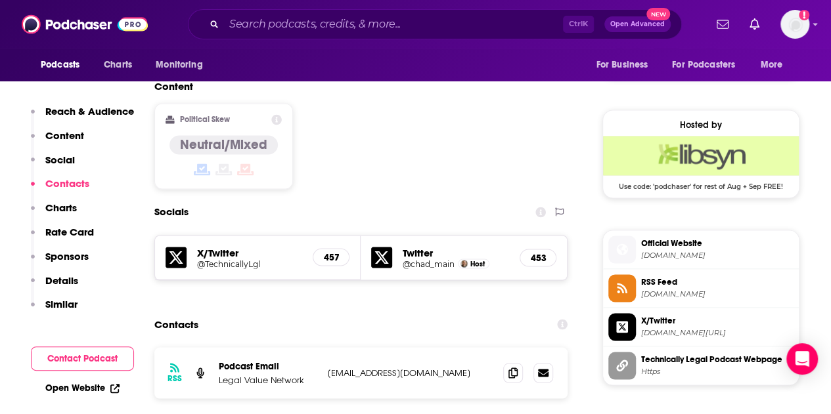
scroll to position [1008, 0]
drag, startPoint x: 406, startPoint y: 324, endPoint x: 326, endPoint y: 325, distance: 80.1
click at [326, 347] on div "RSS Podcast Email Legal Value Network info@percipient.co info@percipient.co" at bounding box center [360, 372] width 413 height 51
copy p "info@percipient.co"
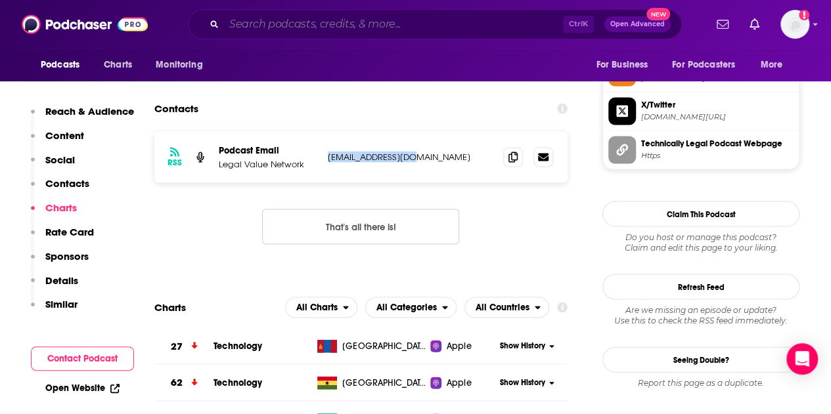
click at [278, 22] on input "Search podcasts, credits, & more..." at bounding box center [393, 24] width 339 height 21
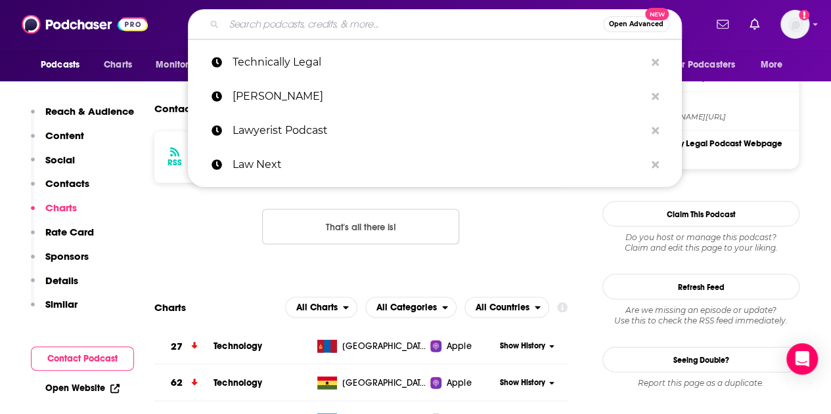
paste input "Thinking like a Lawyer"
type input "Thinking like a Lawyer"
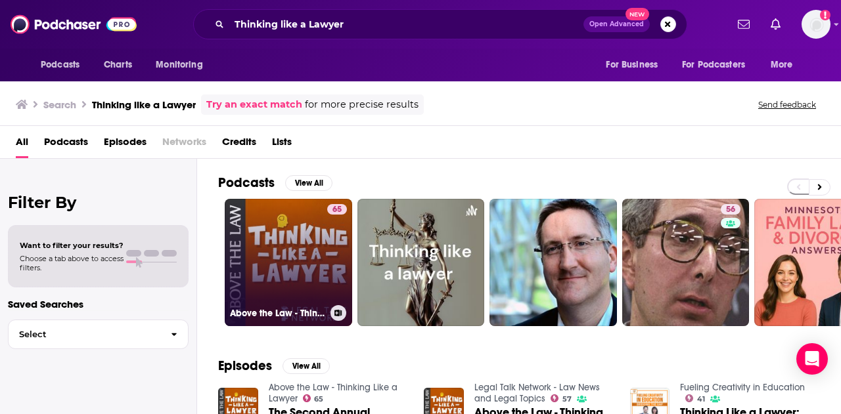
click at [299, 253] on link "65 Above the Law - Thinking Like a Lawyer" at bounding box center [288, 262] width 127 height 127
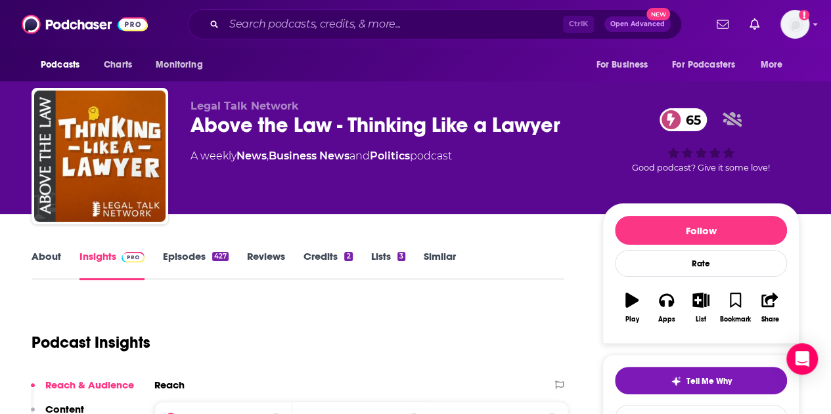
scroll to position [204, 0]
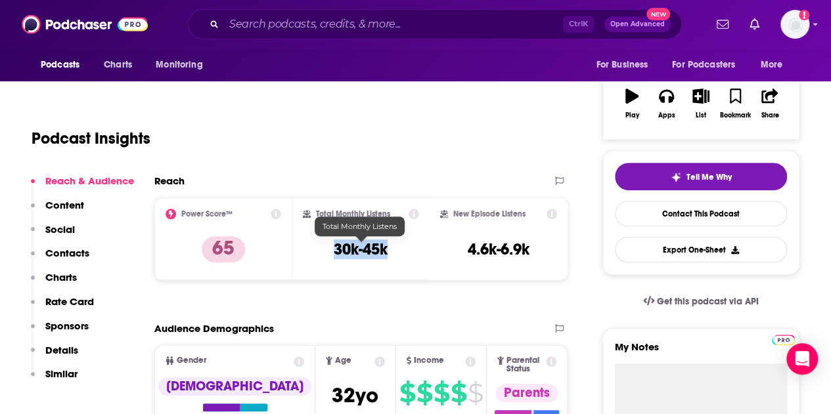
drag, startPoint x: 391, startPoint y: 248, endPoint x: 334, endPoint y: 247, distance: 57.8
click at [334, 247] on div "Total Monthly Listens 30k-45k" at bounding box center [361, 239] width 117 height 60
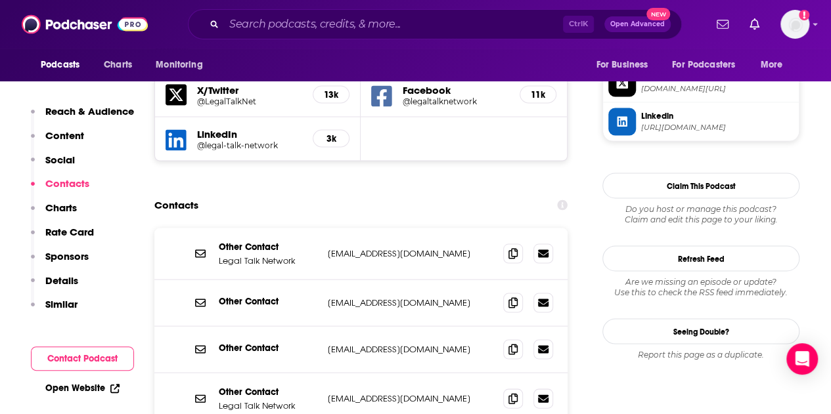
scroll to position [1255, 0]
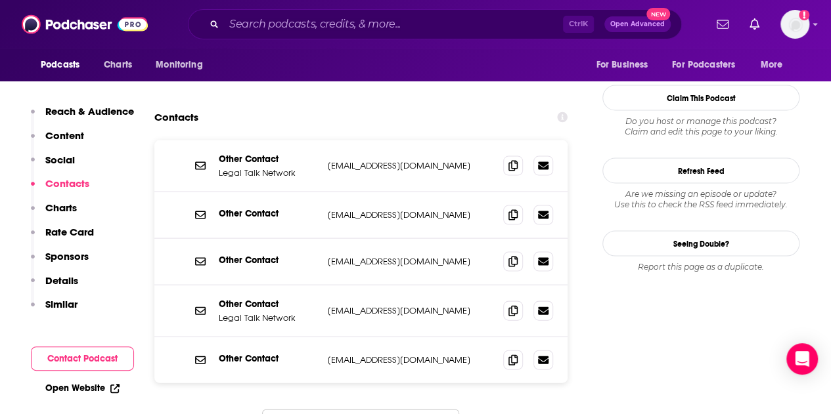
drag, startPoint x: 445, startPoint y: 371, endPoint x: 540, endPoint y: 369, distance: 94.6
click at [540, 369] on div "Other Contact Legal Talk Network lkirkman@legaltalknetwork.com lkirkman@legalta…" at bounding box center [360, 304] width 413 height 326
